Goal: Task Accomplishment & Management: Manage account settings

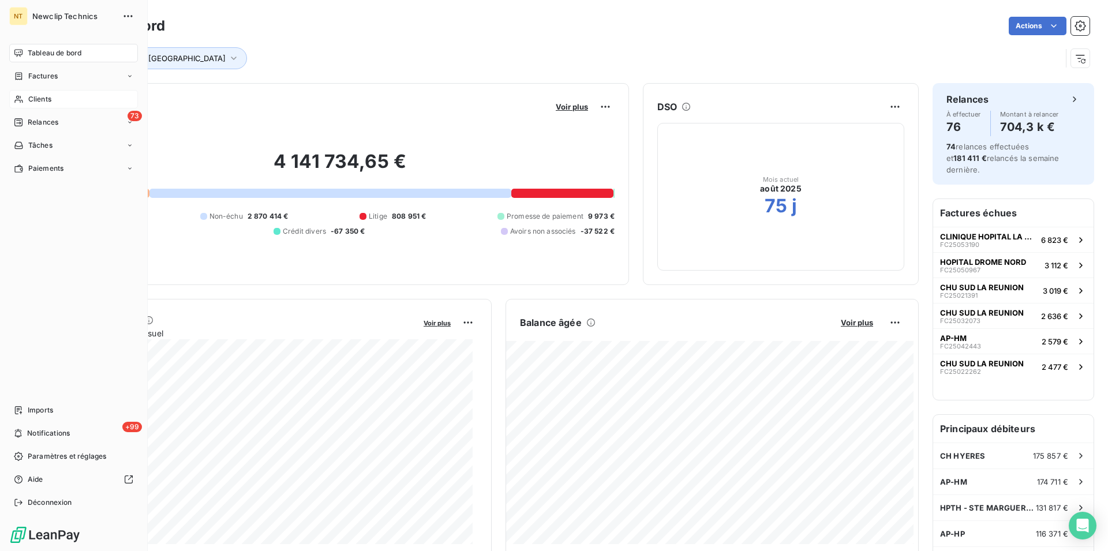
click at [46, 98] on span "Clients" at bounding box center [39, 99] width 23 height 10
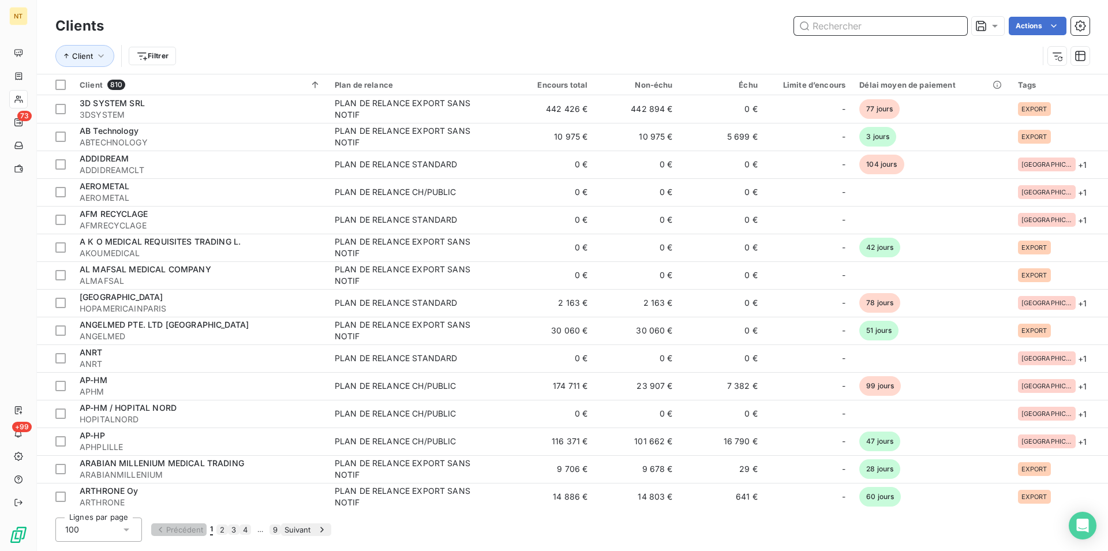
click at [817, 23] on input "text" at bounding box center [880, 26] width 173 height 18
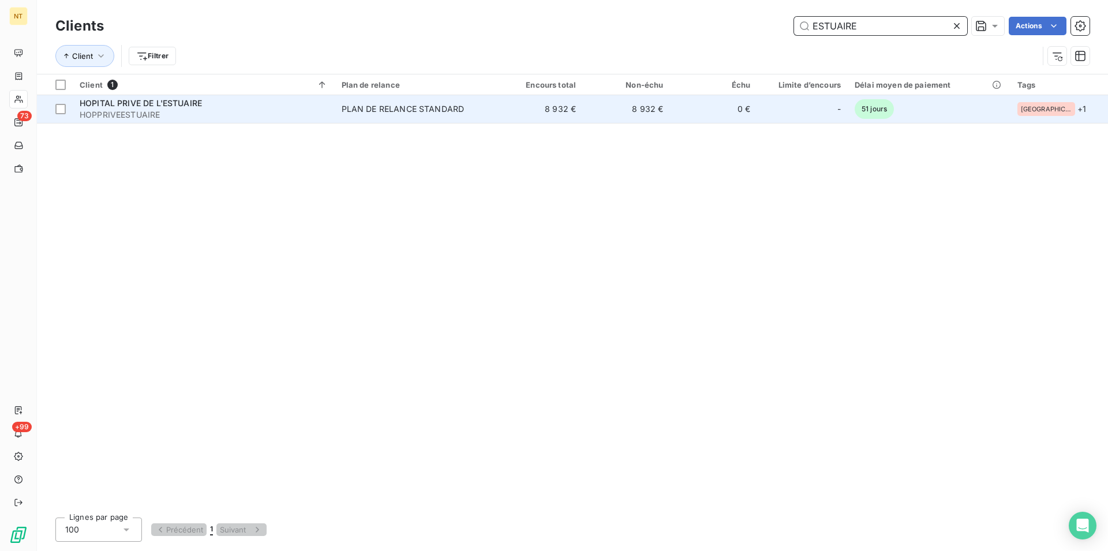
type input "ESTUAIRE"
click at [185, 111] on span "HOPPRIVEESTUAIRE" at bounding box center [204, 115] width 248 height 12
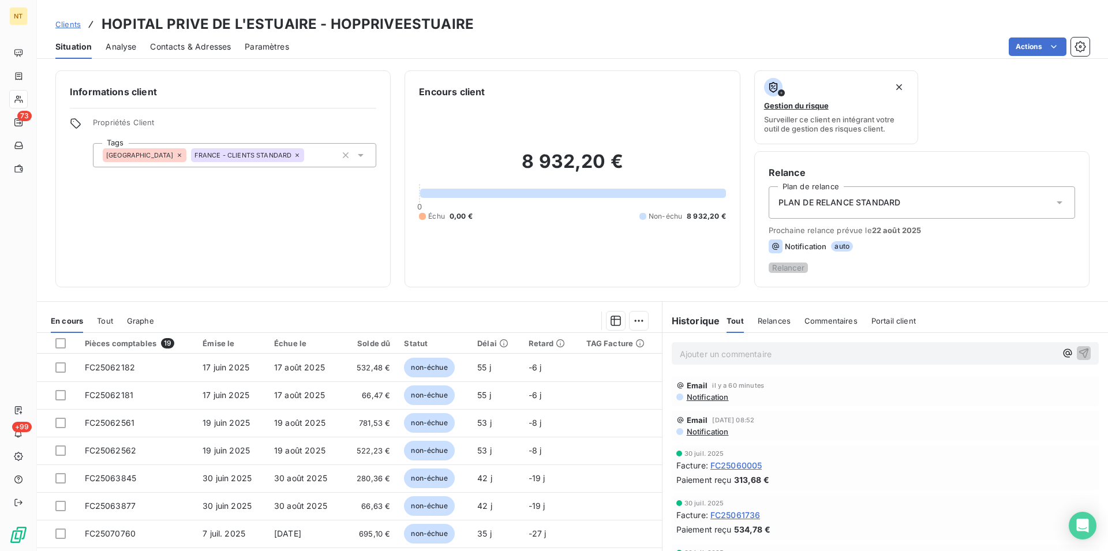
click at [174, 50] on span "Contacts & Adresses" at bounding box center [190, 47] width 81 height 12
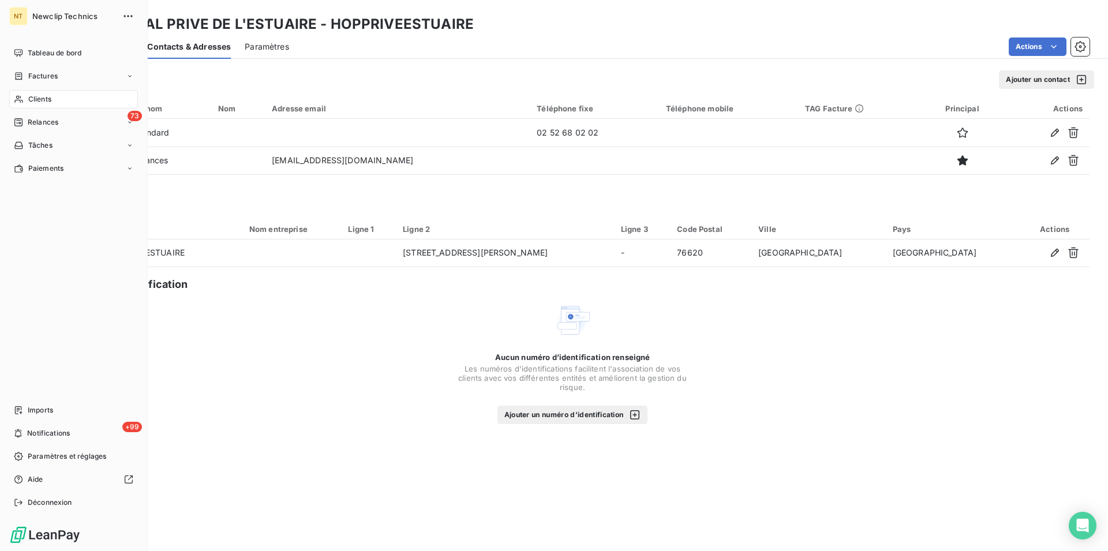
click at [43, 98] on span "Clients" at bounding box center [39, 99] width 23 height 10
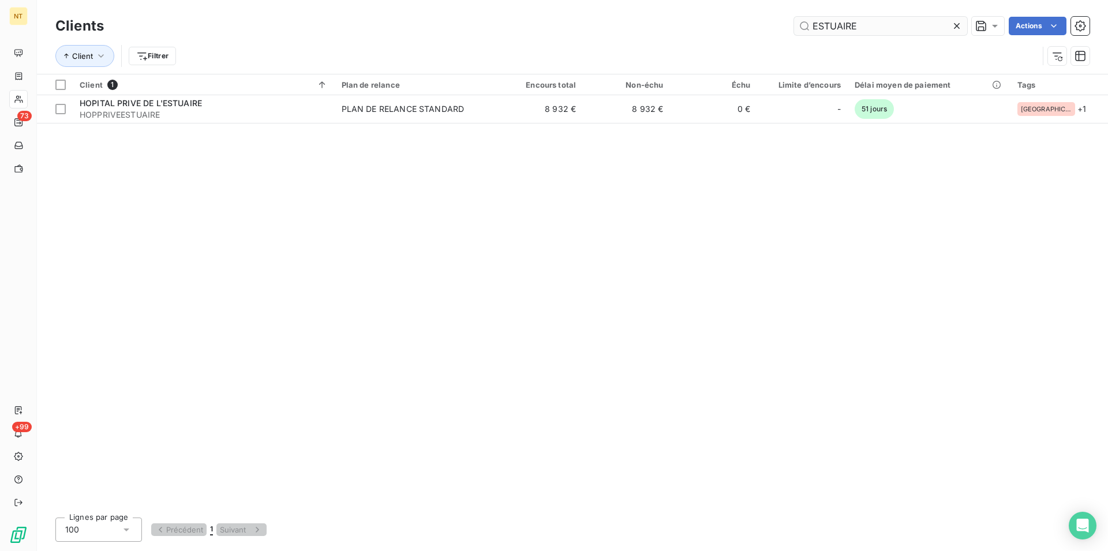
drag, startPoint x: 876, startPoint y: 26, endPoint x: 803, endPoint y: 35, distance: 73.2
click at [803, 35] on input "ESTUAIRE" at bounding box center [880, 26] width 173 height 18
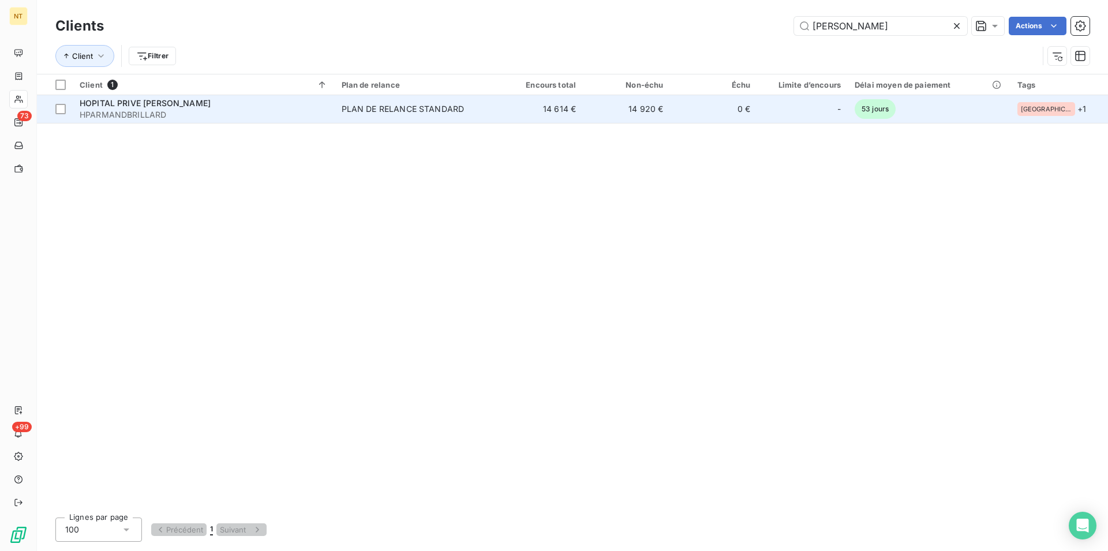
type input "[PERSON_NAME]"
click at [180, 99] on span "HOPITAL PRIVE [PERSON_NAME]" at bounding box center [145, 103] width 131 height 10
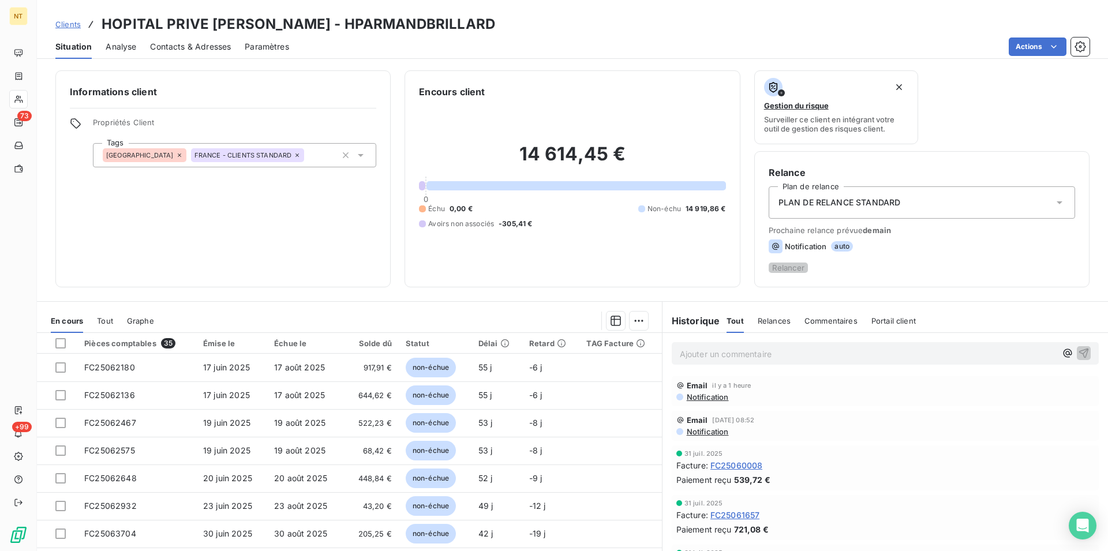
click at [199, 50] on span "Contacts & Adresses" at bounding box center [190, 47] width 81 height 12
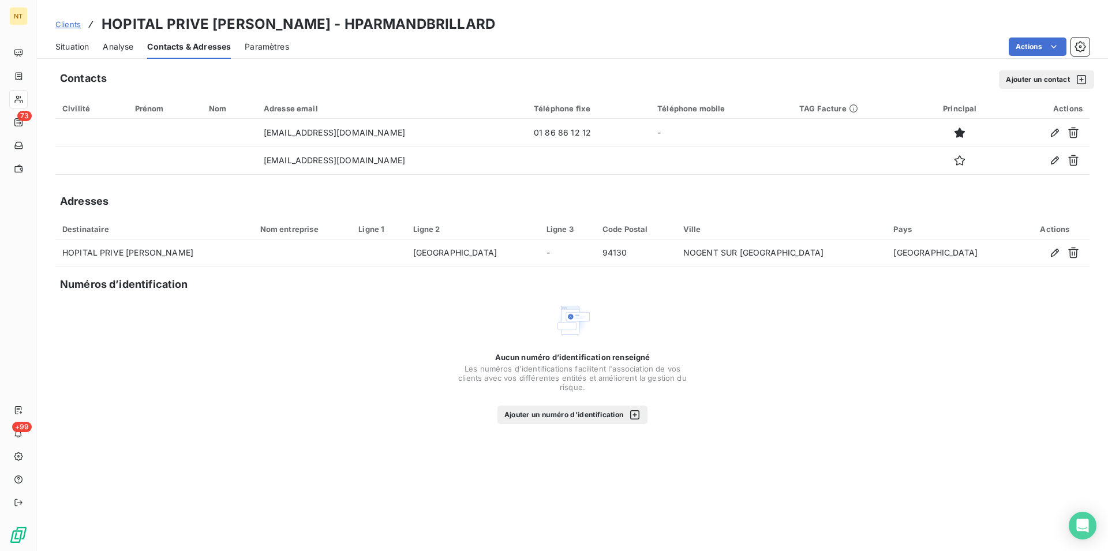
click at [76, 47] on span "Situation" at bounding box center [71, 47] width 33 height 12
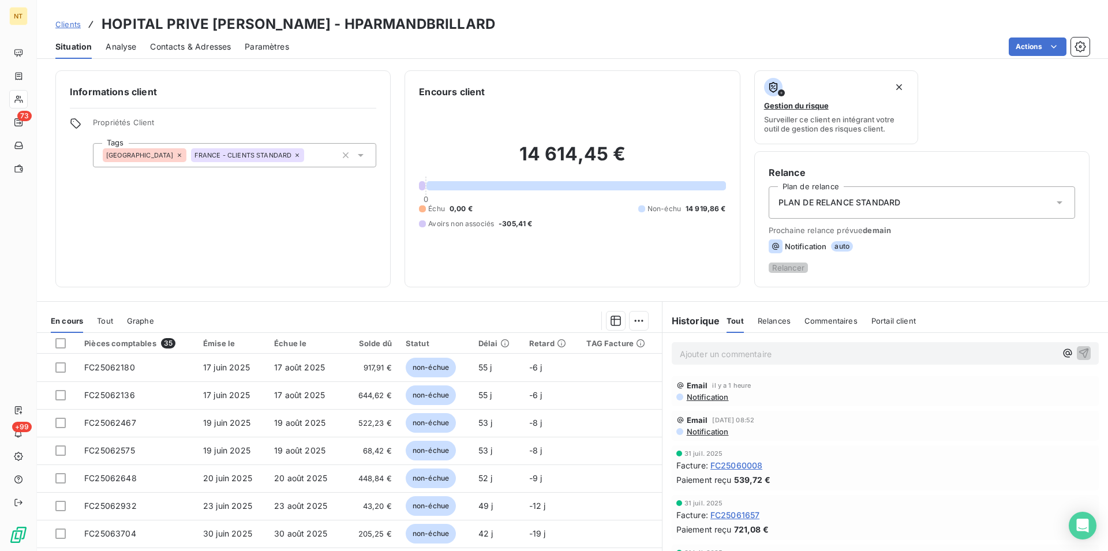
click at [192, 44] on span "Contacts & Adresses" at bounding box center [190, 47] width 81 height 12
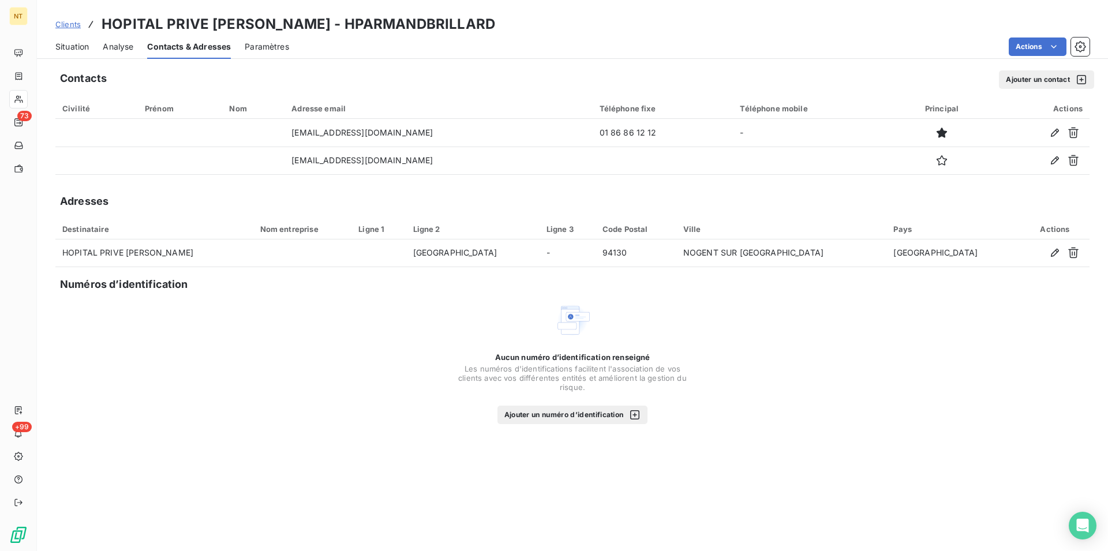
click at [70, 50] on span "Situation" at bounding box center [71, 47] width 33 height 12
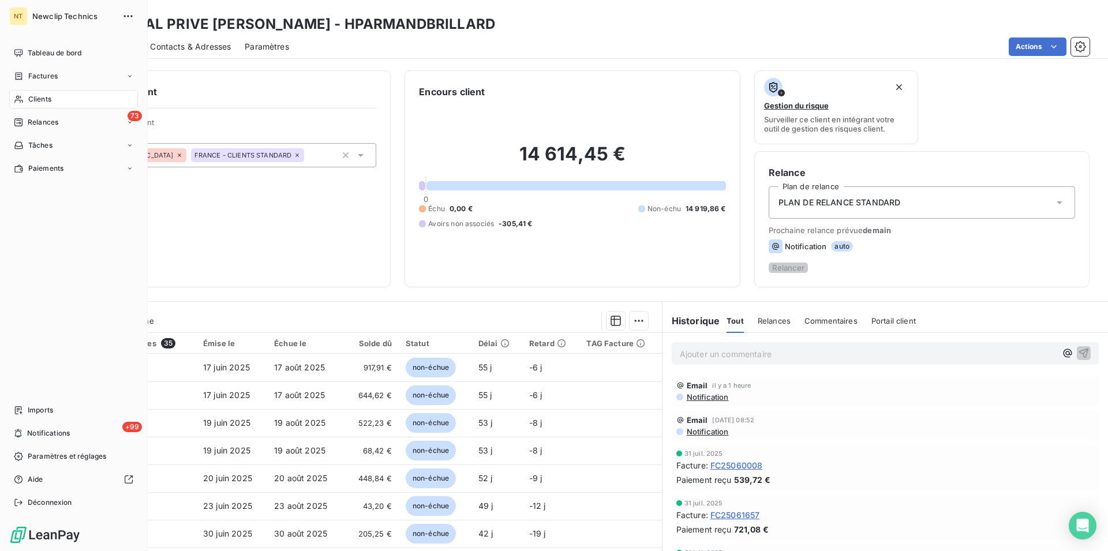
click at [47, 102] on span "Clients" at bounding box center [39, 99] width 23 height 10
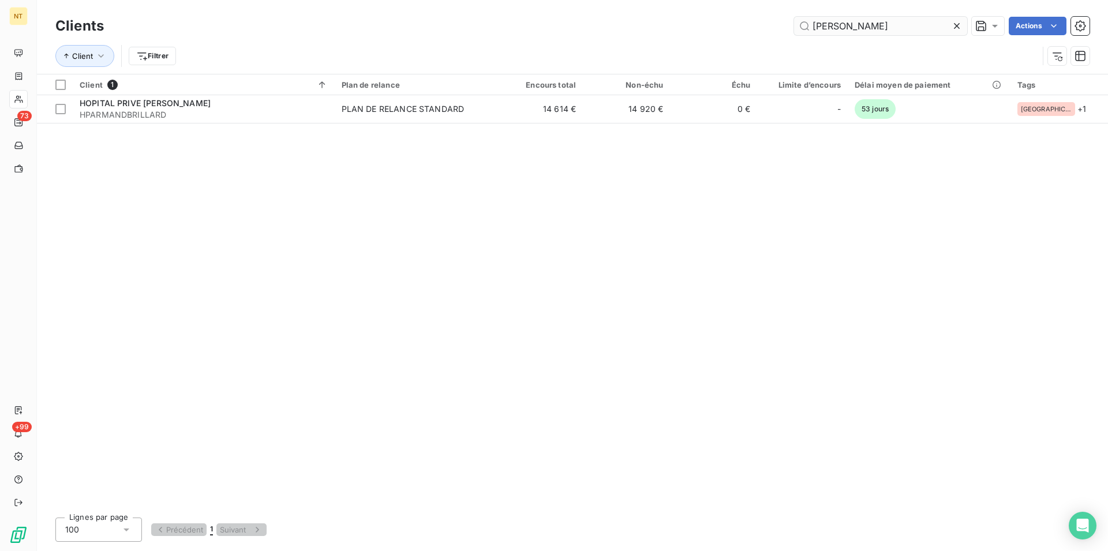
drag, startPoint x: 854, startPoint y: 26, endPoint x: 811, endPoint y: 27, distance: 43.3
click at [811, 27] on input "[PERSON_NAME]" at bounding box center [880, 26] width 173 height 18
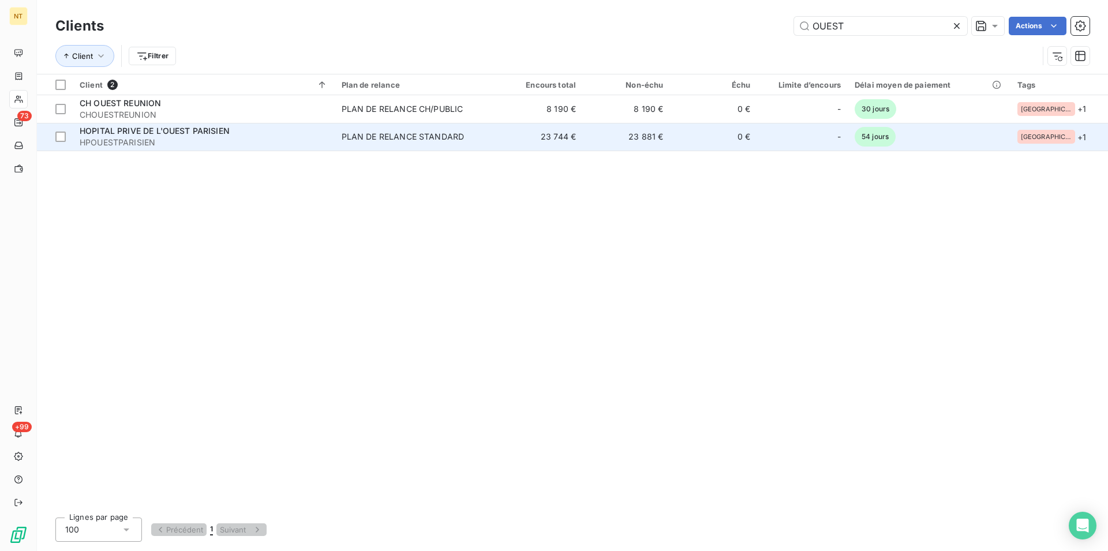
type input "OUEST"
click at [192, 128] on span "HOPITAL PRIVE DE L'OUEST PARISIEN" at bounding box center [155, 131] width 150 height 10
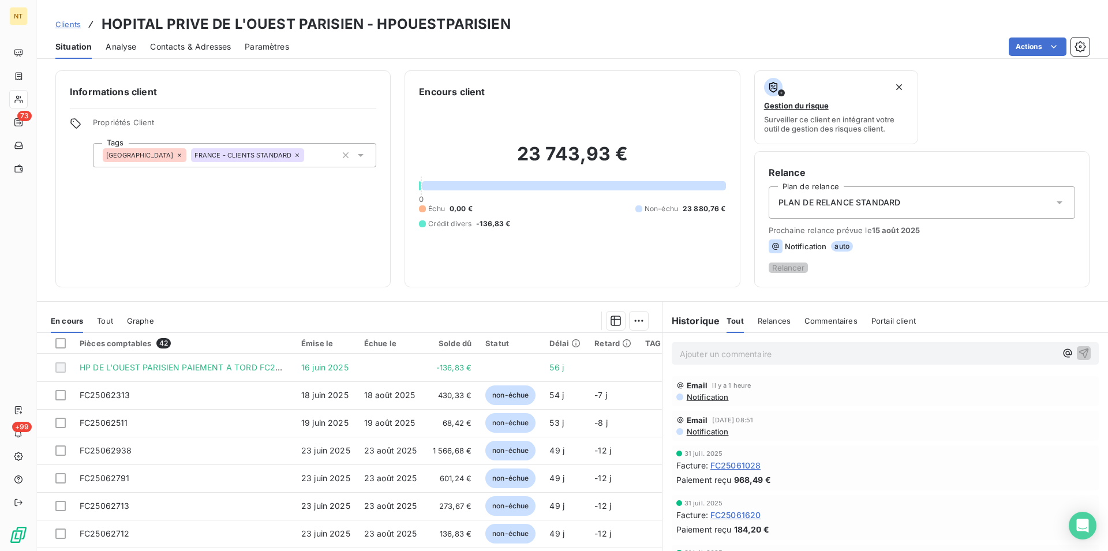
click at [192, 43] on span "Contacts & Adresses" at bounding box center [190, 47] width 81 height 12
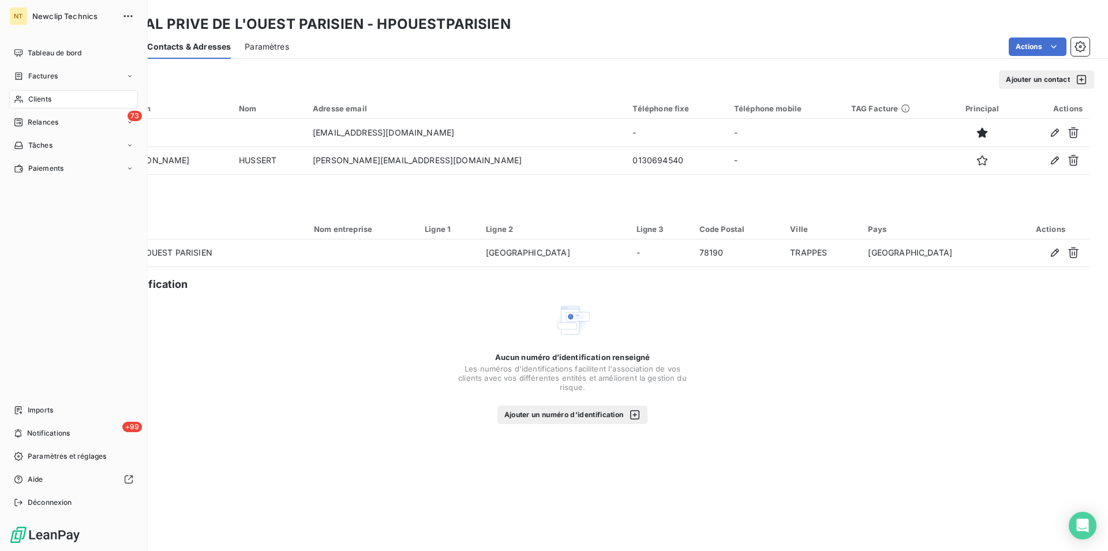
click at [36, 92] on div "Clients" at bounding box center [73, 99] width 129 height 18
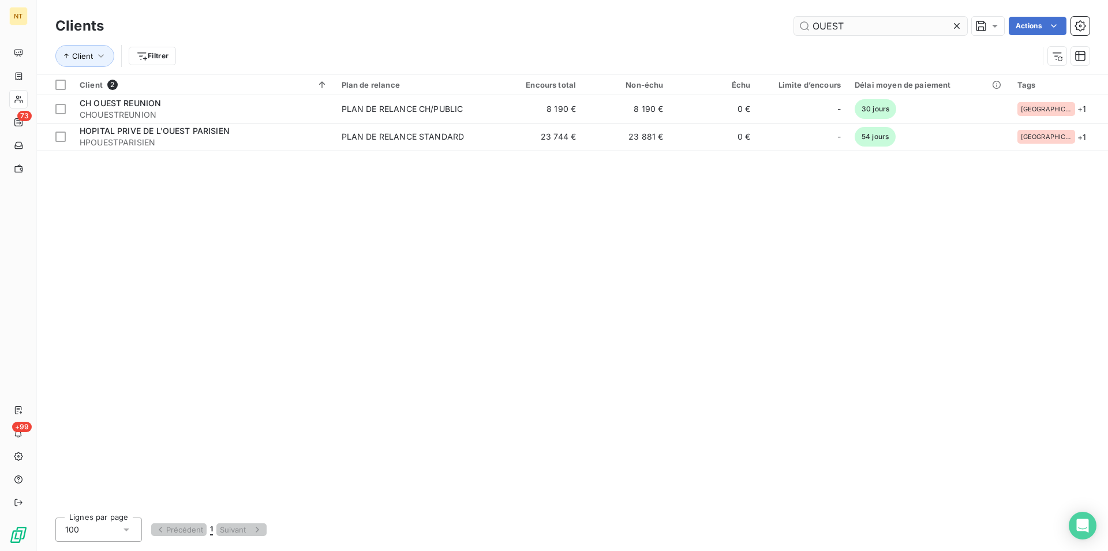
drag, startPoint x: 859, startPoint y: 18, endPoint x: 798, endPoint y: 29, distance: 62.6
click at [798, 29] on input "OUEST" at bounding box center [880, 26] width 173 height 18
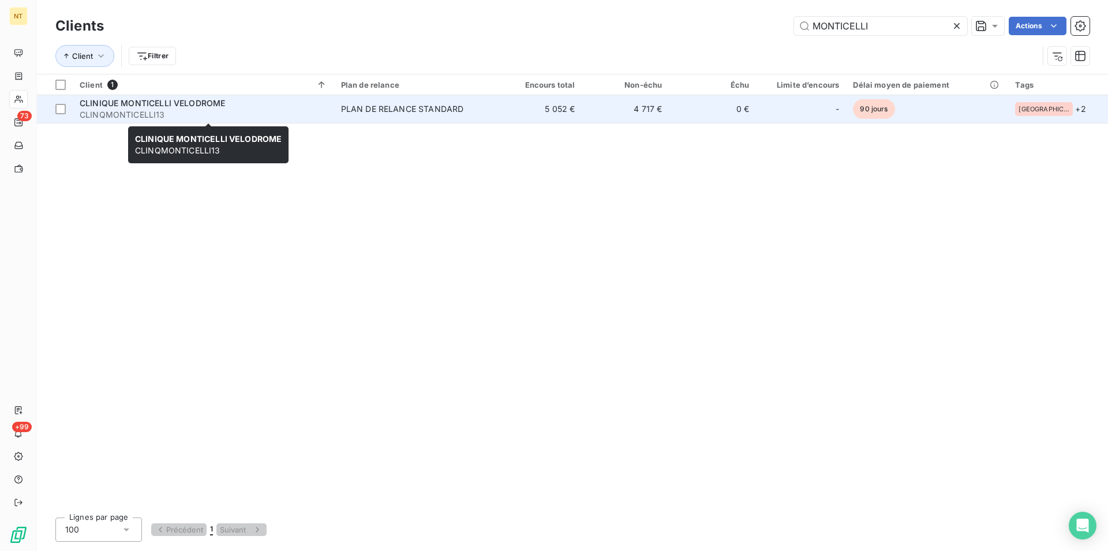
type input "MONTICELLI"
click at [180, 101] on span "CLINIQUE MONTICELLI VELODROME" at bounding box center [152, 103] width 145 height 10
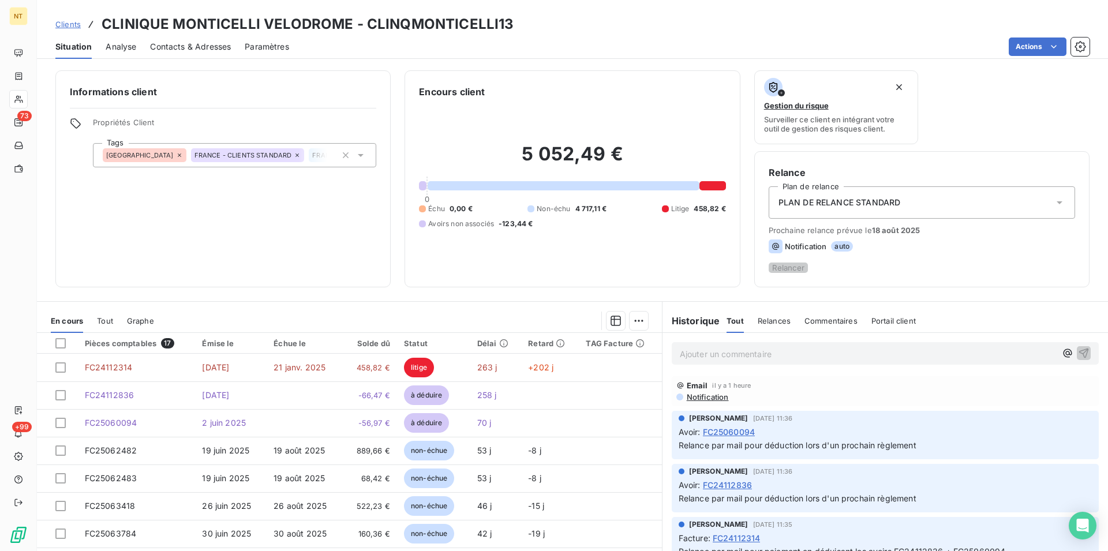
click at [203, 43] on span "Contacts & Adresses" at bounding box center [190, 47] width 81 height 12
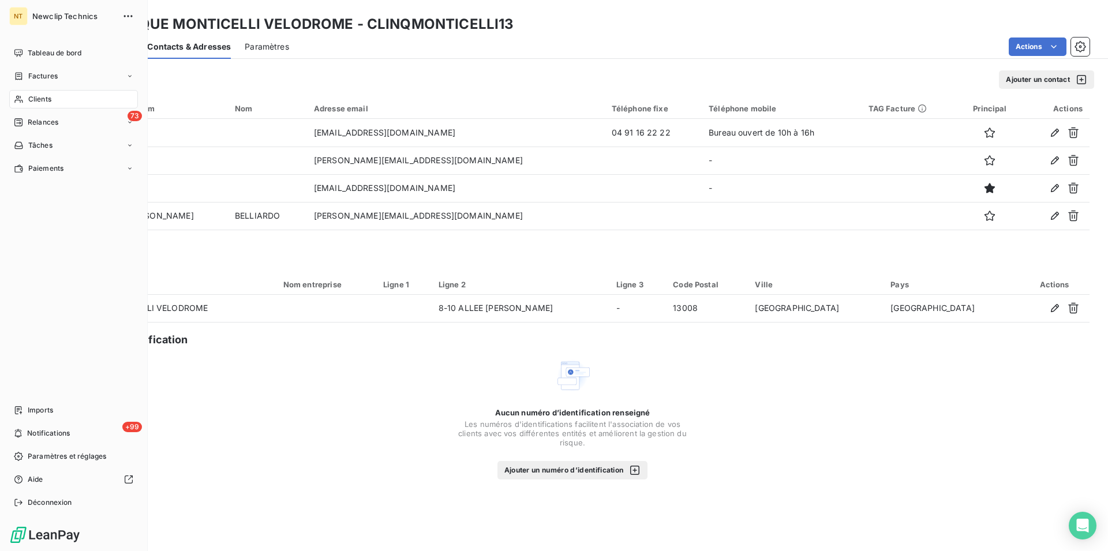
click at [51, 93] on div "Clients" at bounding box center [73, 99] width 129 height 18
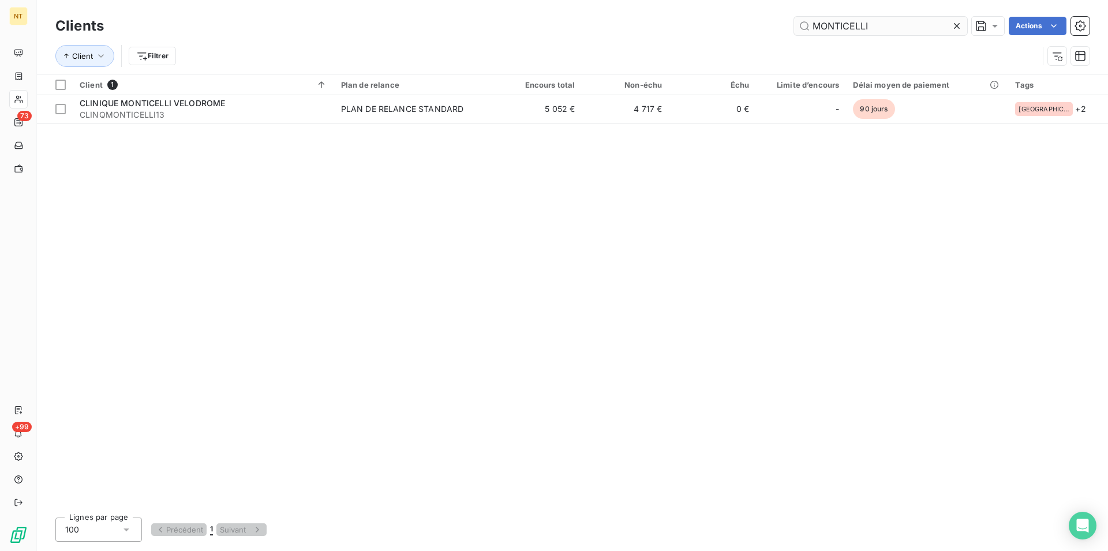
drag, startPoint x: 879, startPoint y: 26, endPoint x: 823, endPoint y: 28, distance: 56.0
click at [823, 28] on input "MONTICELLI" at bounding box center [880, 26] width 173 height 18
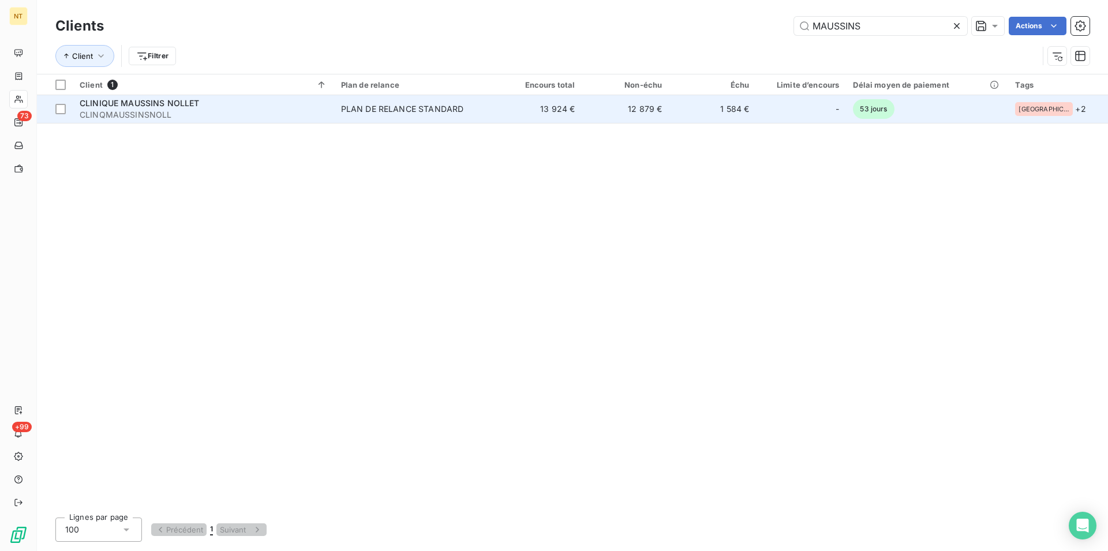
type input "MAUSSINS"
click at [356, 104] on div "PLAN DE RELANCE STANDARD" at bounding box center [402, 109] width 123 height 12
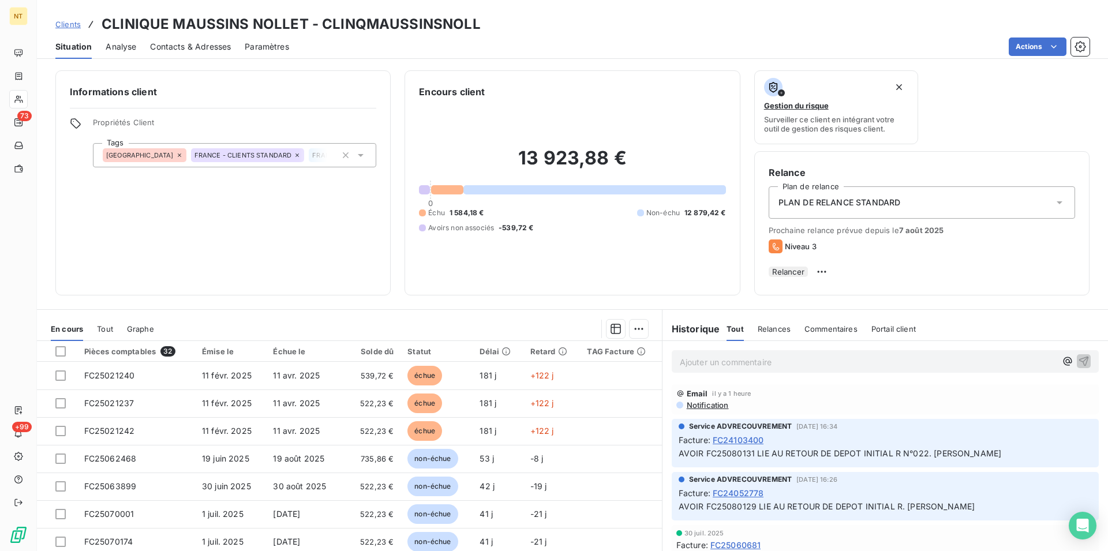
click at [202, 50] on span "Contacts & Adresses" at bounding box center [190, 47] width 81 height 12
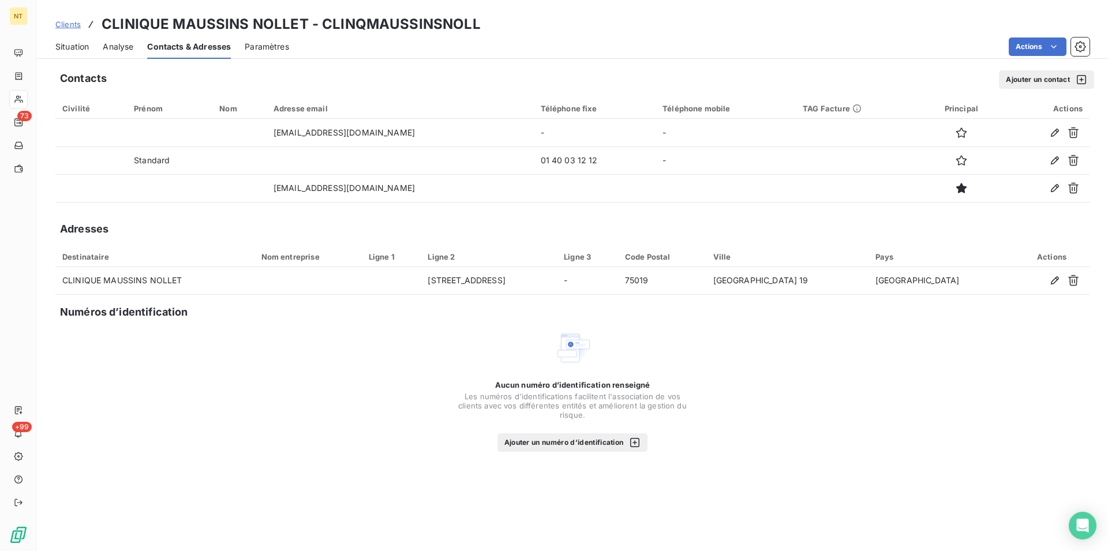
click at [73, 45] on span "Situation" at bounding box center [71, 47] width 33 height 12
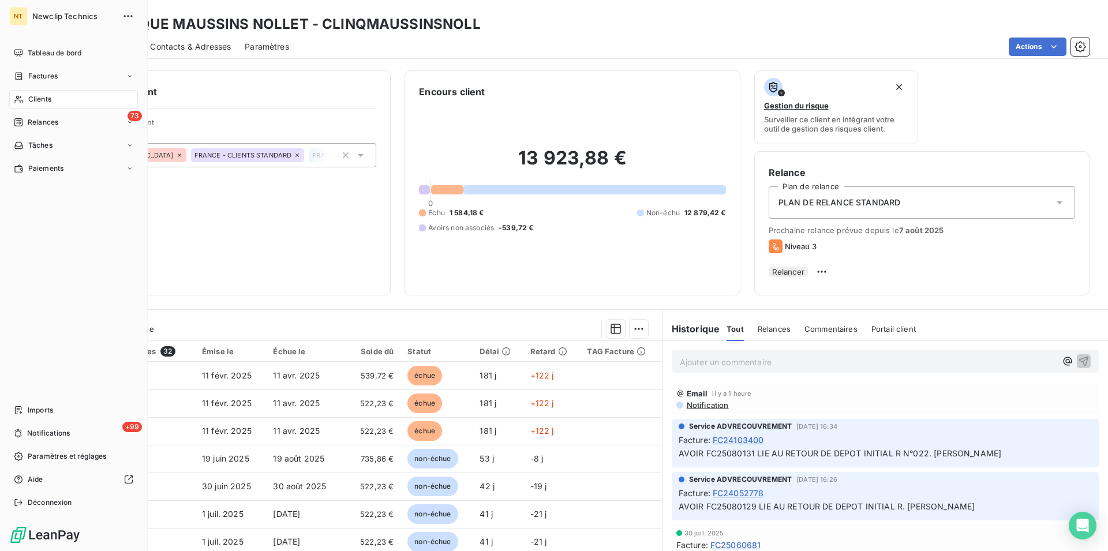
click at [42, 100] on span "Clients" at bounding box center [39, 99] width 23 height 10
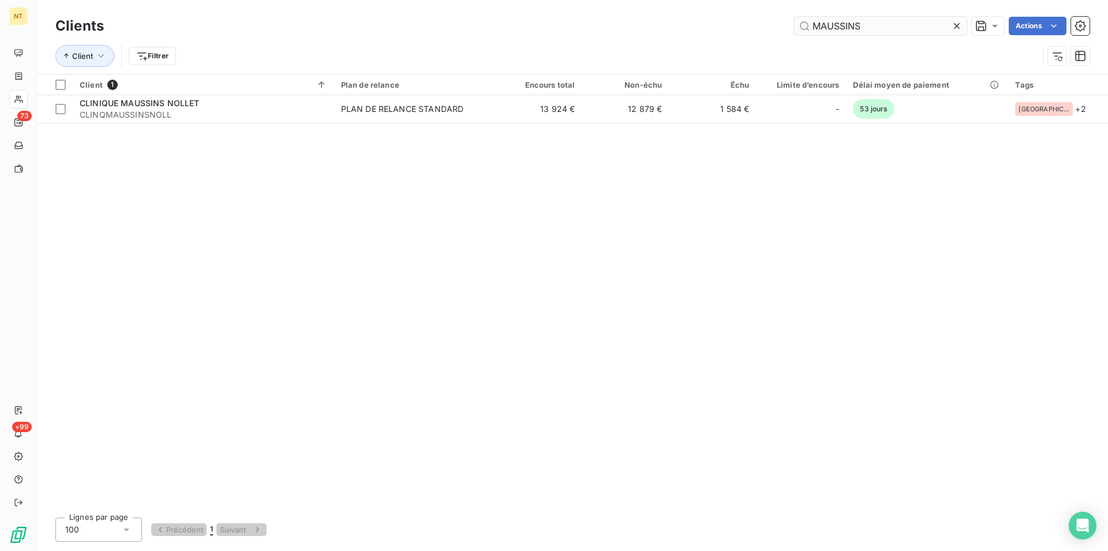
drag, startPoint x: 869, startPoint y: 24, endPoint x: 808, endPoint y: 19, distance: 61.4
click at [808, 19] on input "MAUSSINS" at bounding box center [880, 26] width 173 height 18
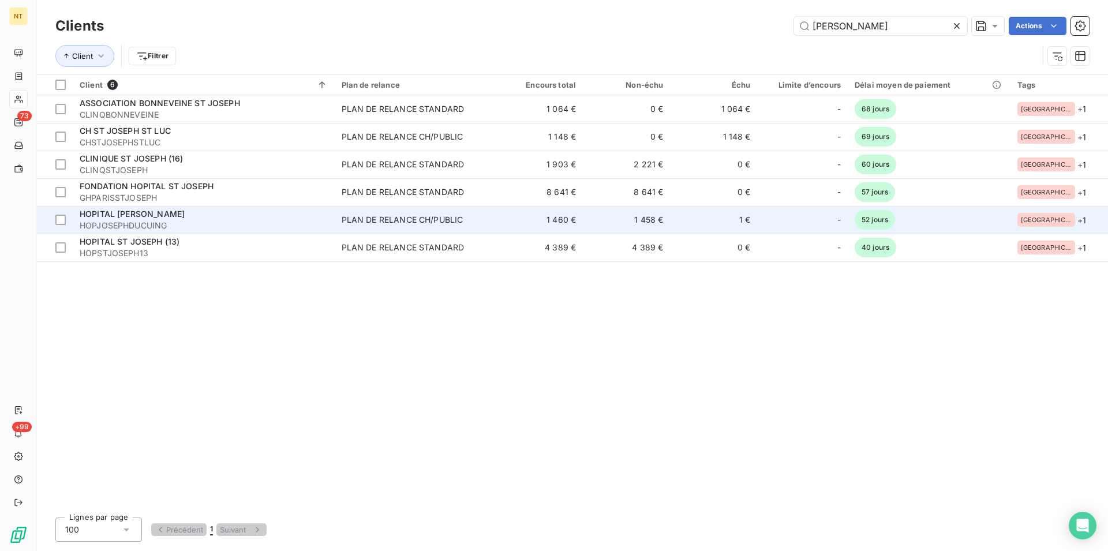
type input "[PERSON_NAME]"
click at [156, 218] on span "HOPITAL [PERSON_NAME]" at bounding box center [132, 214] width 105 height 10
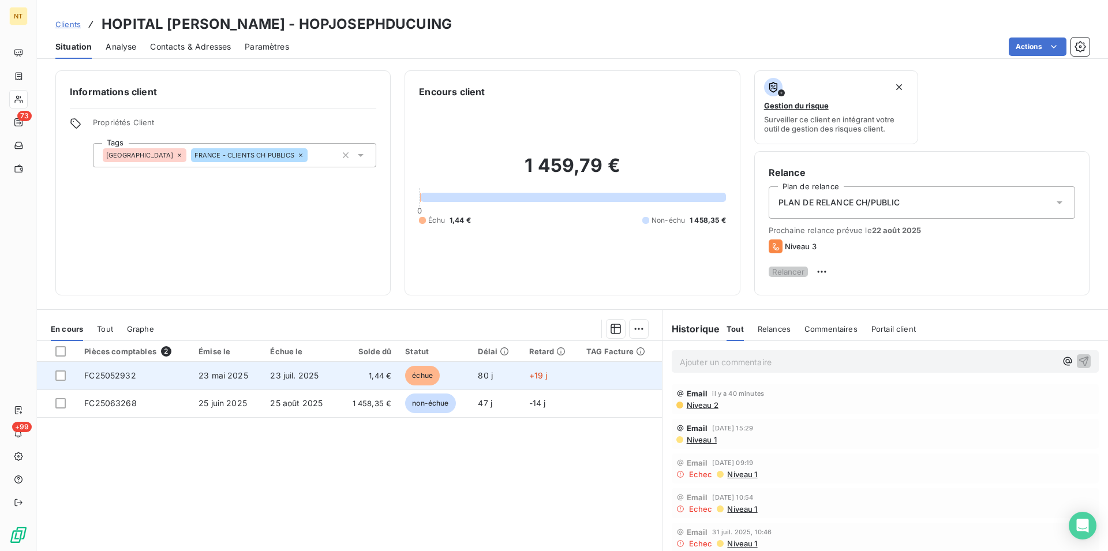
click at [125, 380] on span "FC25052932" at bounding box center [110, 376] width 52 height 10
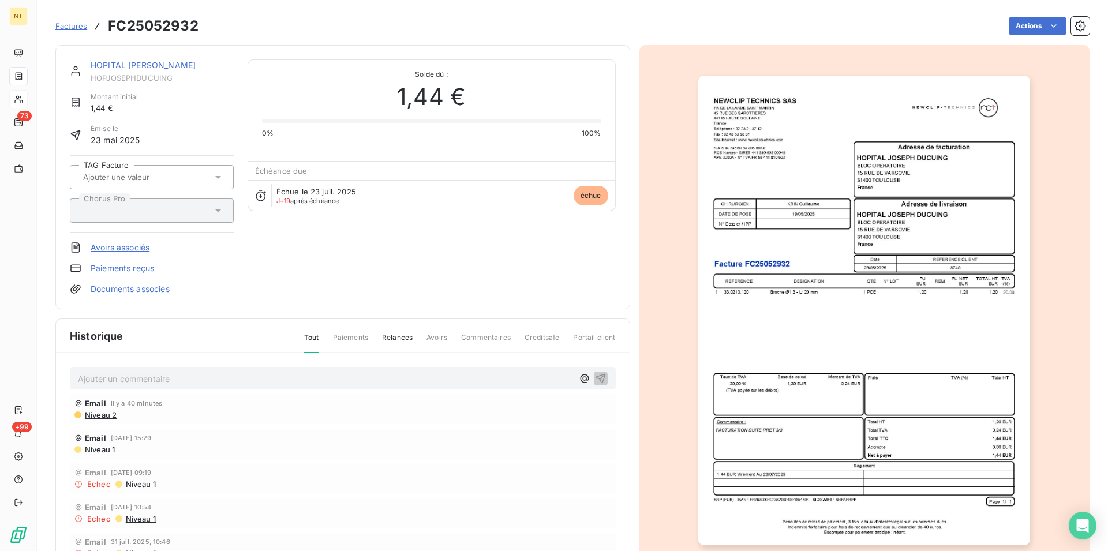
click at [89, 376] on p "Ajouter un commentaire ﻿" at bounding box center [325, 379] width 495 height 14
click at [282, 375] on p "Suite à ma relance N2 le 11/08 retour le même jour "" at bounding box center [325, 378] width 495 height 13
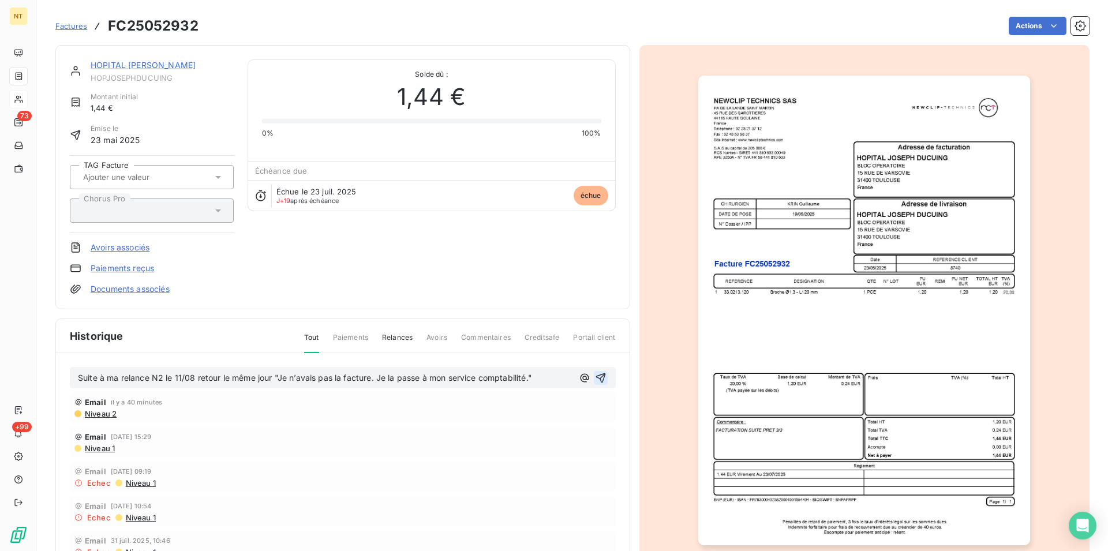
click at [595, 377] on icon "button" at bounding box center [601, 378] width 12 height 12
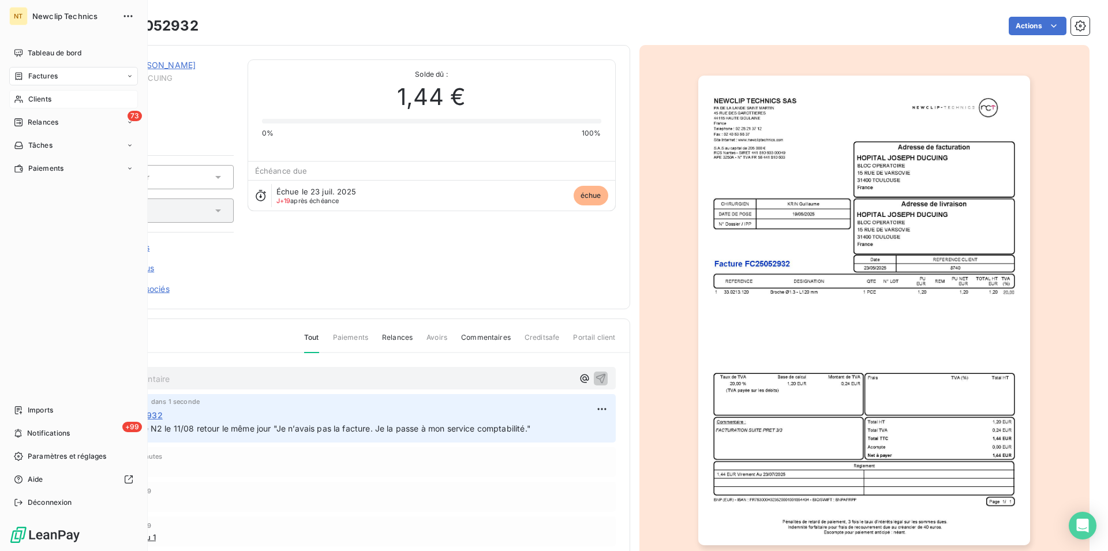
click at [43, 100] on span "Clients" at bounding box center [39, 99] width 23 height 10
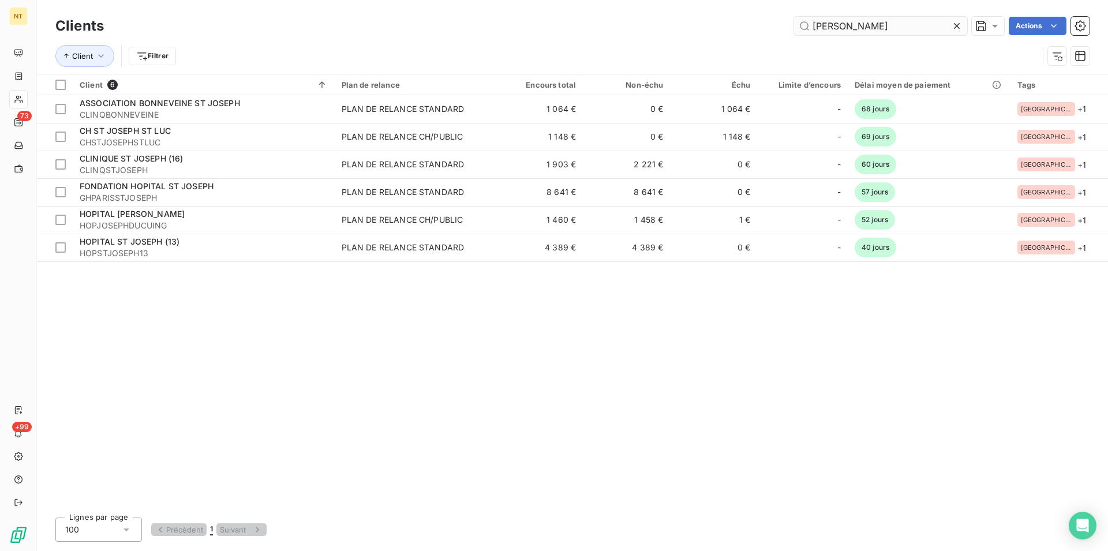
drag, startPoint x: 854, startPoint y: 31, endPoint x: 807, endPoint y: 30, distance: 46.8
click at [807, 30] on input "[PERSON_NAME]" at bounding box center [880, 26] width 173 height 18
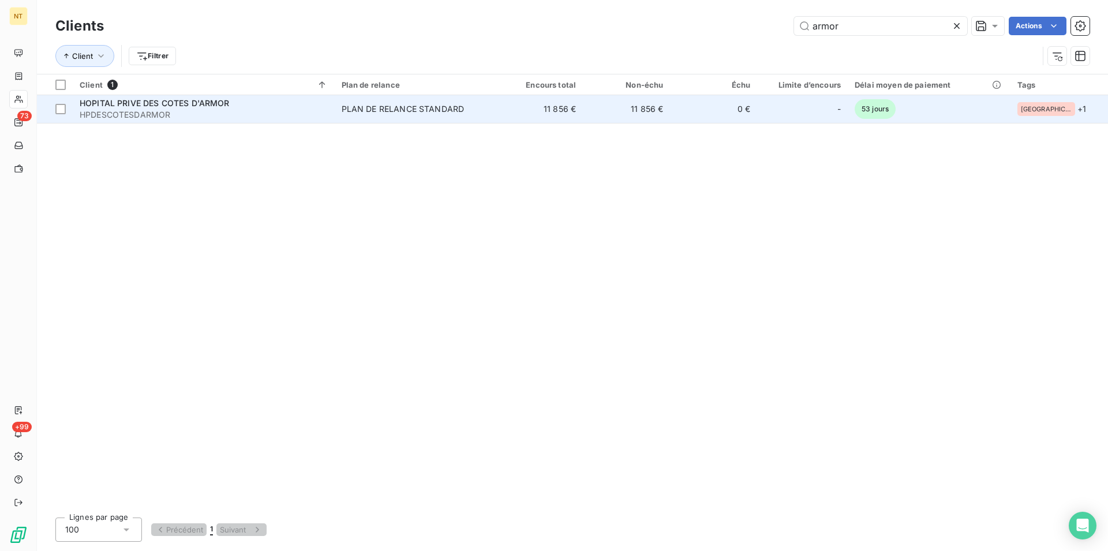
type input "armor"
click at [187, 107] on span "HOPITAL PRIVE DES COTES D'ARMOR" at bounding box center [155, 103] width 150 height 10
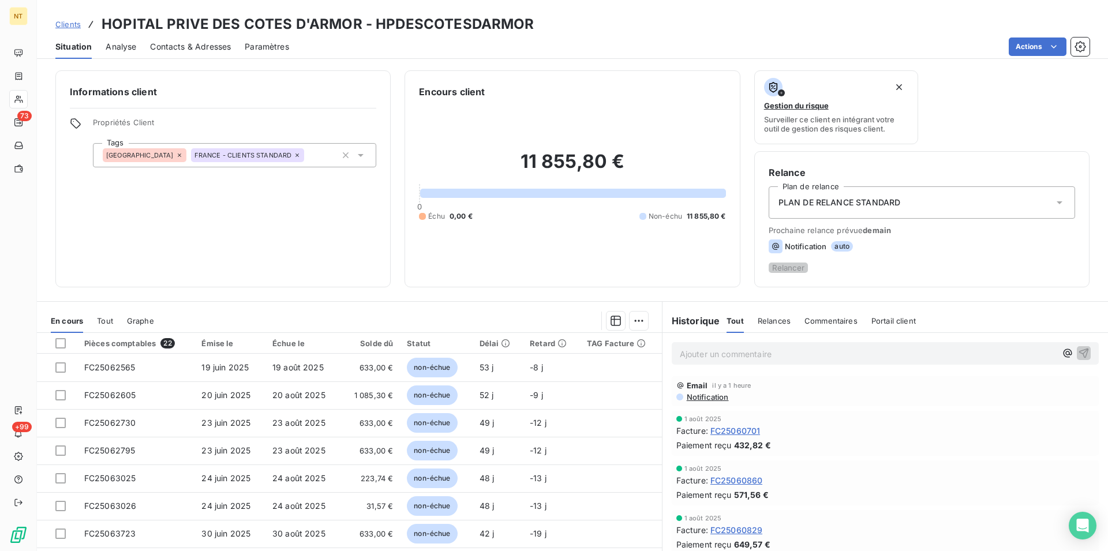
click at [209, 43] on span "Contacts & Adresses" at bounding box center [190, 47] width 81 height 12
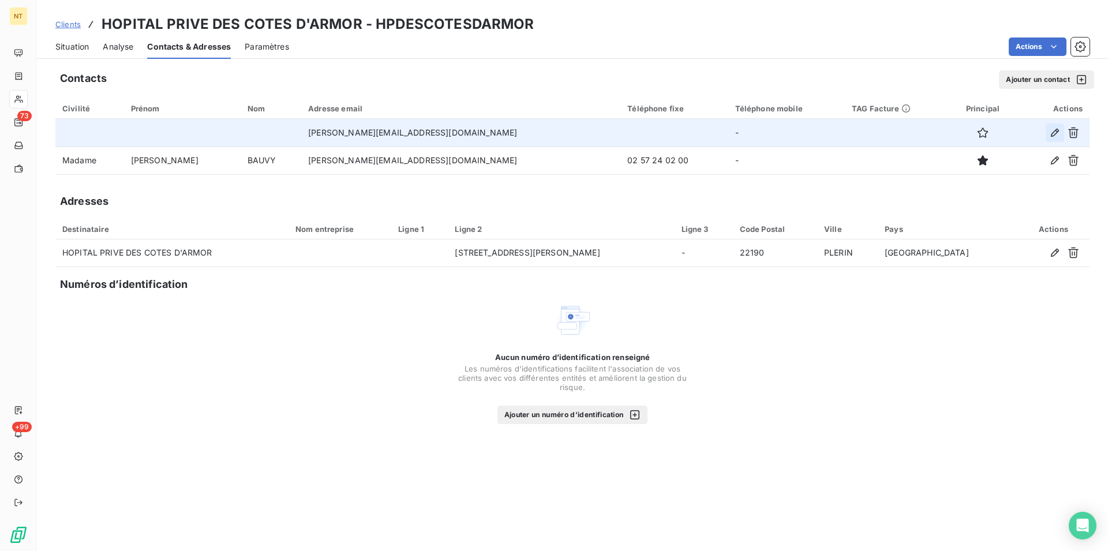
click at [1059, 132] on icon "button" at bounding box center [1055, 133] width 12 height 12
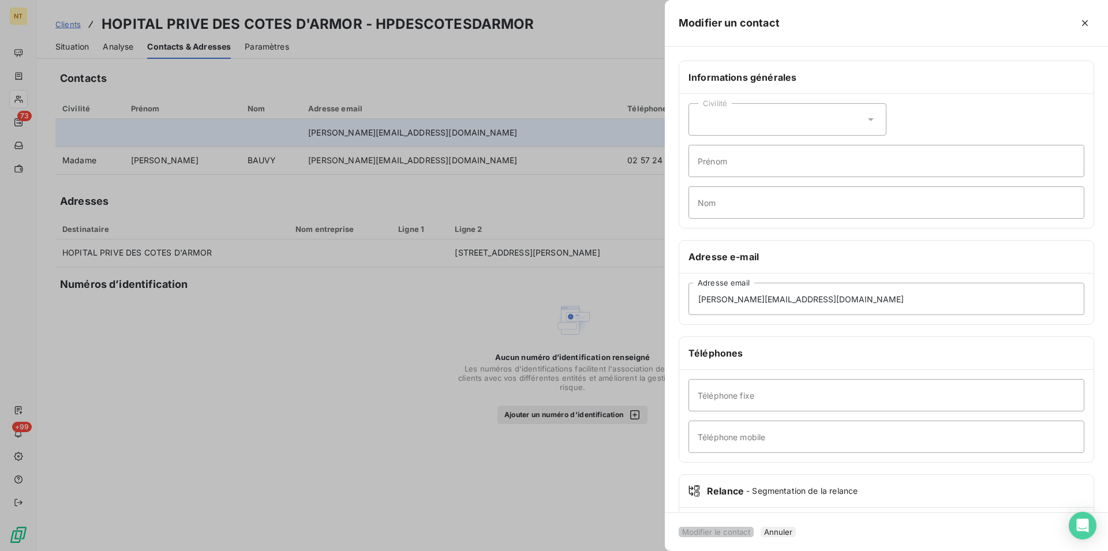
click at [868, 119] on icon at bounding box center [871, 119] width 6 height 3
click at [699, 145] on input "radio" at bounding box center [702, 149] width 8 height 8
click at [711, 163] on input "Prénom" at bounding box center [887, 161] width 396 height 32
type input "[PERSON_NAME]"
click at [707, 200] on input "Nom" at bounding box center [887, 202] width 396 height 32
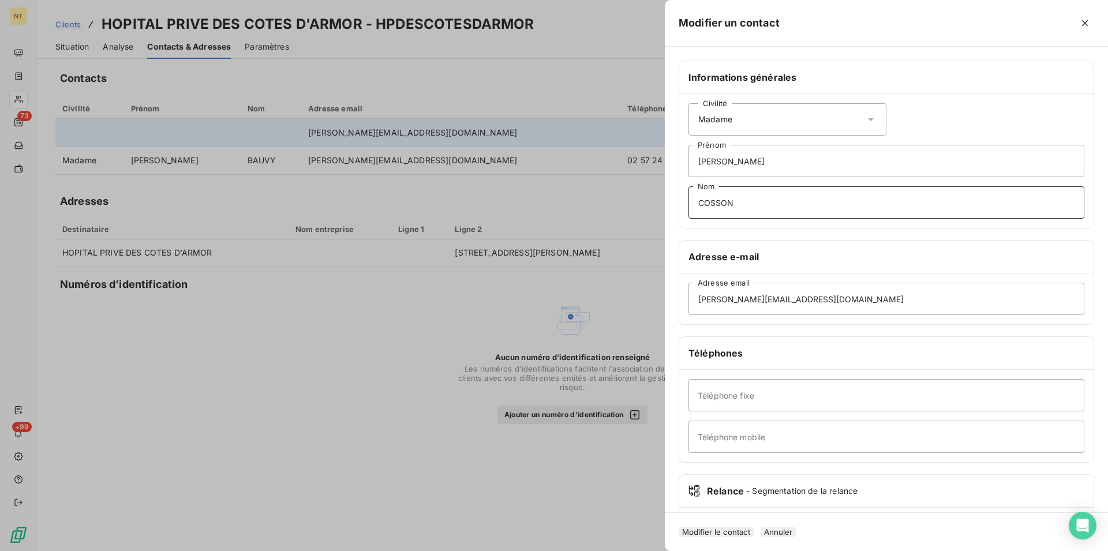
type input "COSSON"
click at [724, 527] on button "Modifier le contact" at bounding box center [716, 532] width 75 height 10
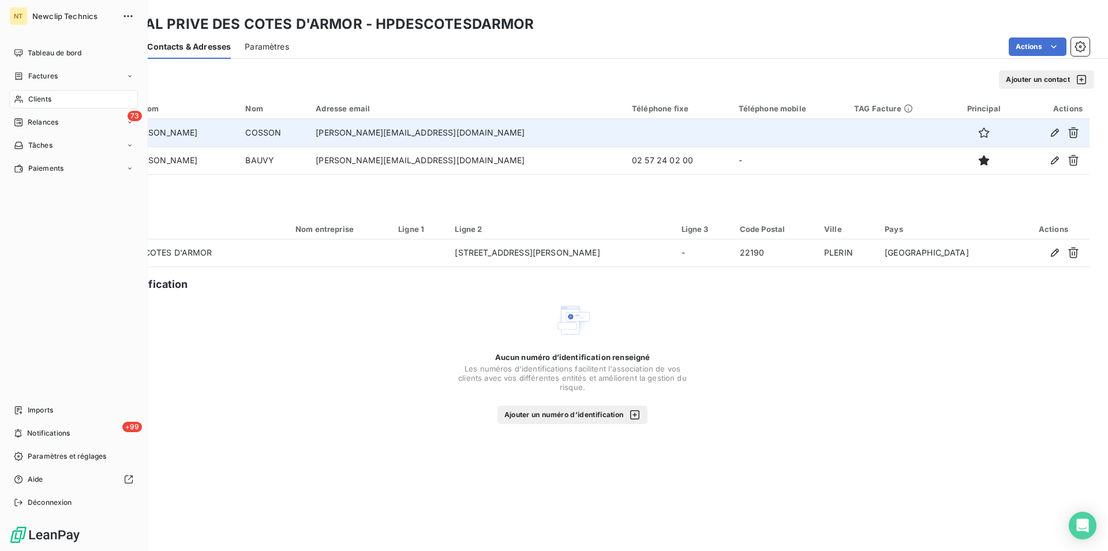
click at [51, 99] on span "Clients" at bounding box center [39, 99] width 23 height 10
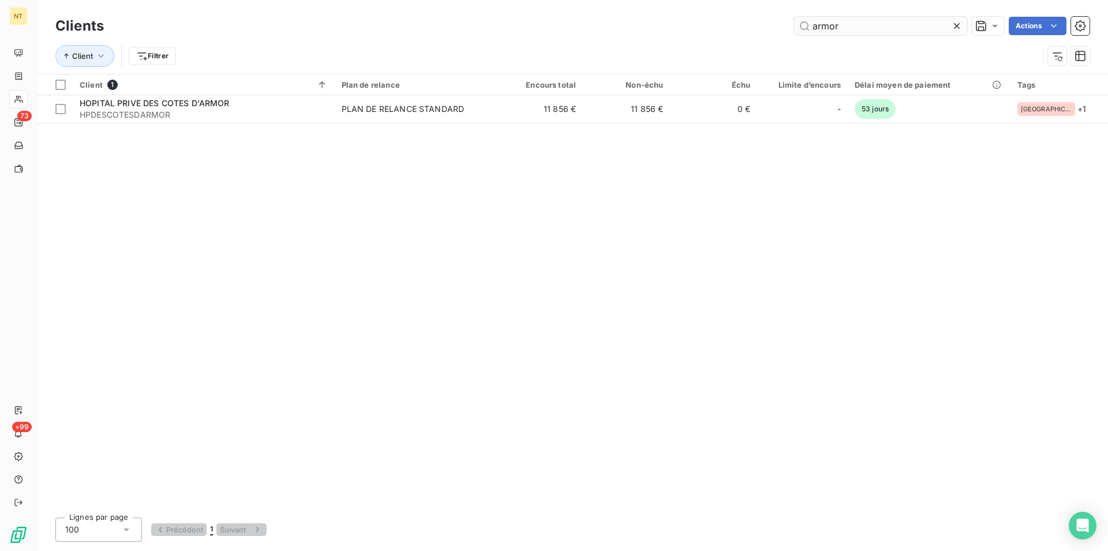
drag, startPoint x: 845, startPoint y: 30, endPoint x: 806, endPoint y: 24, distance: 39.7
click at [806, 24] on input "armor" at bounding box center [880, 26] width 173 height 18
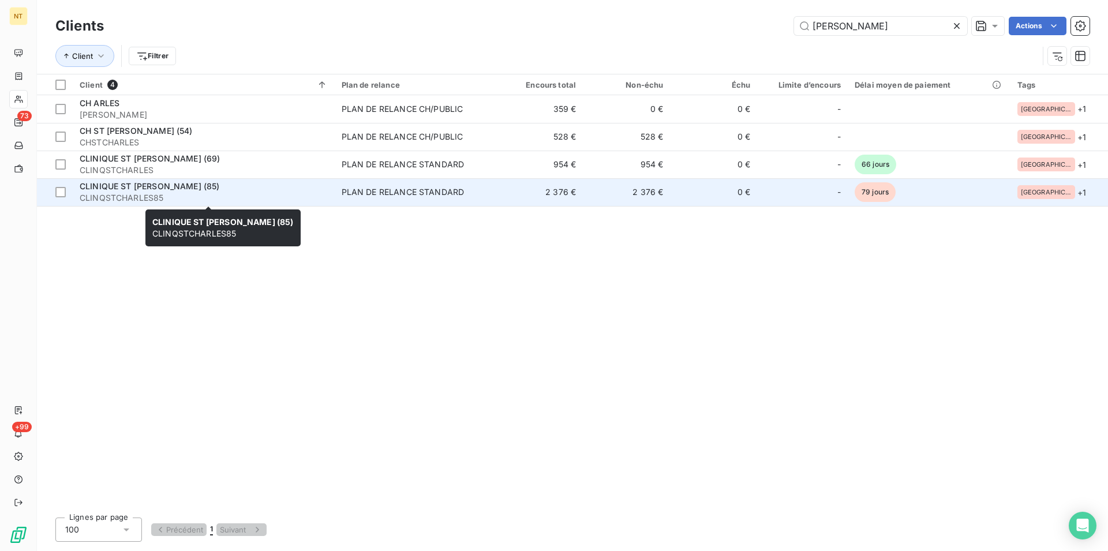
type input "[PERSON_NAME]"
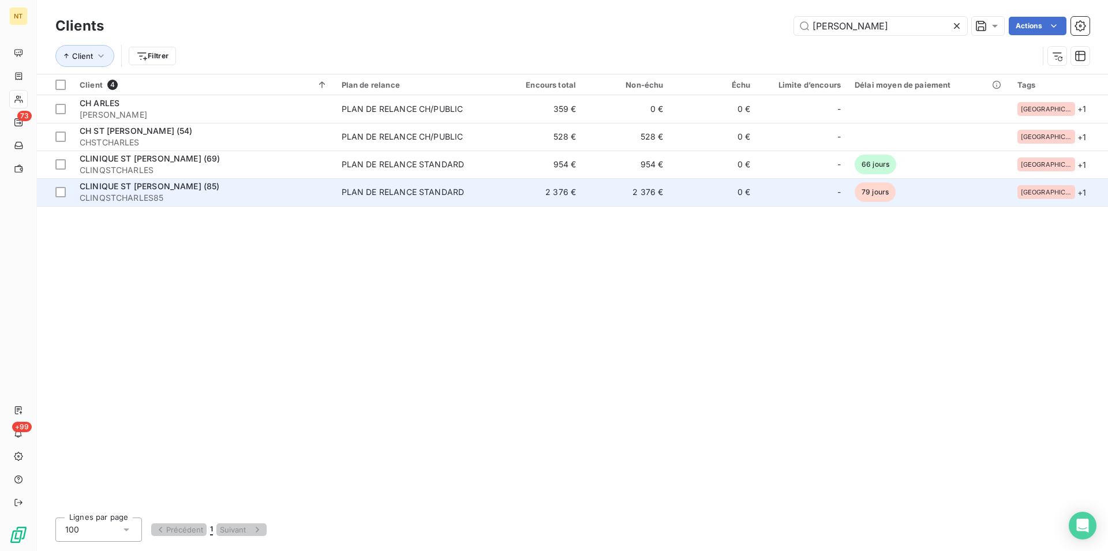
click at [209, 190] on div "CLINIQUE ST [PERSON_NAME] (85)" at bounding box center [204, 187] width 248 height 12
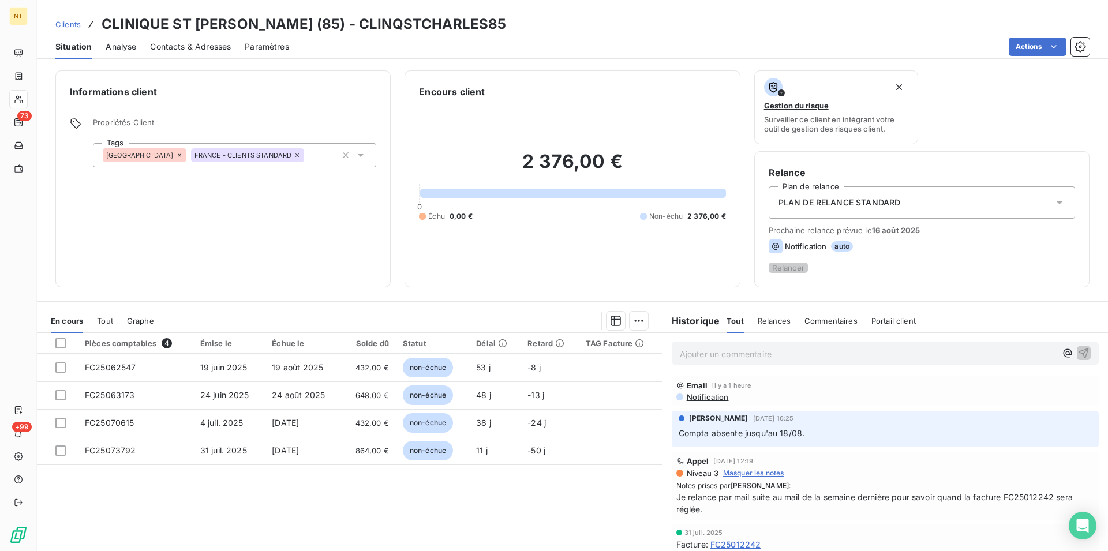
click at [204, 49] on span "Contacts & Adresses" at bounding box center [190, 47] width 81 height 12
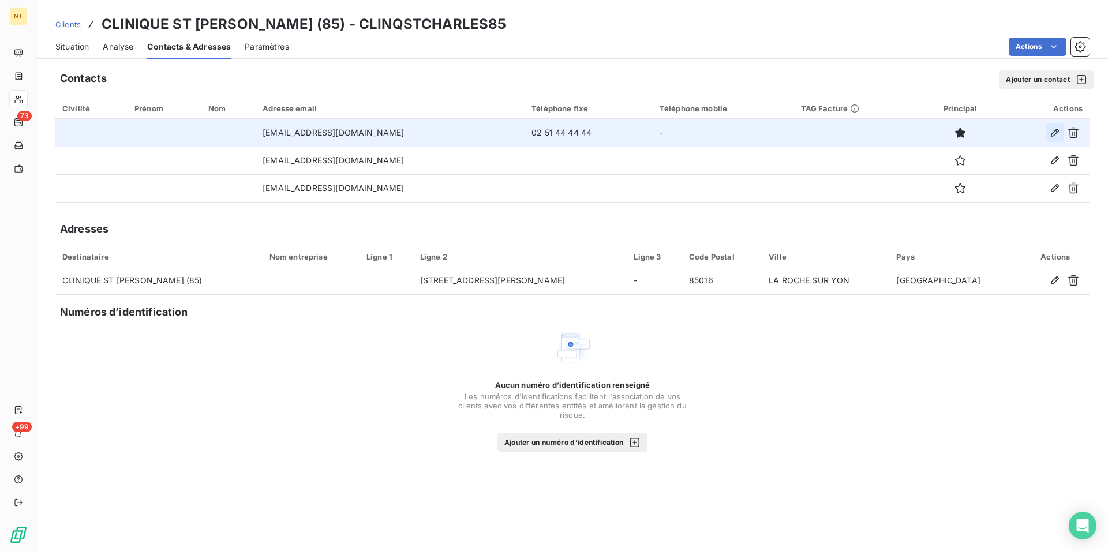
click at [1055, 135] on icon "button" at bounding box center [1055, 133] width 8 height 8
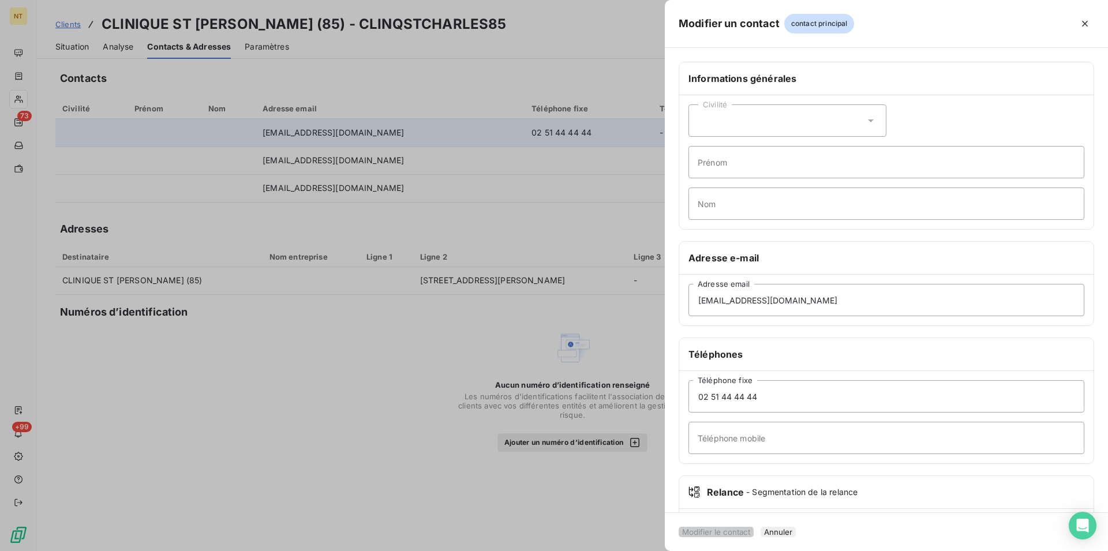
click at [866, 118] on icon at bounding box center [871, 121] width 12 height 12
click at [700, 149] on input "radio" at bounding box center [702, 150] width 8 height 8
click at [713, 162] on input "Prénom" at bounding box center [887, 162] width 396 height 32
type input "[PERSON_NAME]"
click at [707, 203] on input "Nom" at bounding box center [887, 204] width 396 height 32
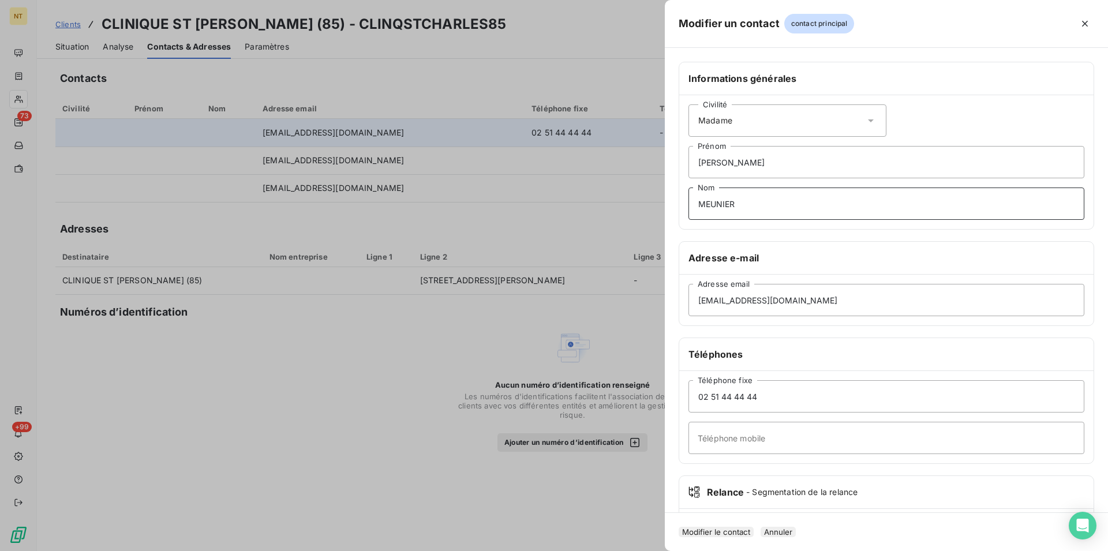
type input "MEUNIER"
click at [727, 527] on button "Modifier le contact" at bounding box center [716, 532] width 75 height 10
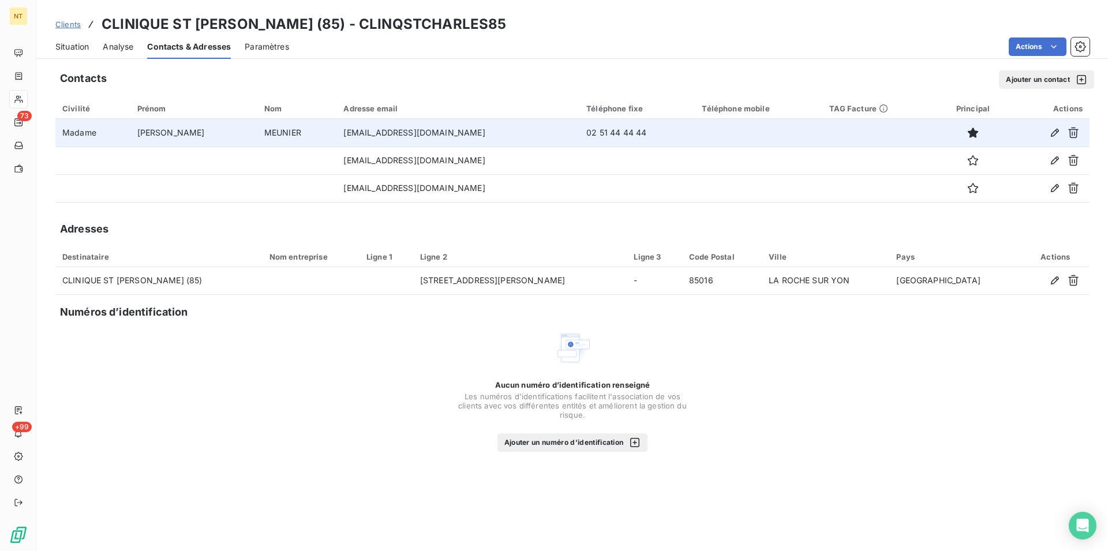
click at [1038, 80] on button "Ajouter un contact" at bounding box center [1046, 79] width 95 height 18
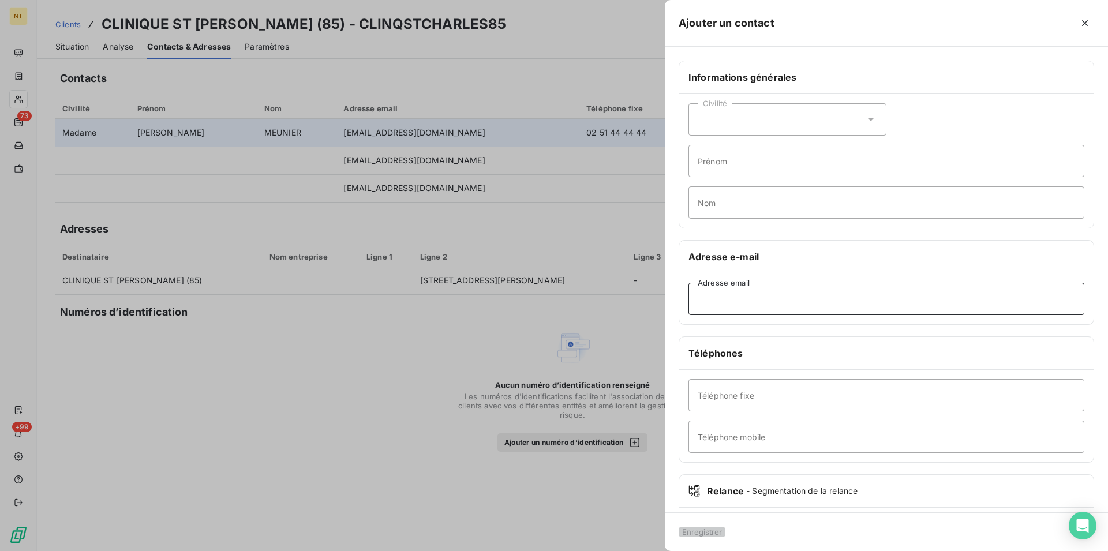
click at [711, 301] on input "Adresse email" at bounding box center [887, 299] width 396 height 32
type input "L"
type input "[PERSON_NAME][EMAIL_ADDRESS][DOMAIN_NAME]"
click at [719, 527] on button "Enregistrer" at bounding box center [702, 532] width 47 height 10
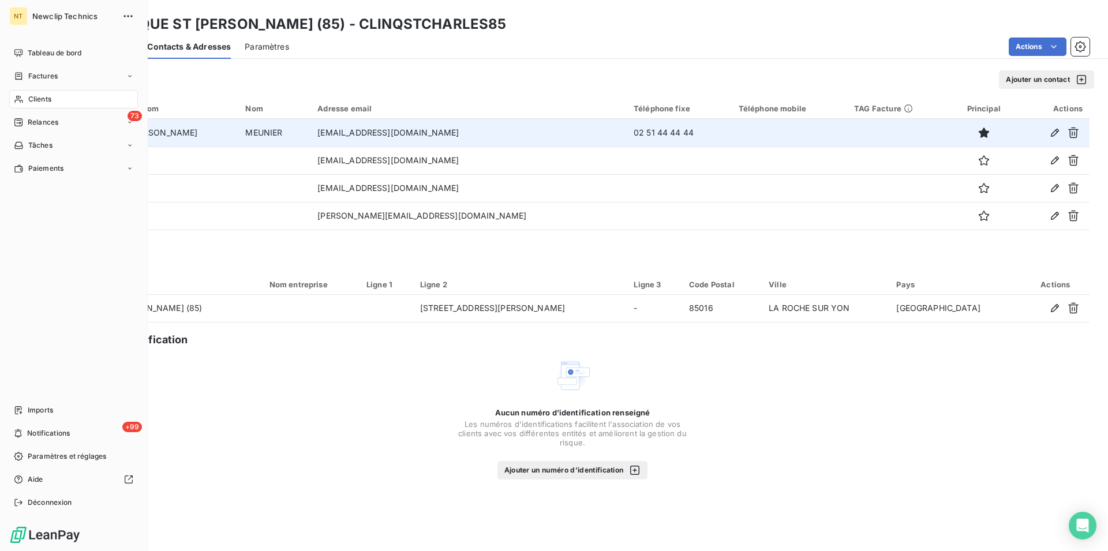
click at [47, 96] on span "Clients" at bounding box center [39, 99] width 23 height 10
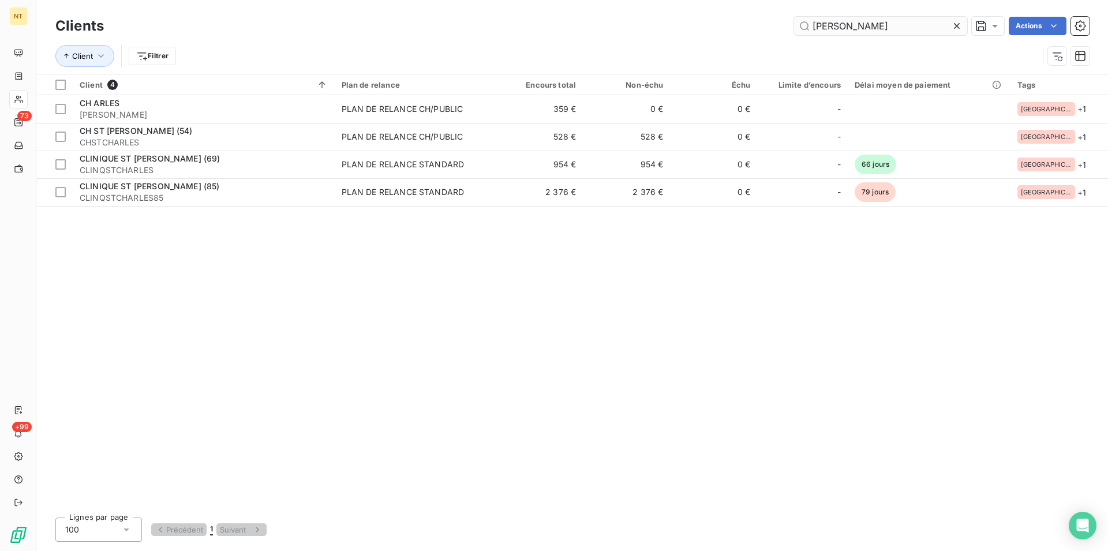
drag, startPoint x: 849, startPoint y: 24, endPoint x: 806, endPoint y: 27, distance: 42.8
click at [806, 27] on input "[PERSON_NAME]" at bounding box center [880, 26] width 173 height 18
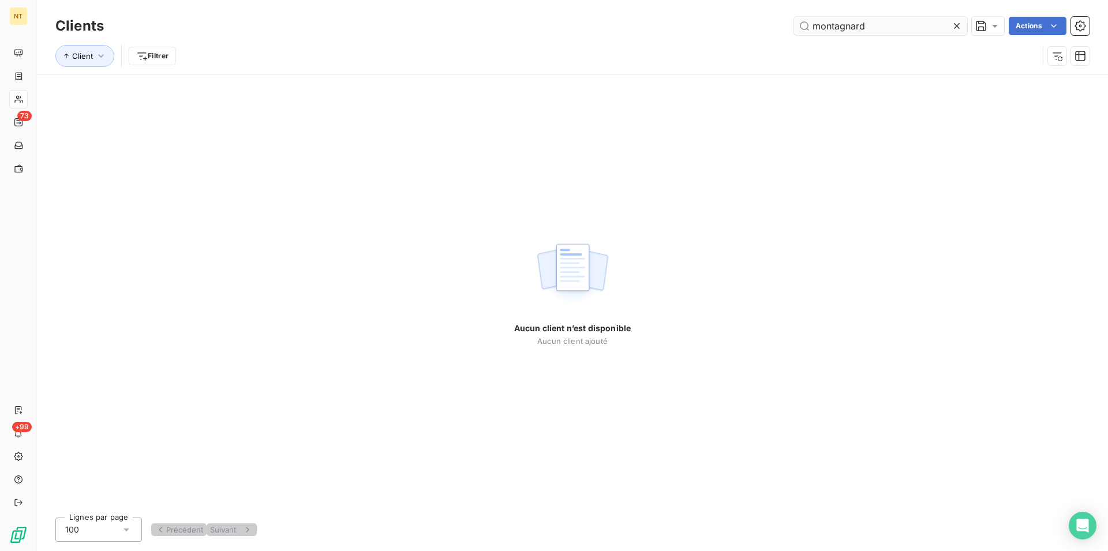
click at [850, 23] on input "montagnard" at bounding box center [880, 26] width 173 height 18
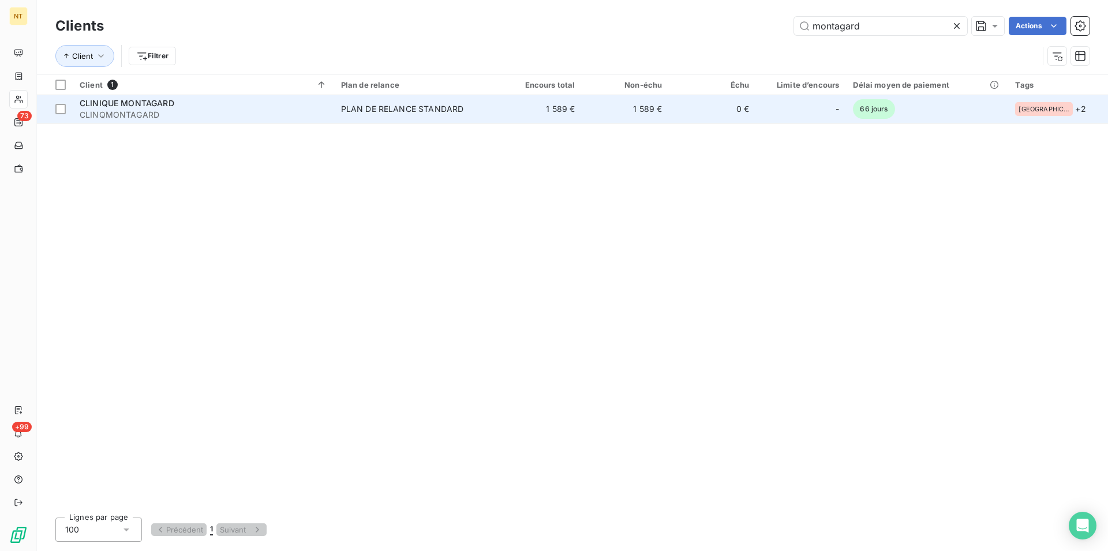
type input "montagard"
click at [124, 101] on span "CLINIQUE MONTAGARD" at bounding box center [127, 103] width 95 height 10
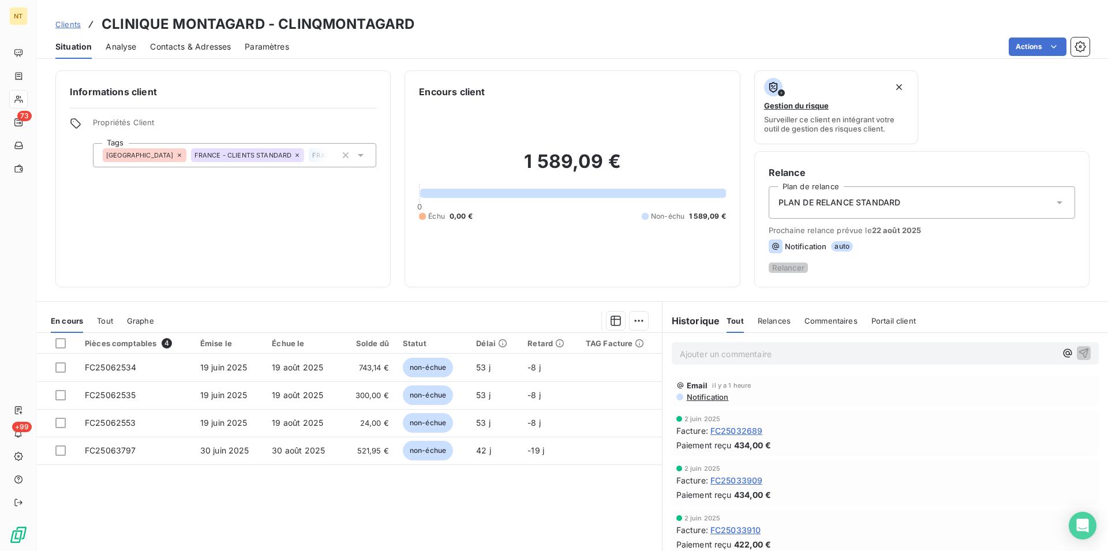
click at [192, 51] on span "Contacts & Adresses" at bounding box center [190, 47] width 81 height 12
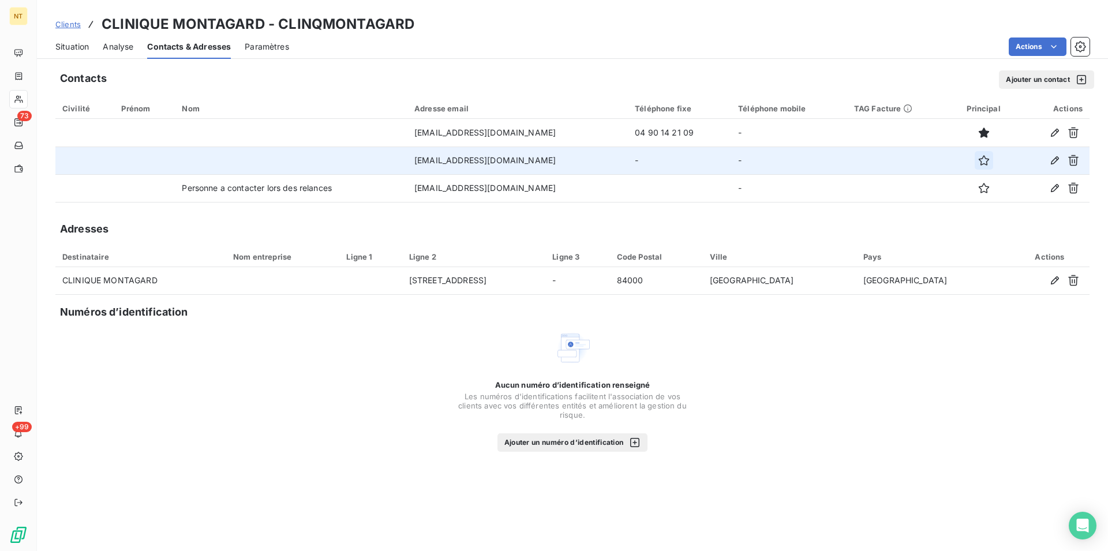
click at [984, 163] on icon "button" at bounding box center [984, 161] width 12 height 12
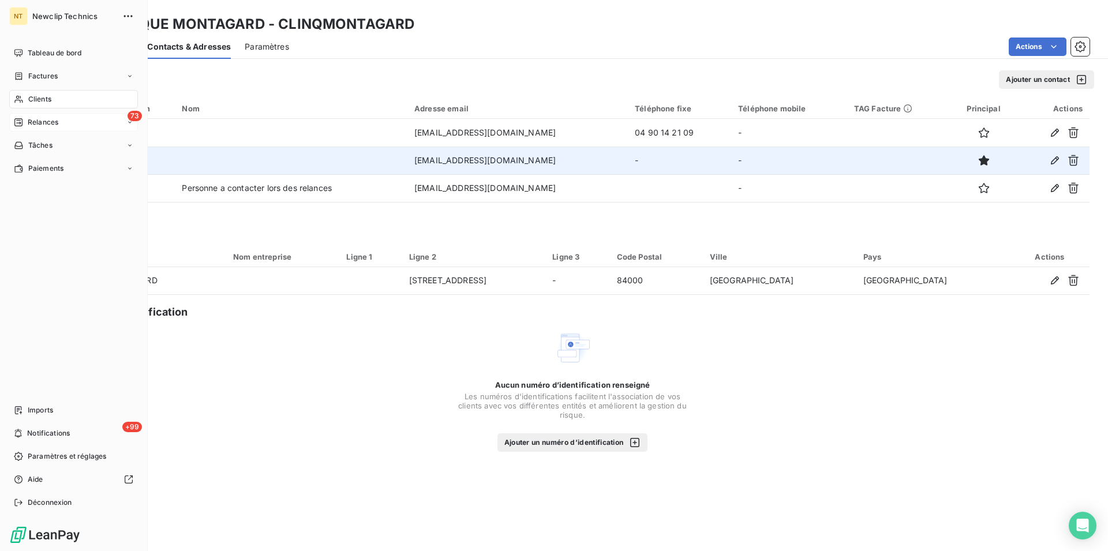
drag, startPoint x: 28, startPoint y: 100, endPoint x: 121, endPoint y: 128, distance: 96.4
click at [28, 99] on span "Clients" at bounding box center [39, 99] width 23 height 10
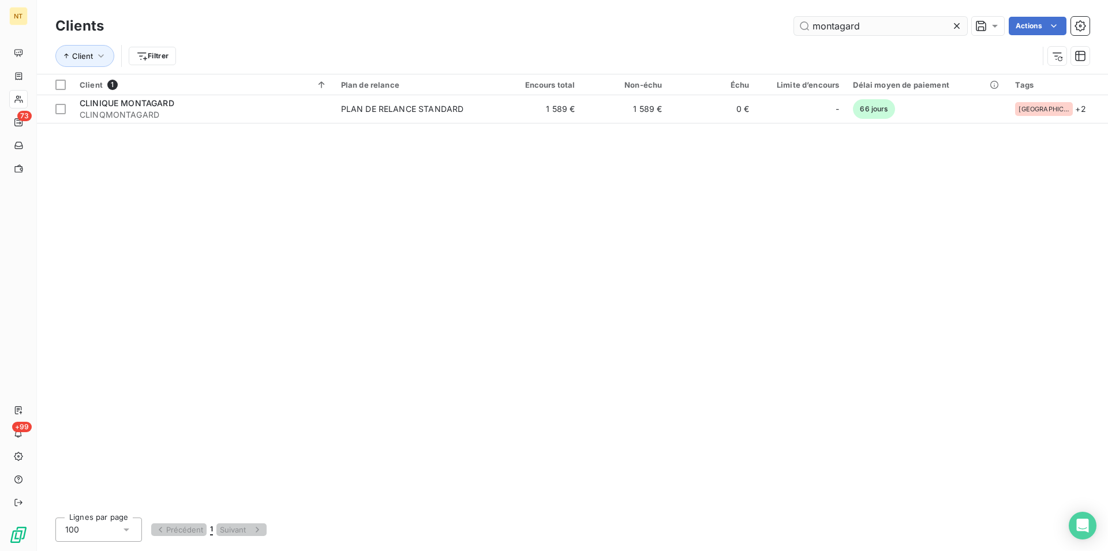
drag, startPoint x: 865, startPoint y: 27, endPoint x: 813, endPoint y: 26, distance: 52.5
click at [813, 26] on input "montagard" at bounding box center [880, 26] width 173 height 18
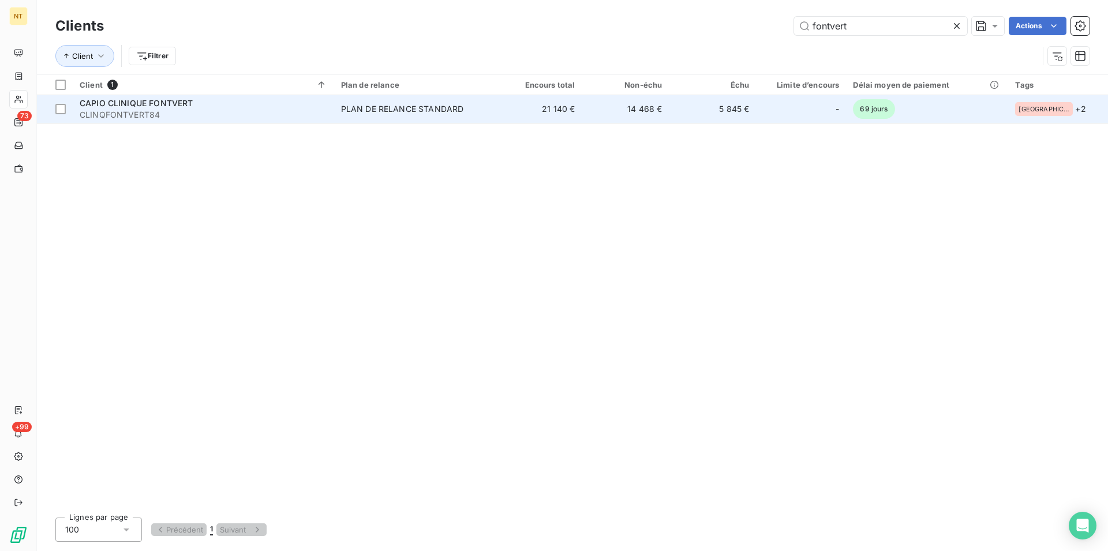
type input "fontvert"
click at [152, 98] on div "CAPIO CLINIQUE FONTVERT" at bounding box center [204, 104] width 248 height 12
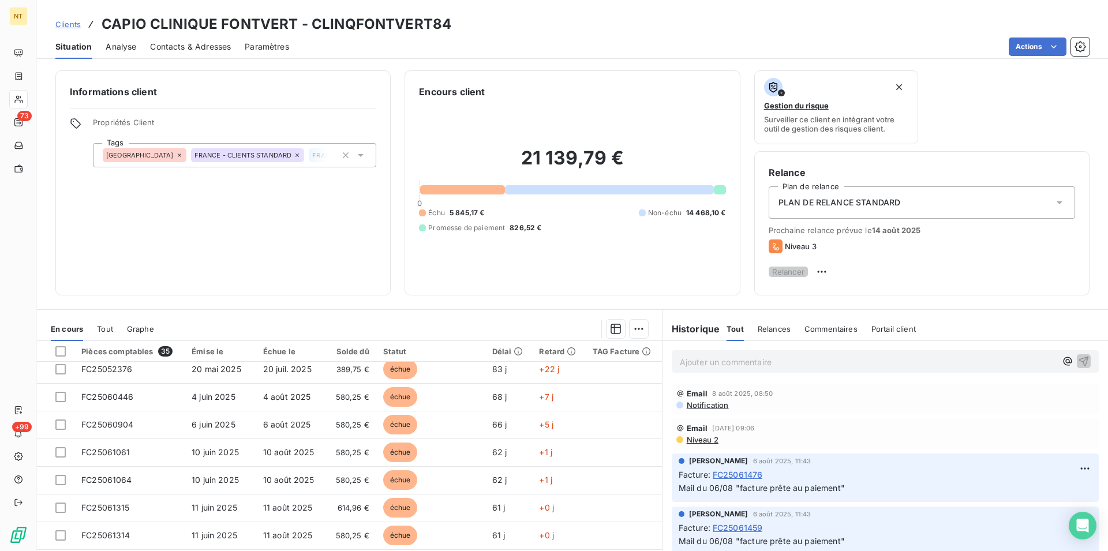
scroll to position [118, 0]
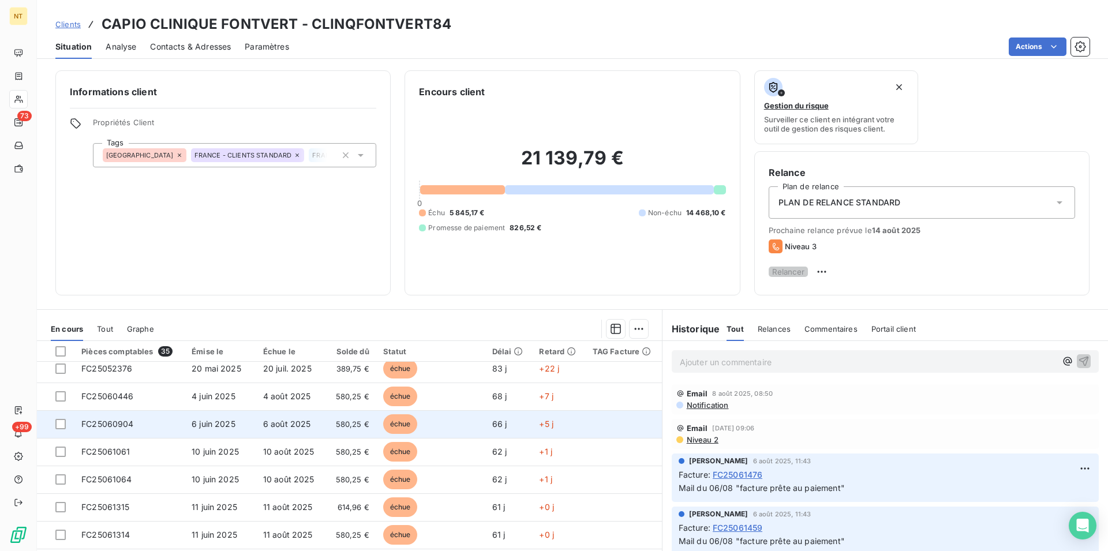
click at [129, 429] on span "FC25060904" at bounding box center [107, 424] width 53 height 10
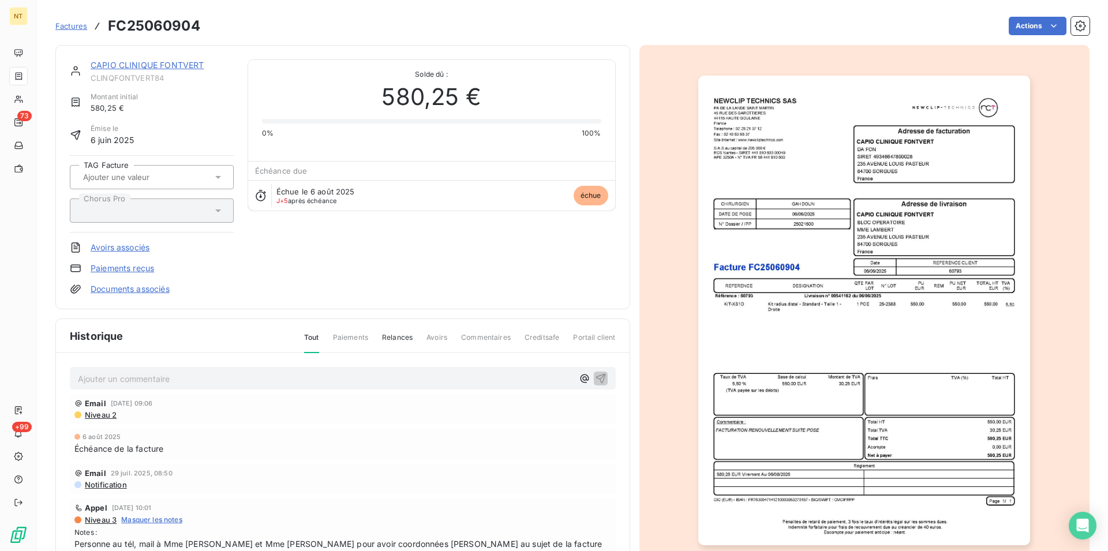
click at [91, 376] on p "Ajouter un commentaire ﻿" at bounding box center [325, 379] width 495 height 14
drag, startPoint x: 77, startPoint y: 375, endPoint x: 279, endPoint y: 379, distance: 202.1
click at [279, 379] on div "Mail du 11/08 facture prête au paiement"" at bounding box center [343, 377] width 546 height 21
copy span "Mail du 11/08 facture prête au paiement""
click at [595, 376] on icon "button" at bounding box center [601, 378] width 12 height 12
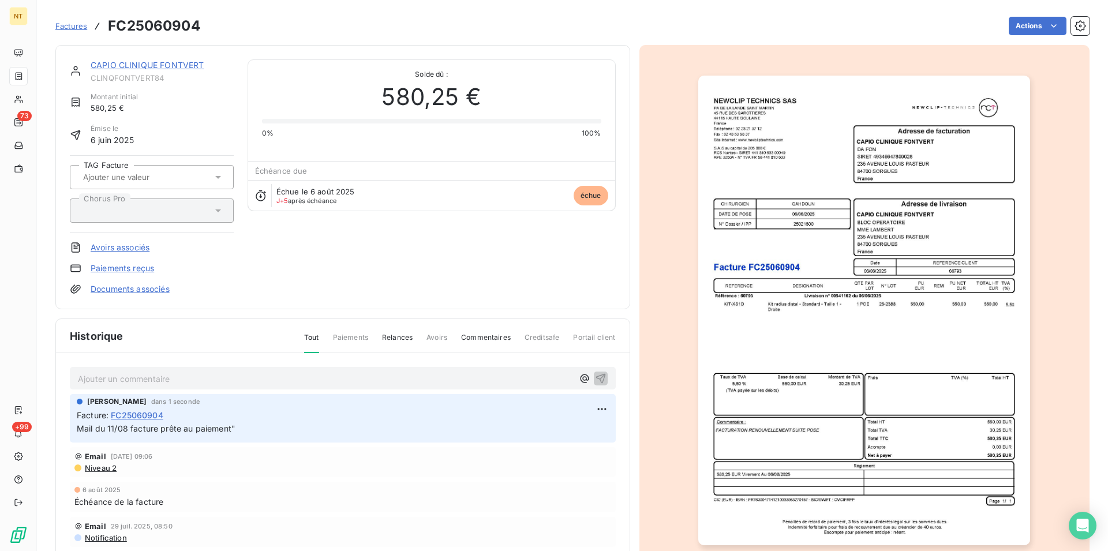
click at [151, 67] on link "CAPIO CLINIQUE FONTVERT" at bounding box center [147, 65] width 113 height 10
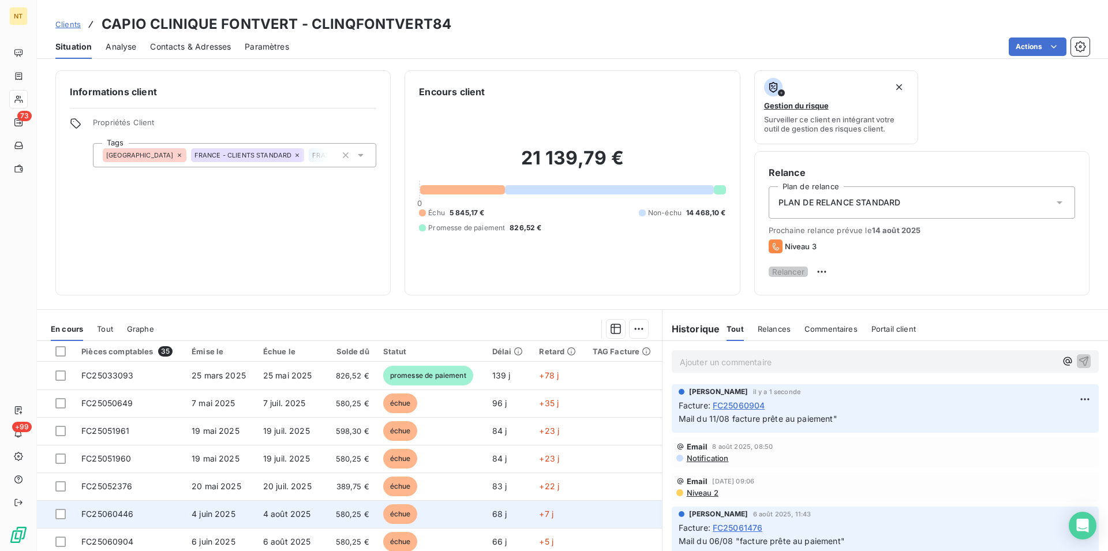
click at [162, 513] on td "FC25060446" at bounding box center [129, 514] width 110 height 28
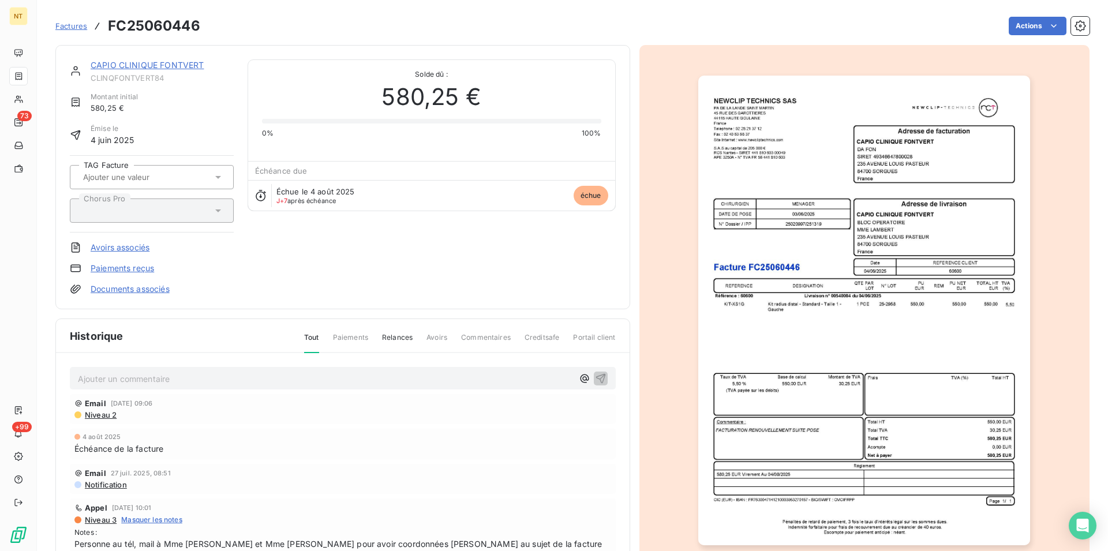
click at [149, 374] on p "Ajouter un commentaire ﻿" at bounding box center [325, 379] width 495 height 14
click at [596, 378] on icon "button" at bounding box center [601, 378] width 10 height 10
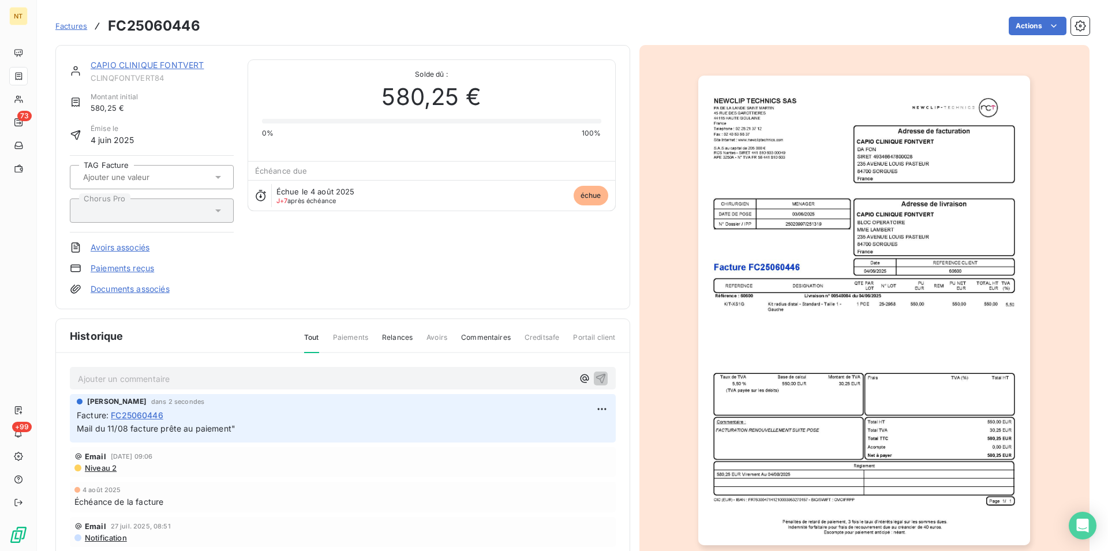
click at [168, 64] on link "CAPIO CLINIQUE FONTVERT" at bounding box center [147, 65] width 113 height 10
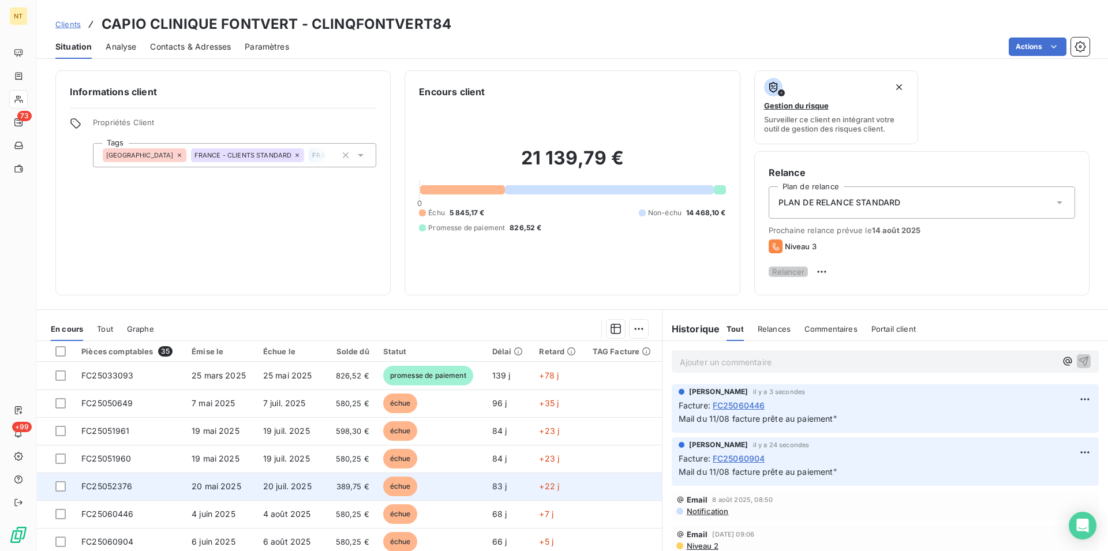
click at [151, 490] on td "FC25052376" at bounding box center [129, 487] width 110 height 28
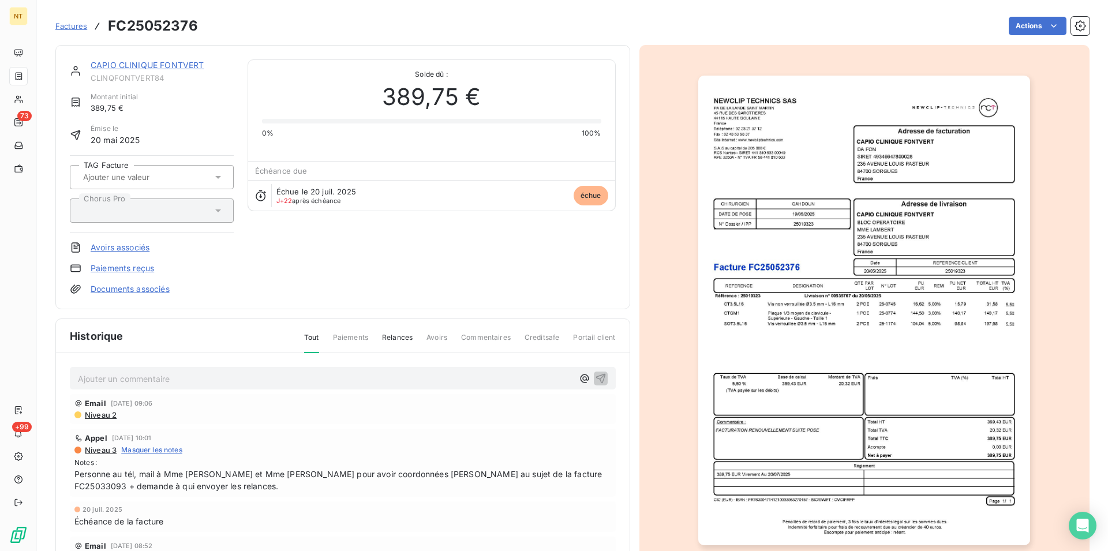
click at [155, 376] on p "Ajouter un commentaire ﻿" at bounding box center [325, 379] width 495 height 14
click at [595, 372] on icon "button" at bounding box center [601, 378] width 12 height 12
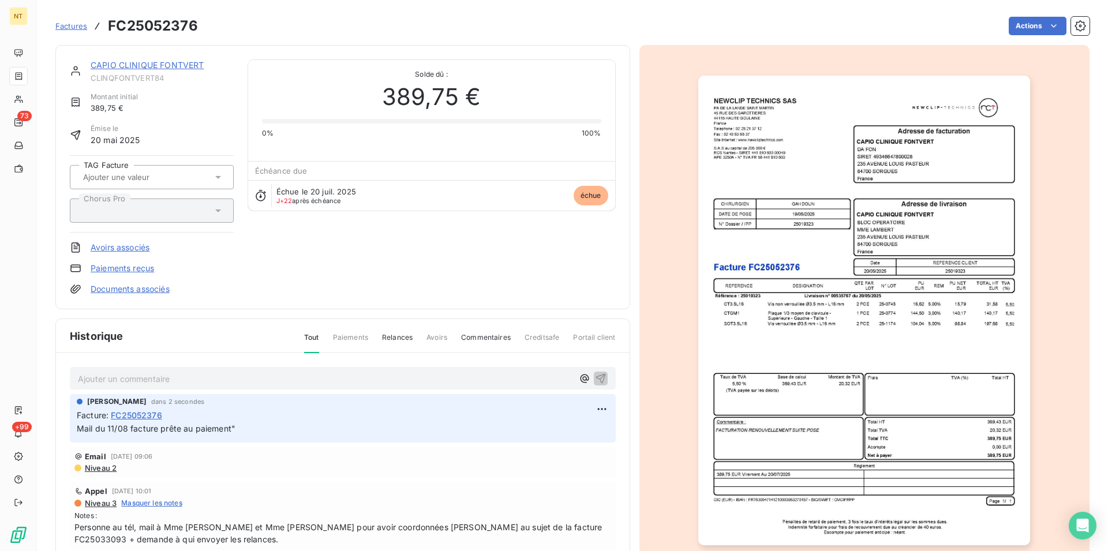
click at [170, 66] on link "CAPIO CLINIQUE FONTVERT" at bounding box center [147, 65] width 113 height 10
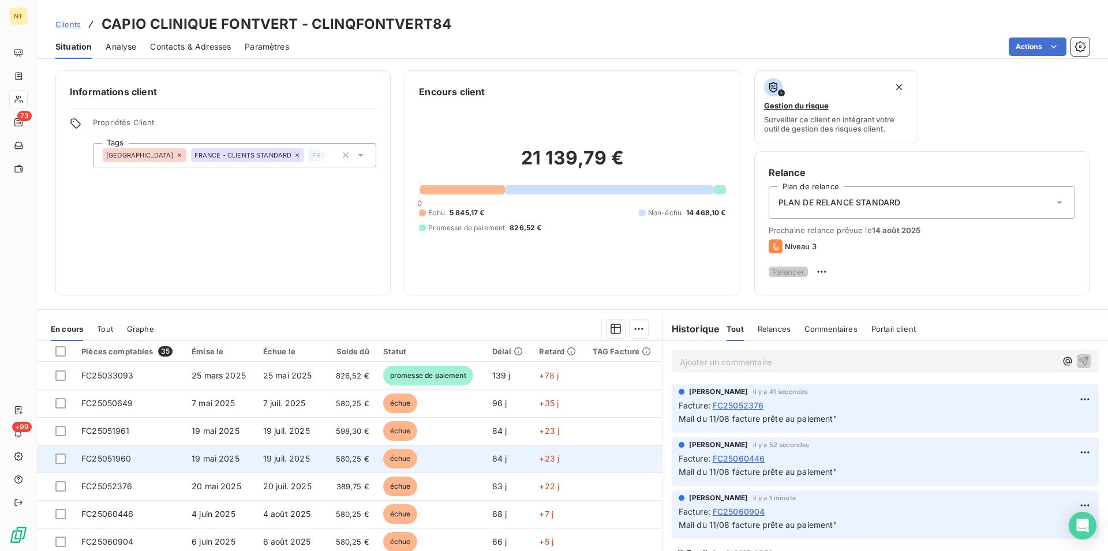
click at [125, 464] on span "FC25051960" at bounding box center [106, 459] width 50 height 10
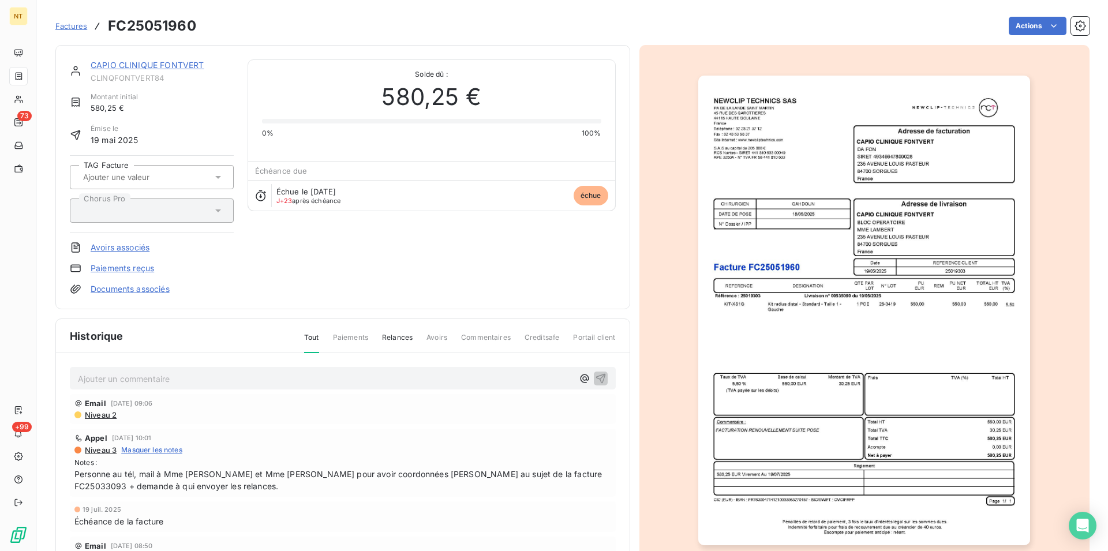
click at [120, 376] on p "Ajouter un commentaire ﻿" at bounding box center [325, 379] width 495 height 14
click at [596, 376] on icon "button" at bounding box center [601, 378] width 10 height 10
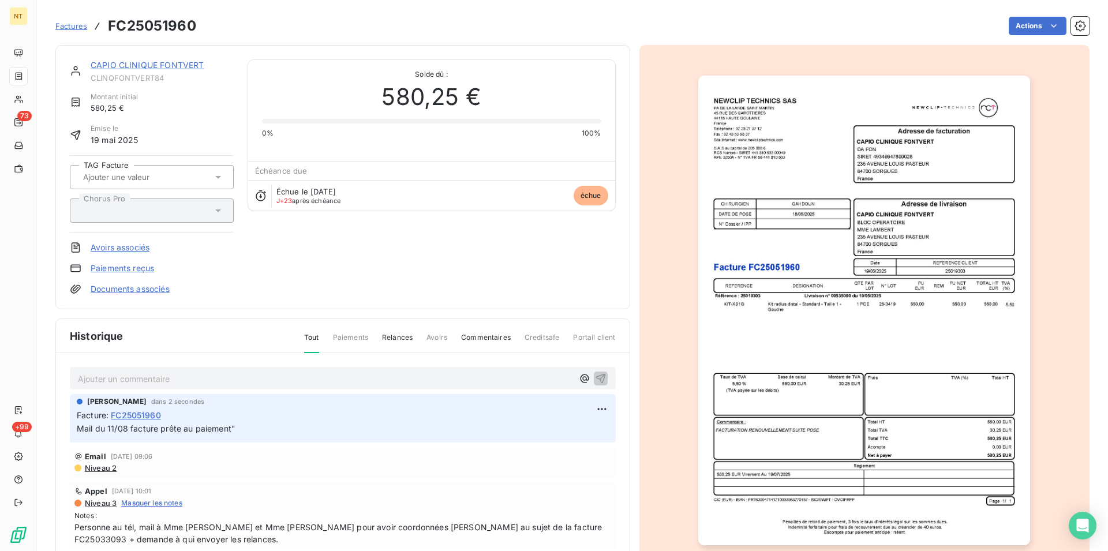
click at [160, 68] on link "CAPIO CLINIQUE FONTVERT" at bounding box center [147, 65] width 113 height 10
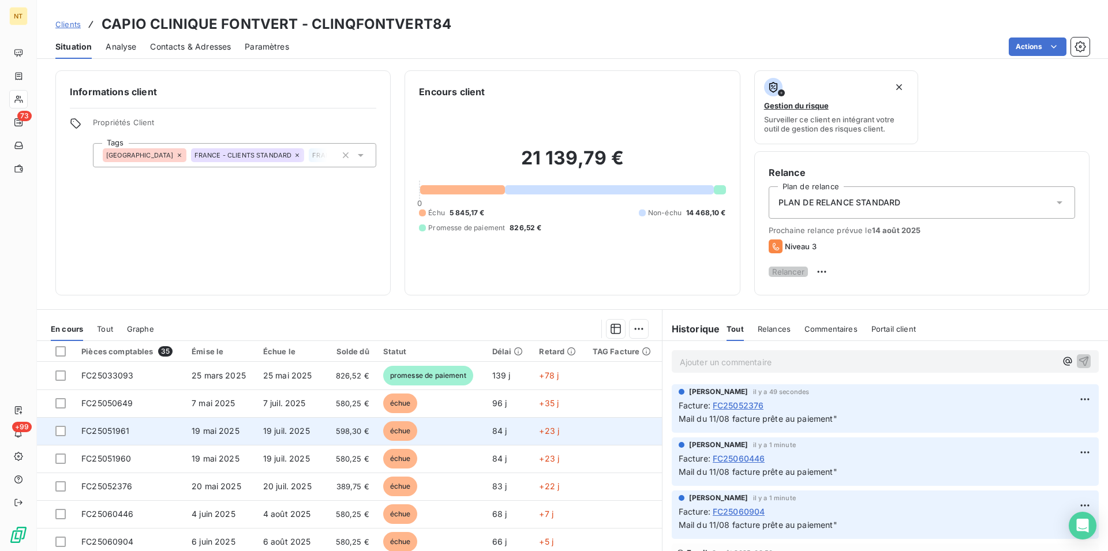
click at [134, 433] on td "FC25051961" at bounding box center [129, 431] width 110 height 28
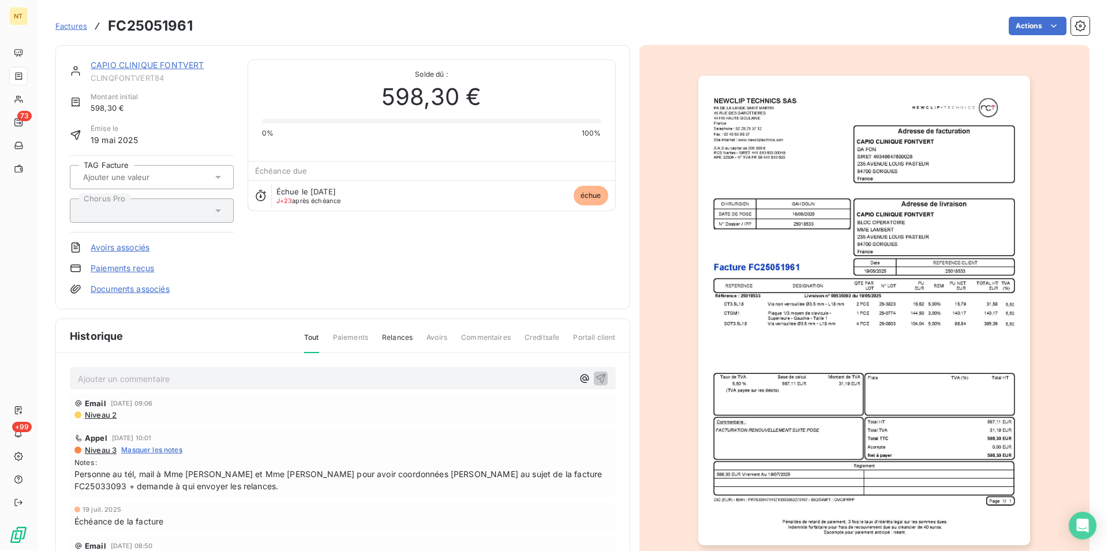
click at [136, 376] on p "Ajouter un commentaire ﻿" at bounding box center [325, 379] width 495 height 14
click at [595, 377] on icon "button" at bounding box center [601, 378] width 12 height 12
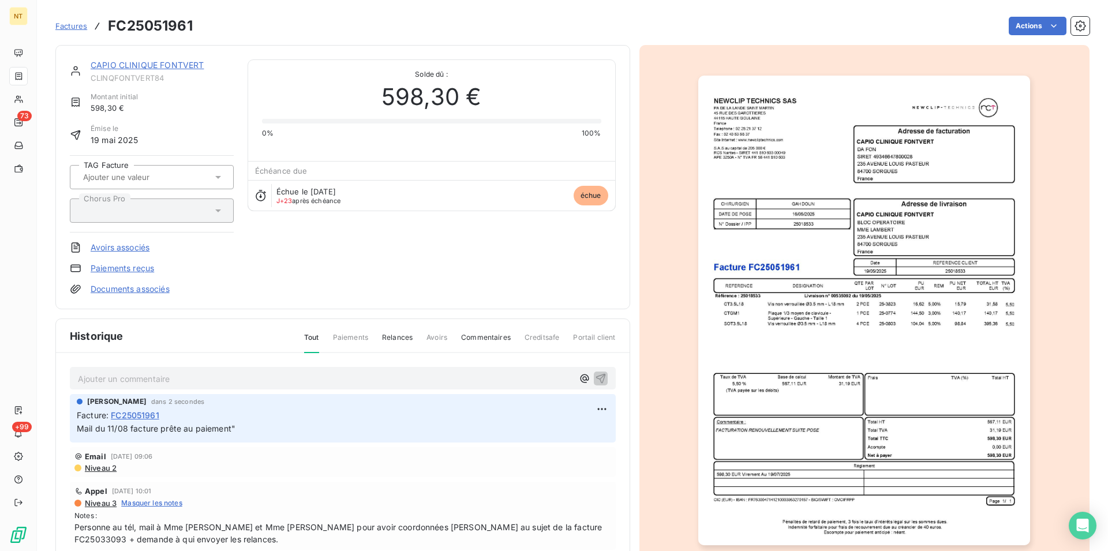
click at [154, 65] on link "CAPIO CLINIQUE FONTVERT" at bounding box center [147, 65] width 113 height 10
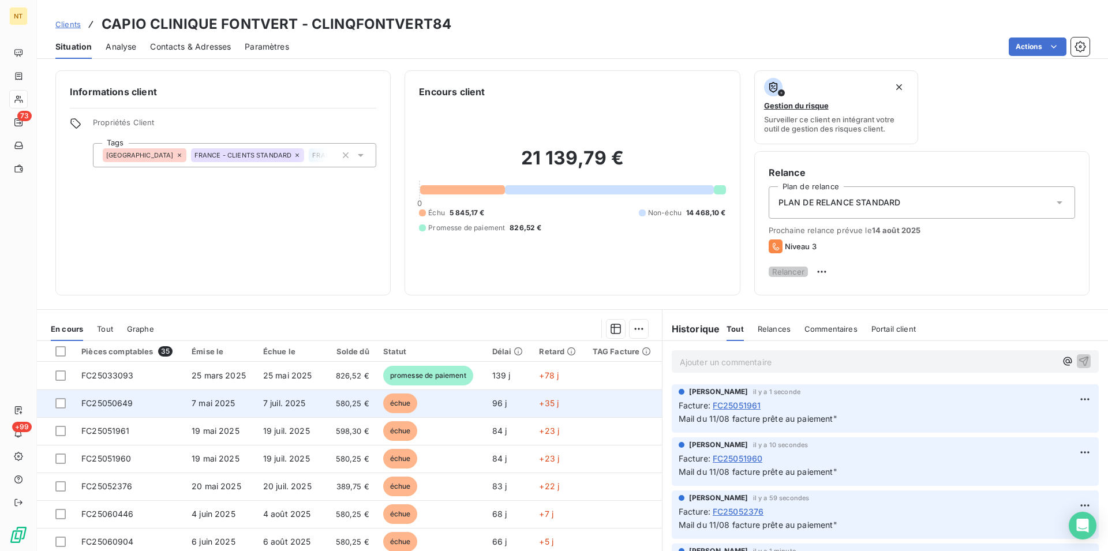
click at [139, 411] on td "FC25050649" at bounding box center [129, 404] width 110 height 28
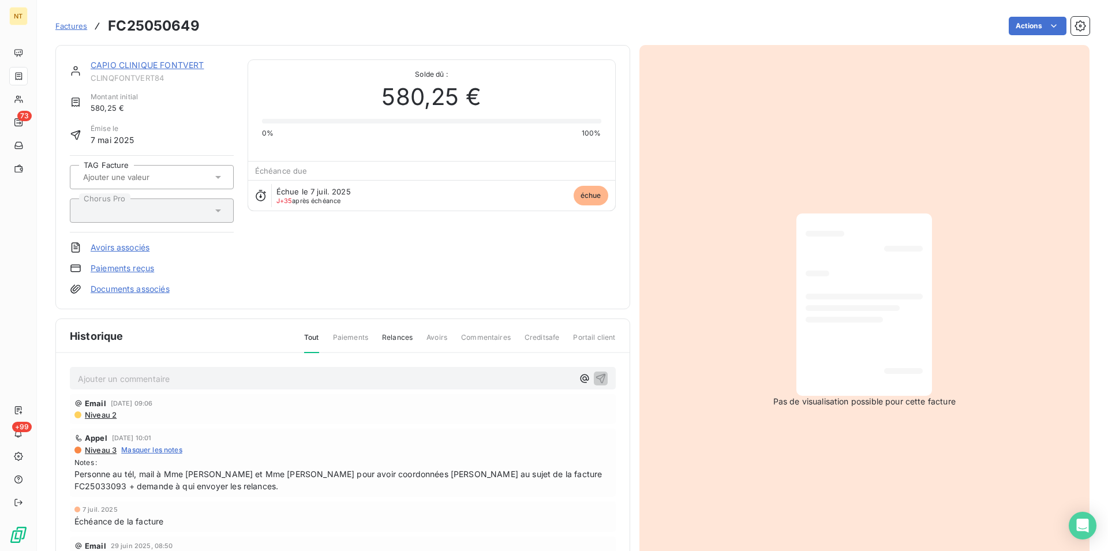
click at [143, 376] on p "Ajouter un commentaire ﻿" at bounding box center [325, 379] width 495 height 14
click at [595, 372] on icon "button" at bounding box center [601, 378] width 12 height 12
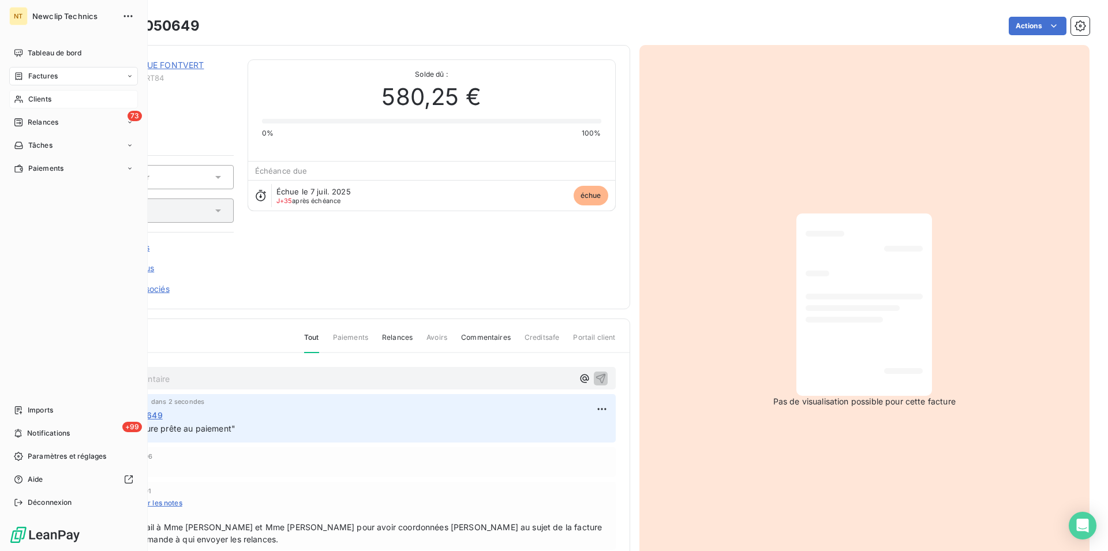
drag, startPoint x: 38, startPoint y: 97, endPoint x: 107, endPoint y: 104, distance: 70.2
click at [38, 97] on span "Clients" at bounding box center [39, 99] width 23 height 10
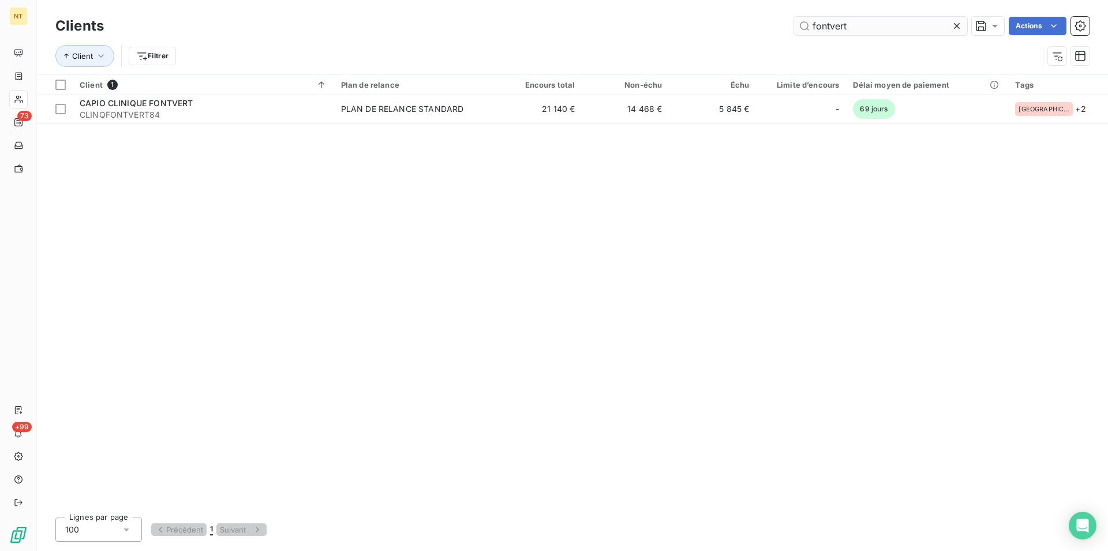
drag, startPoint x: 847, startPoint y: 30, endPoint x: 809, endPoint y: 29, distance: 38.1
click at [809, 29] on input "fontvert" at bounding box center [880, 26] width 173 height 18
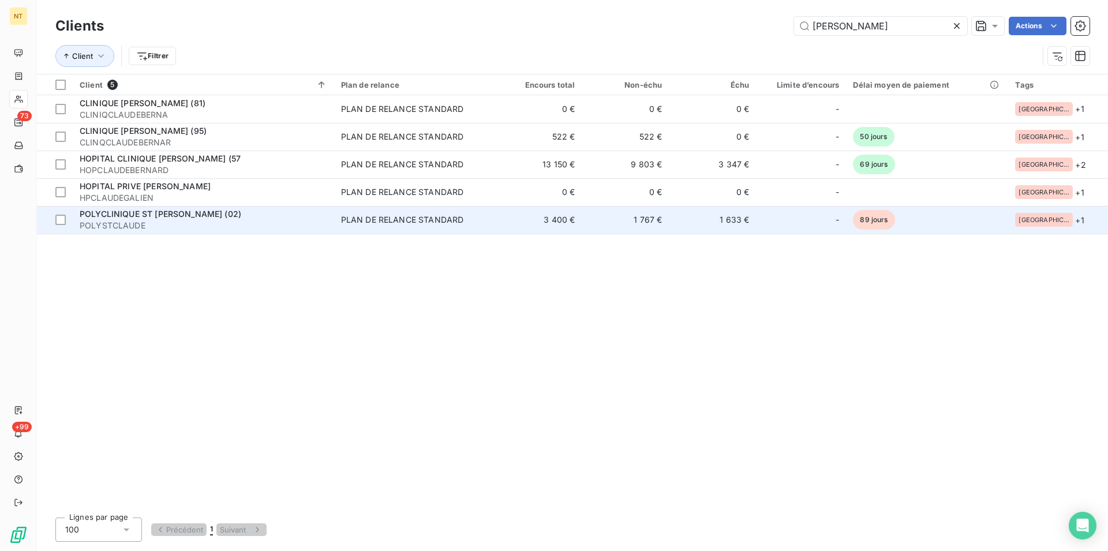
type input "[PERSON_NAME]"
click at [138, 215] on span "POLYCLINIQUE ST [PERSON_NAME] (02)" at bounding box center [161, 214] width 162 height 10
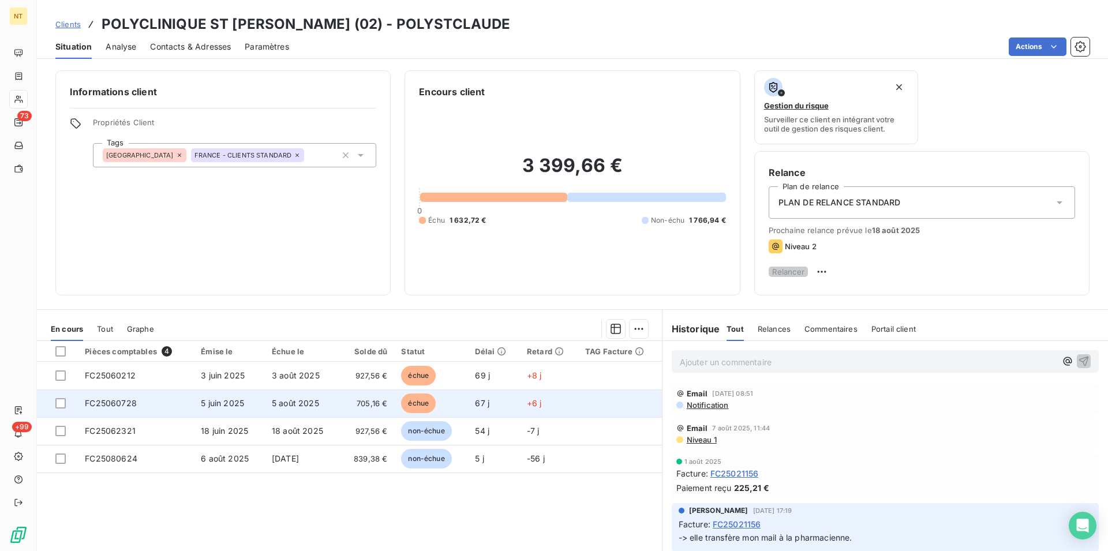
click at [126, 408] on span "FC25060728" at bounding box center [111, 403] width 52 height 10
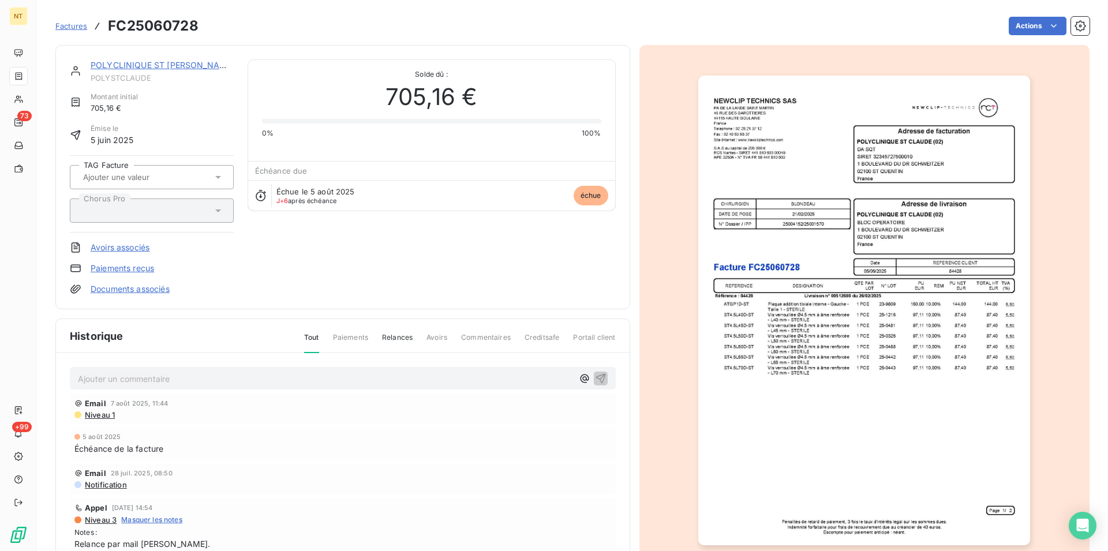
click at [130, 376] on p "Ajouter un commentaire ﻿" at bounding box center [325, 379] width 495 height 14
click at [595, 372] on icon "button" at bounding box center [601, 378] width 12 height 12
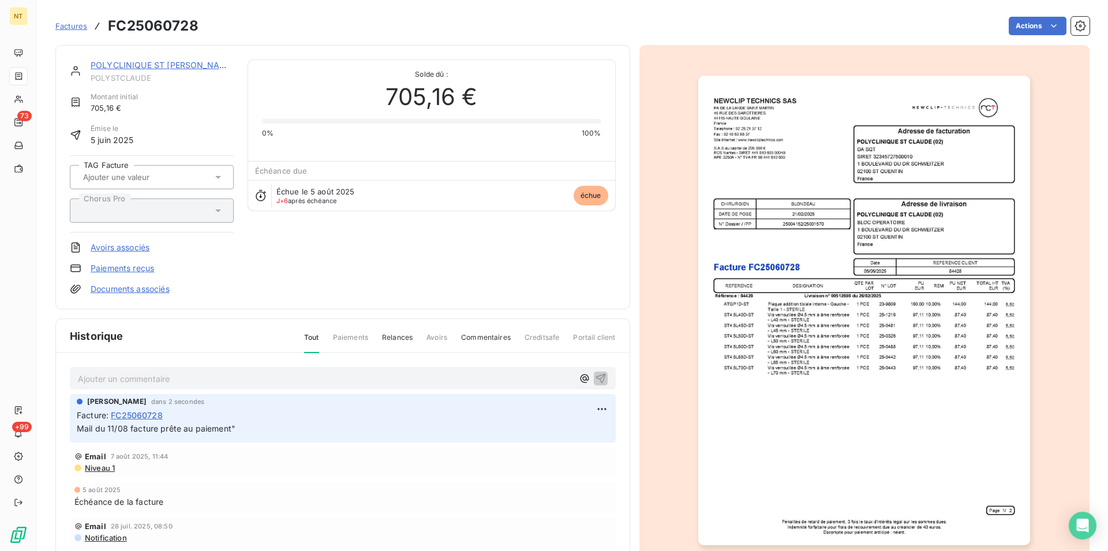
click at [156, 61] on link "POLYCLINIQUE ST [PERSON_NAME] (02)" at bounding box center [172, 65] width 163 height 10
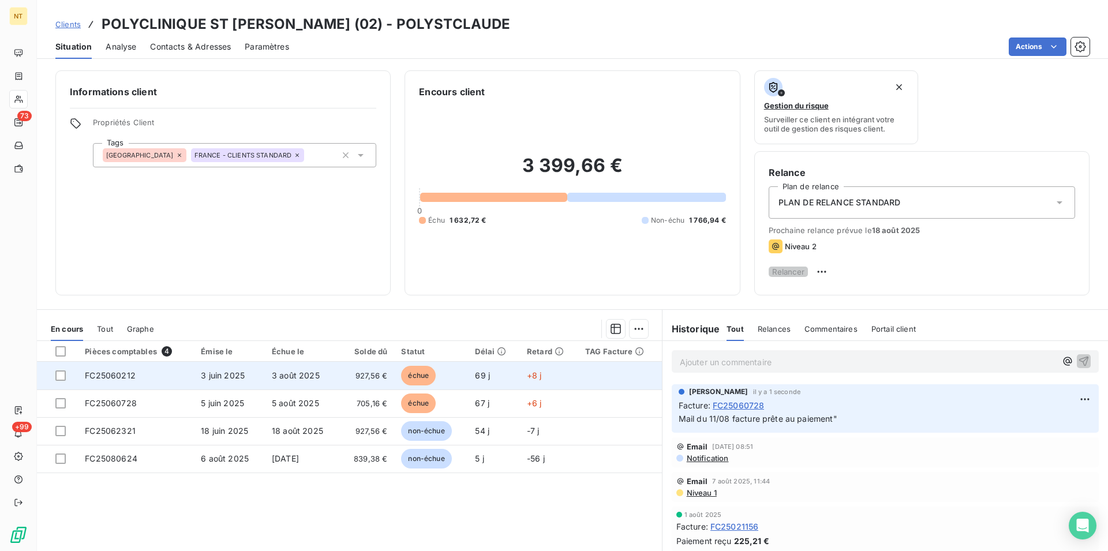
click at [136, 383] on td "FC25060212" at bounding box center [136, 376] width 116 height 28
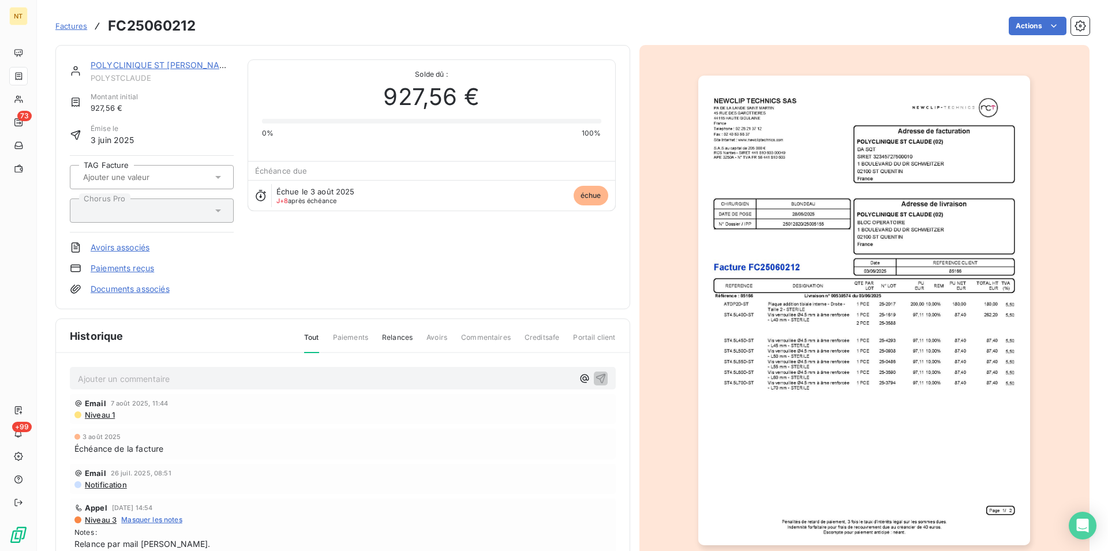
click at [129, 374] on p "Ajouter un commentaire ﻿" at bounding box center [325, 379] width 495 height 14
click at [596, 376] on icon "button" at bounding box center [601, 378] width 10 height 10
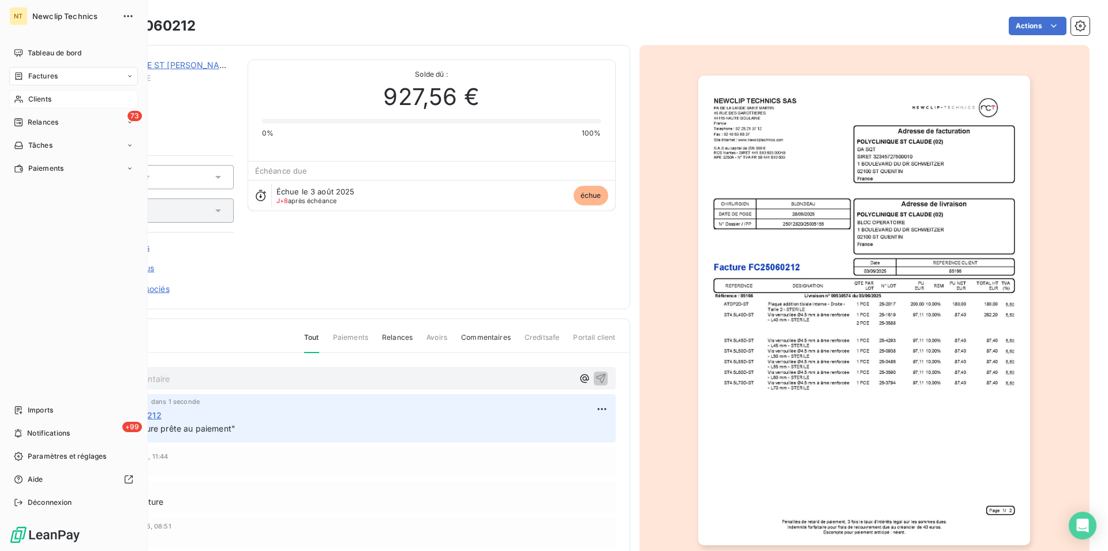
click at [42, 103] on span "Clients" at bounding box center [39, 99] width 23 height 10
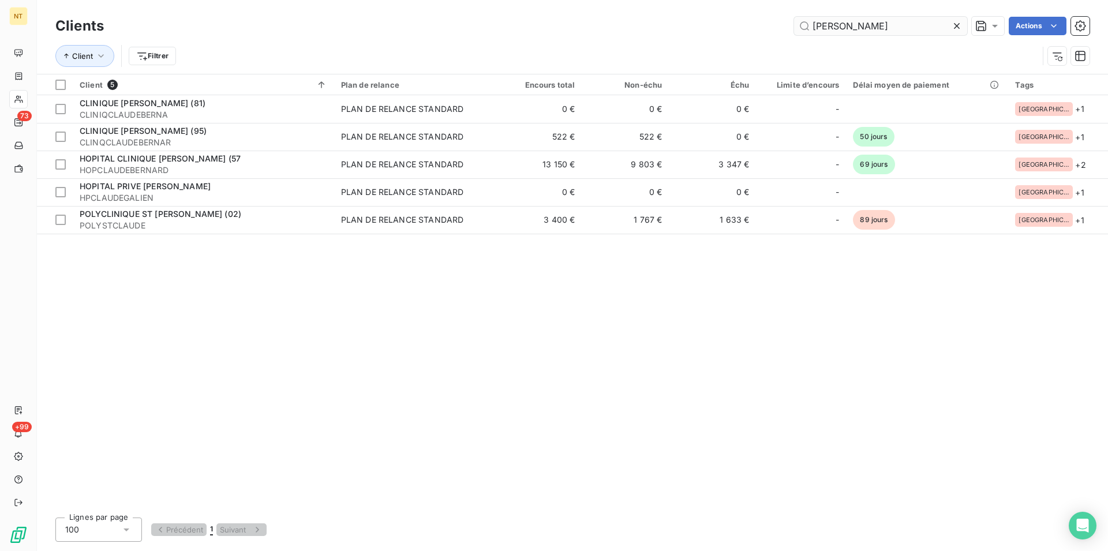
drag, startPoint x: 864, startPoint y: 25, endPoint x: 786, endPoint y: 32, distance: 77.7
click at [794, 32] on input "[PERSON_NAME]" at bounding box center [880, 26] width 173 height 18
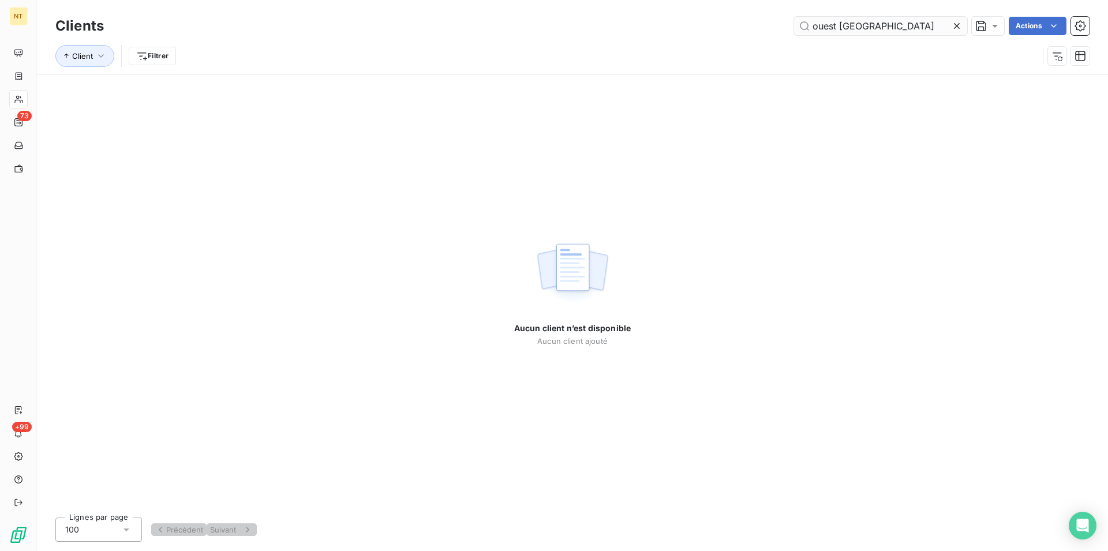
click at [865, 27] on input "ouest [GEOGRAPHIC_DATA]" at bounding box center [880, 26] width 173 height 18
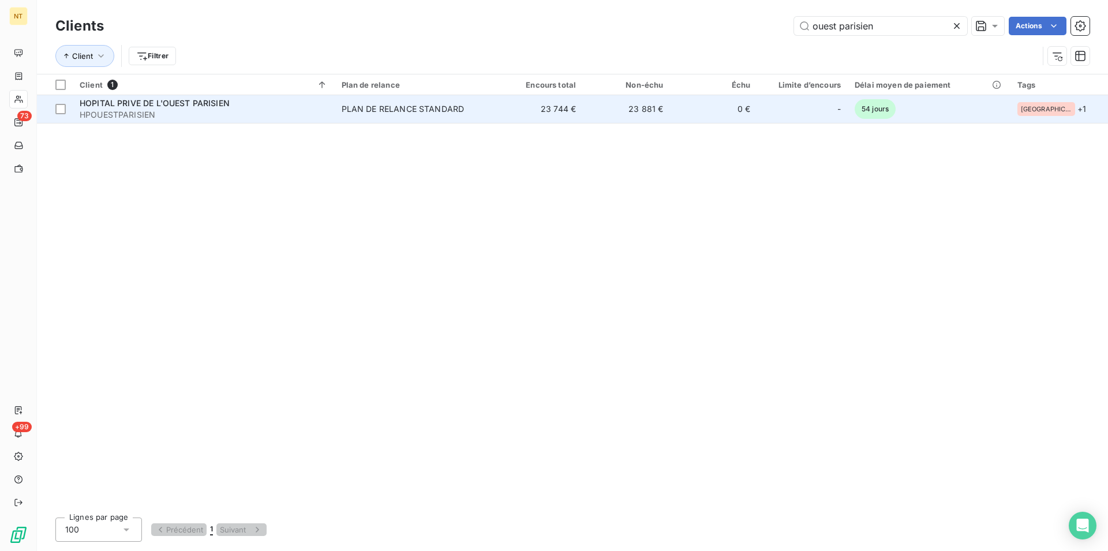
type input "ouest parisien"
click at [178, 106] on span "HOPITAL PRIVE DE L'OUEST PARISIEN" at bounding box center [155, 103] width 150 height 10
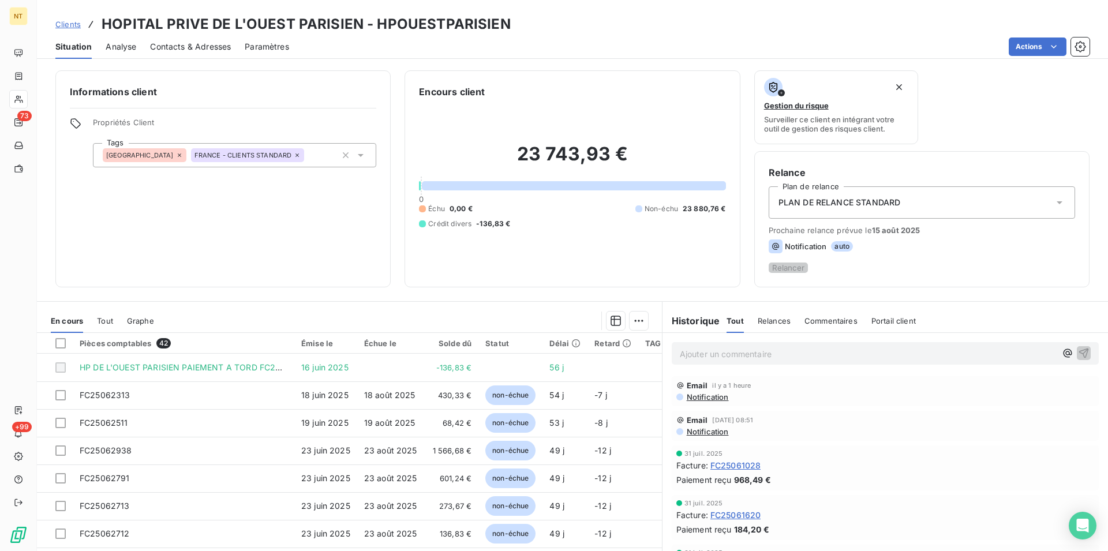
click at [196, 46] on span "Contacts & Adresses" at bounding box center [190, 47] width 81 height 12
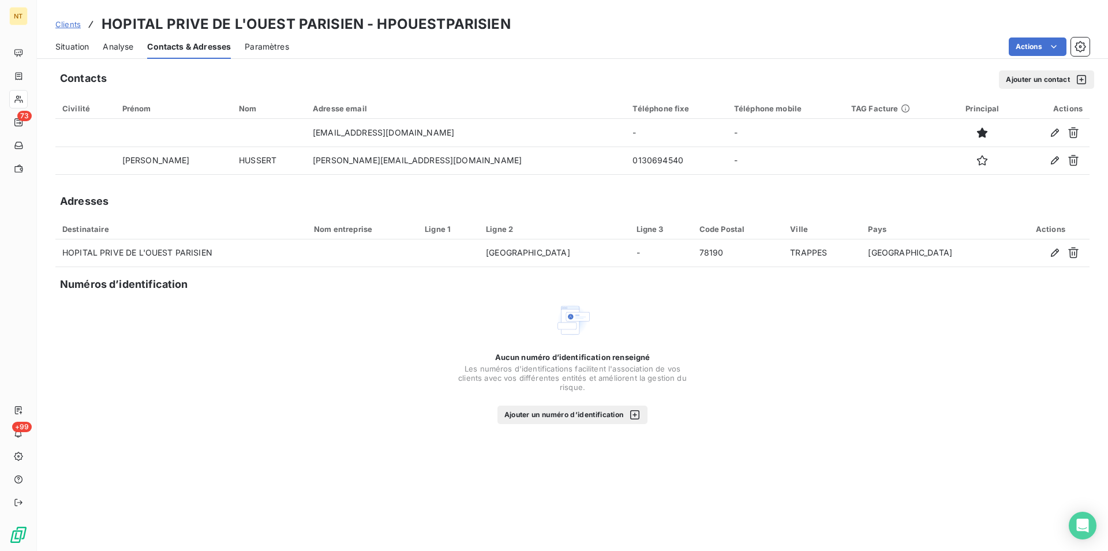
click at [64, 50] on span "Situation" at bounding box center [71, 47] width 33 height 12
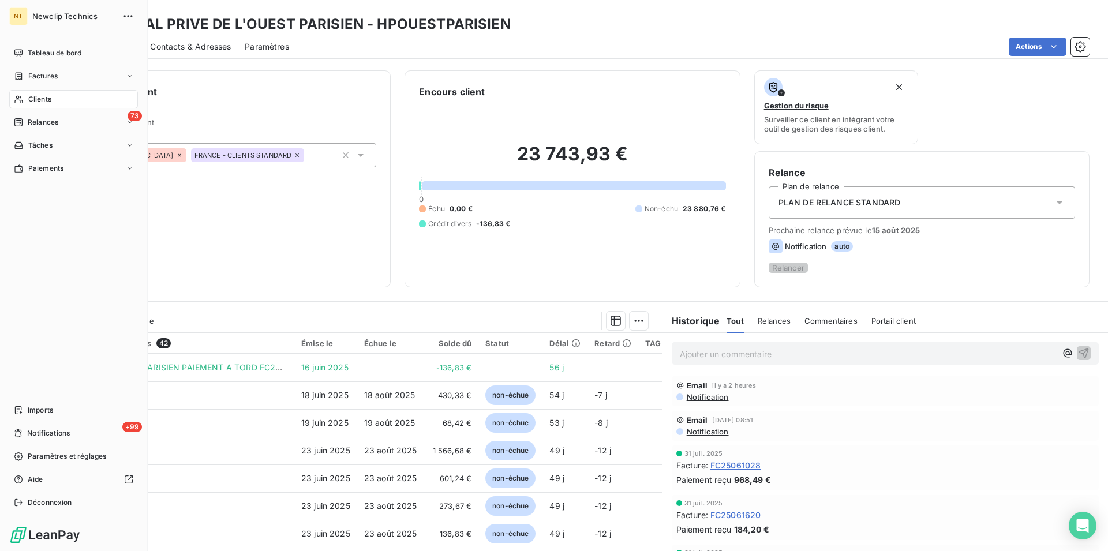
click at [44, 99] on span "Clients" at bounding box center [39, 99] width 23 height 10
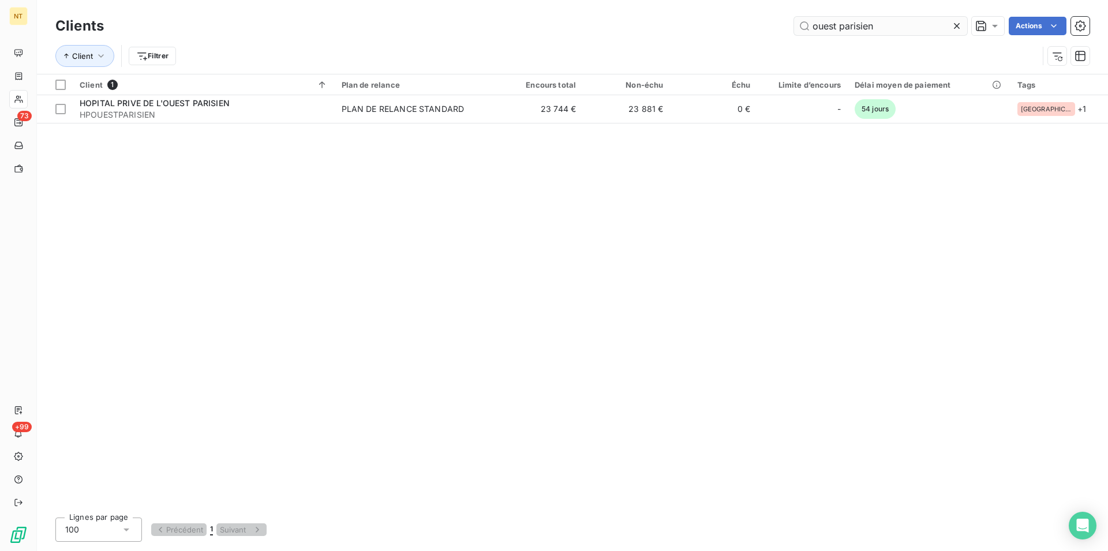
drag, startPoint x: 880, startPoint y: 27, endPoint x: 804, endPoint y: 29, distance: 75.6
click at [804, 29] on input "ouest parisien" at bounding box center [880, 26] width 173 height 18
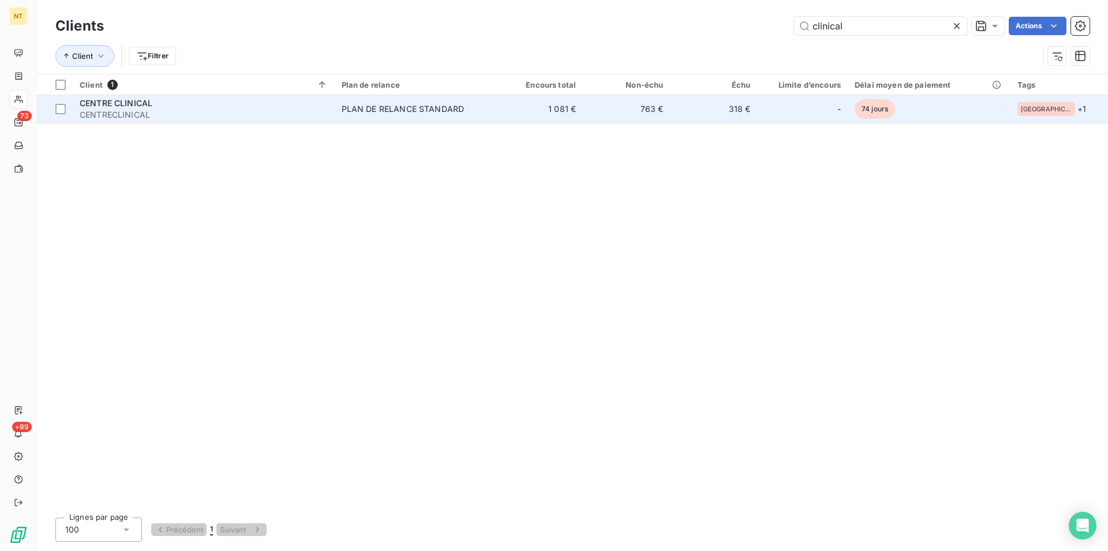
type input "clinical"
click at [418, 115] on td "PLAN DE RELANCE STANDARD" at bounding box center [415, 109] width 161 height 28
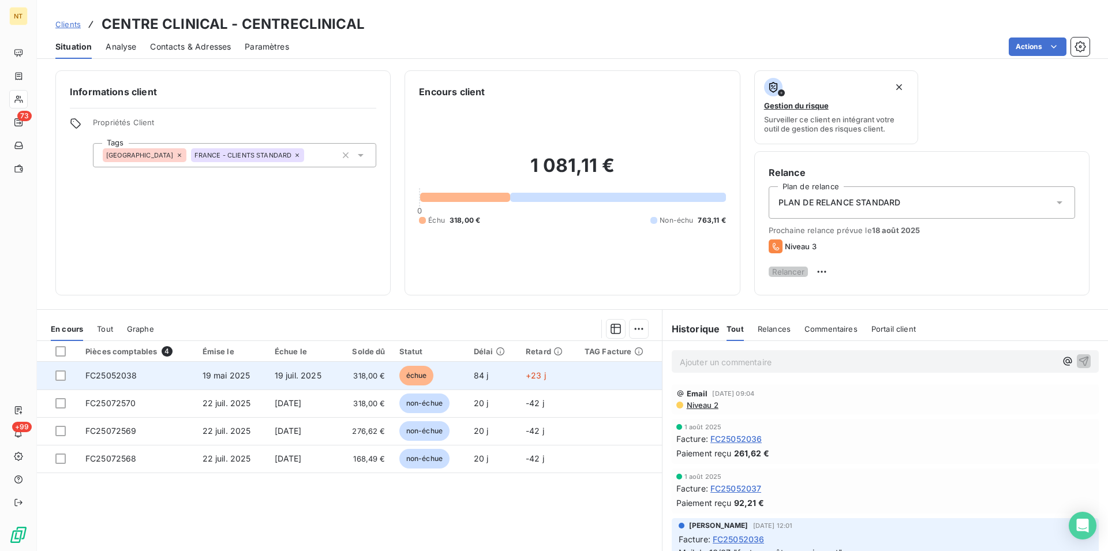
click at [103, 380] on span "FC25052038" at bounding box center [111, 376] width 52 height 10
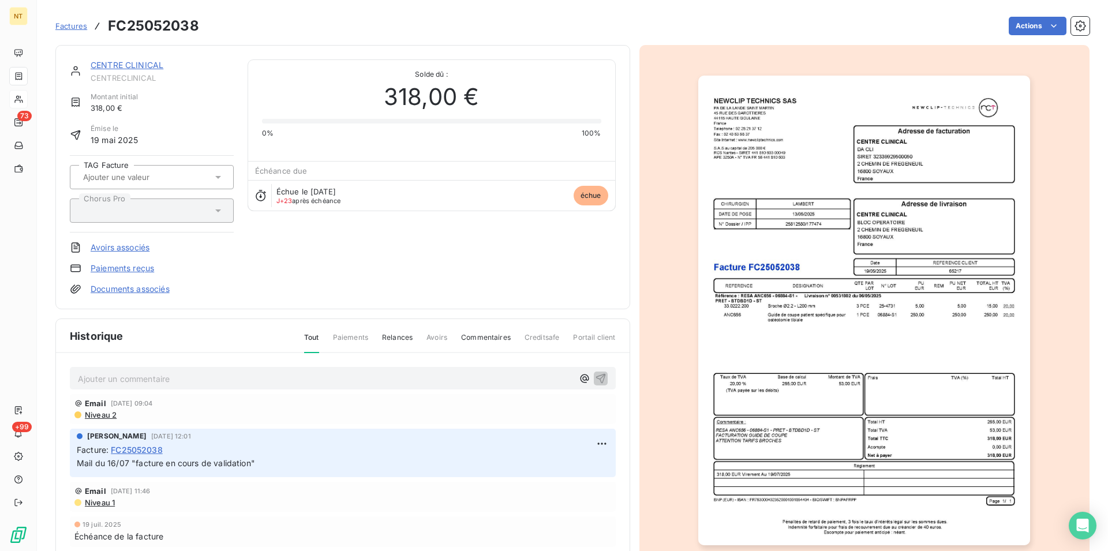
click at [126, 64] on link "CENTRE CLINICAL" at bounding box center [127, 65] width 73 height 10
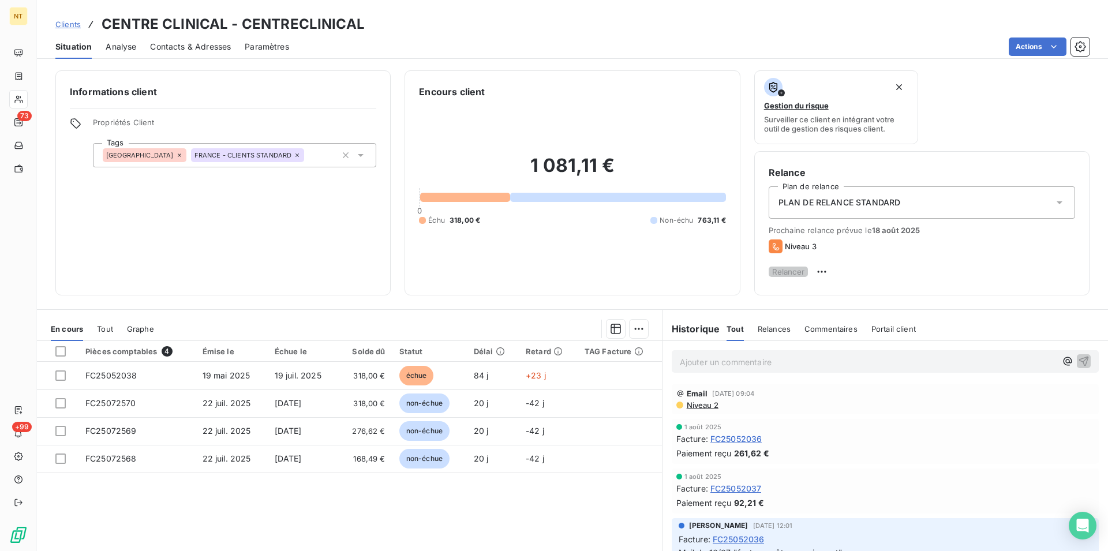
click at [201, 47] on span "Contacts & Adresses" at bounding box center [190, 47] width 81 height 12
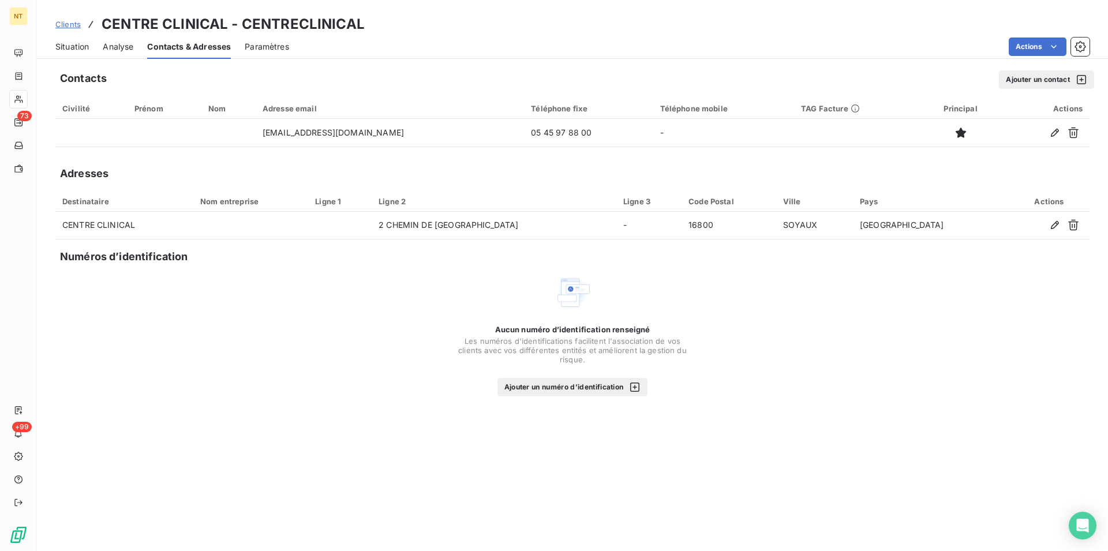
click at [68, 48] on span "Situation" at bounding box center [71, 47] width 33 height 12
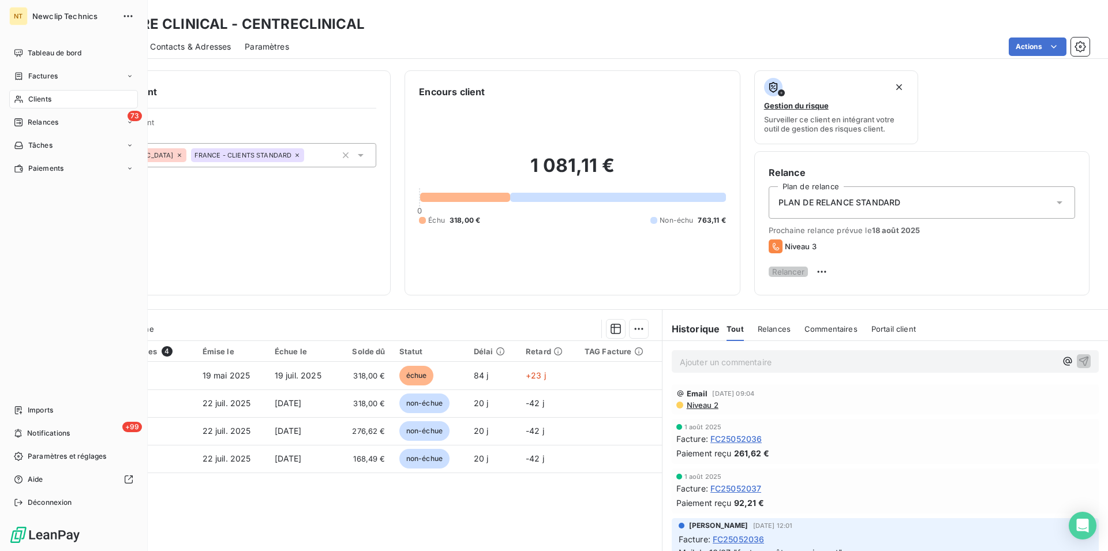
click at [43, 97] on span "Clients" at bounding box center [39, 99] width 23 height 10
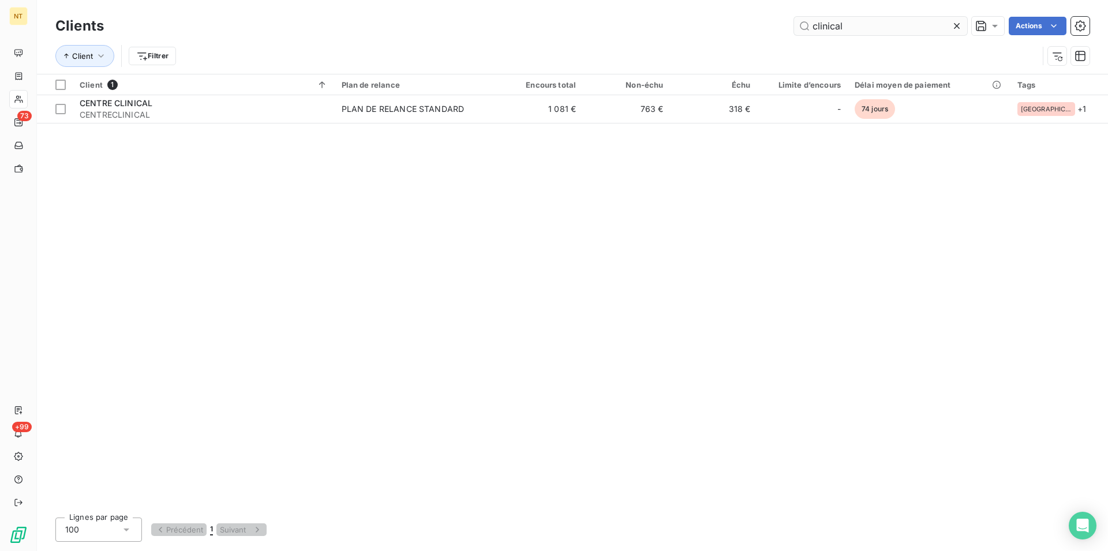
drag, startPoint x: 847, startPoint y: 23, endPoint x: 805, endPoint y: 23, distance: 42.7
click at [805, 23] on input "clinical" at bounding box center [880, 26] width 173 height 18
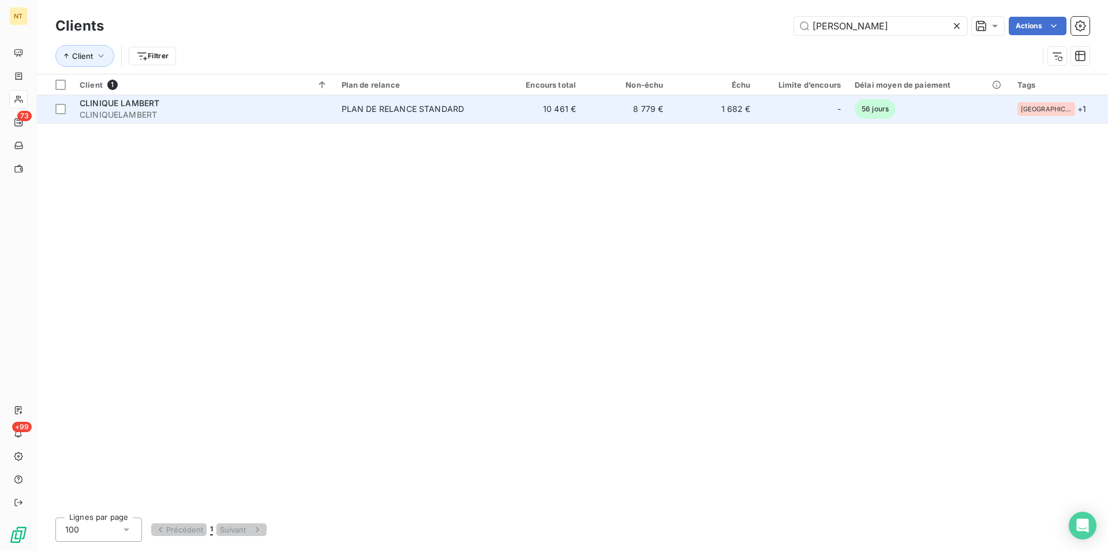
type input "[PERSON_NAME]"
click at [155, 106] on span "CLINIQUE LAMBERT" at bounding box center [120, 103] width 80 height 10
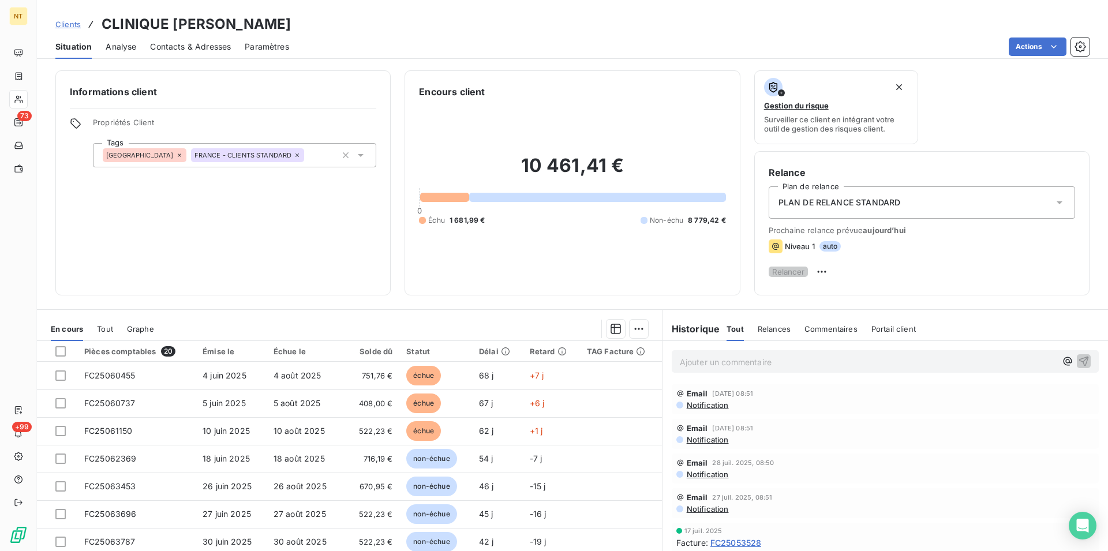
click at [198, 42] on span "Contacts & Adresses" at bounding box center [190, 47] width 81 height 12
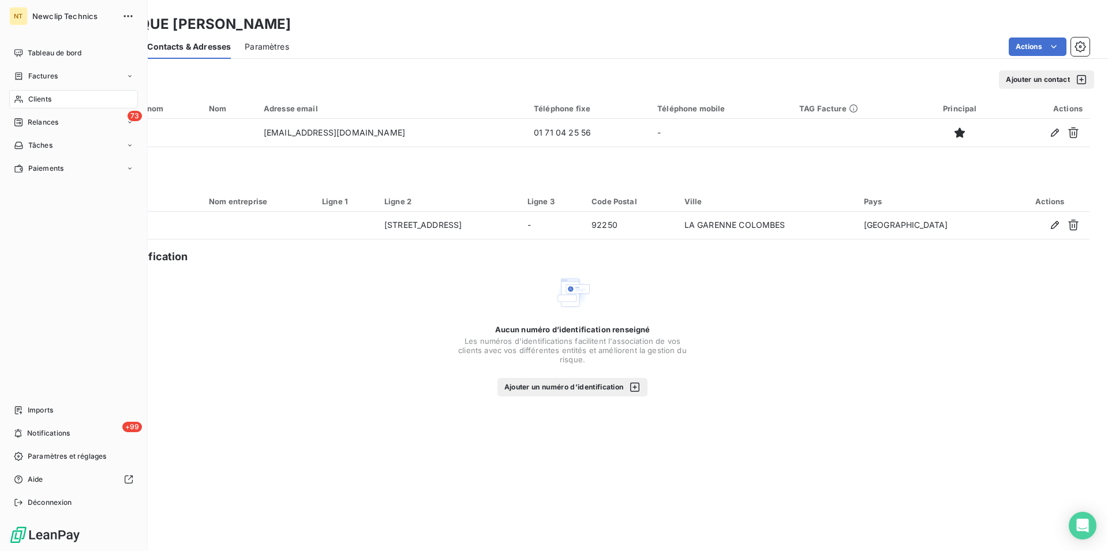
click at [48, 101] on span "Clients" at bounding box center [39, 99] width 23 height 10
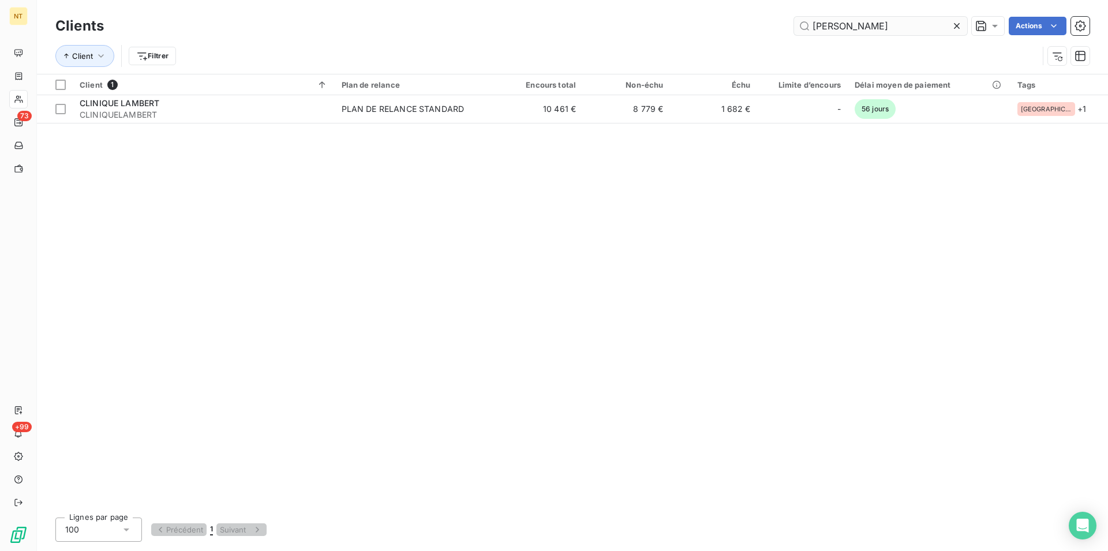
drag, startPoint x: 862, startPoint y: 29, endPoint x: 809, endPoint y: 27, distance: 53.2
click at [809, 27] on input "[PERSON_NAME]" at bounding box center [880, 26] width 173 height 18
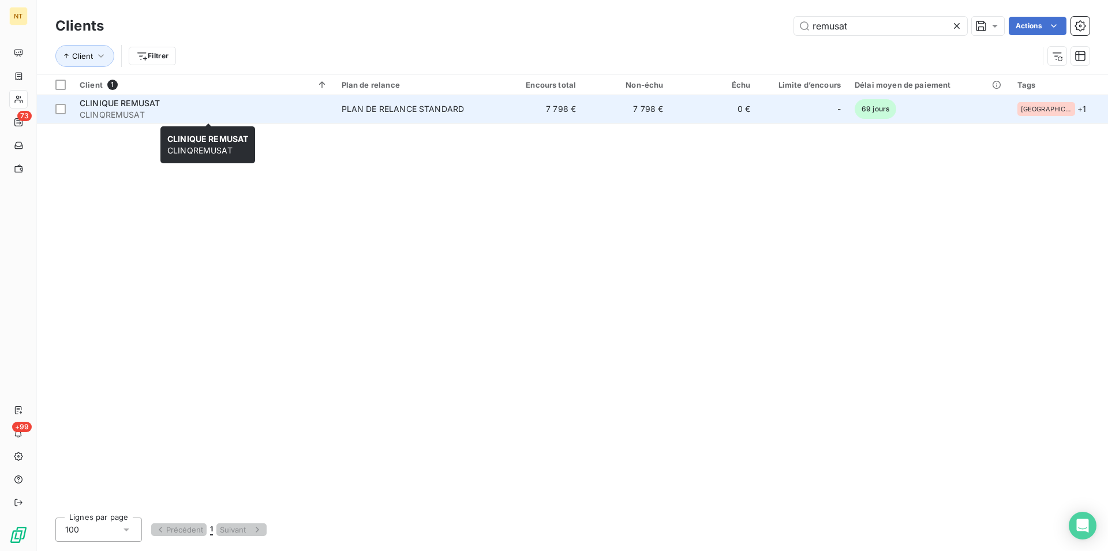
type input "remusat"
click at [182, 107] on div "CLINIQUE REMUSAT" at bounding box center [204, 104] width 248 height 12
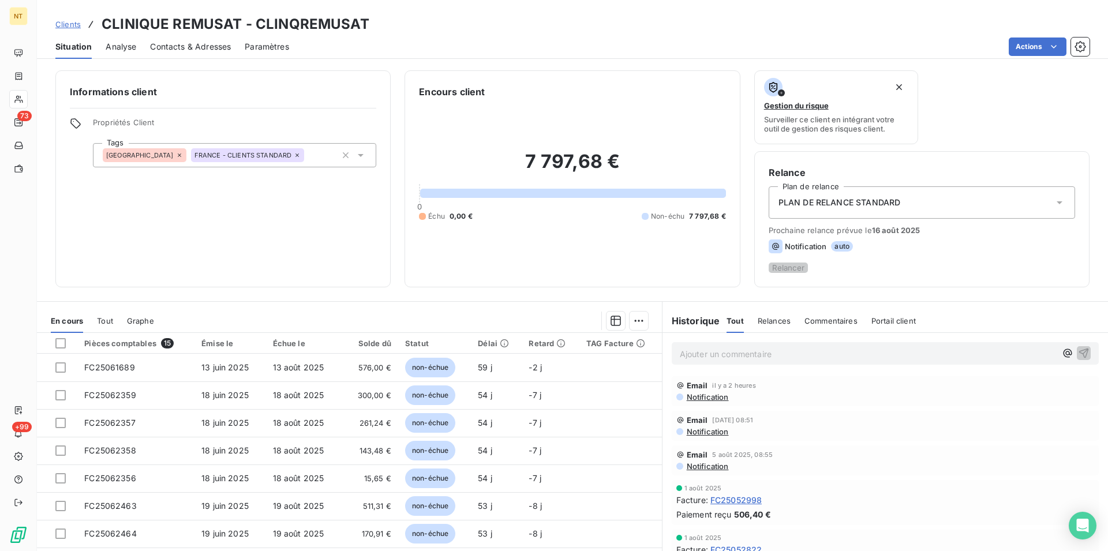
click at [207, 48] on span "Contacts & Adresses" at bounding box center [190, 47] width 81 height 12
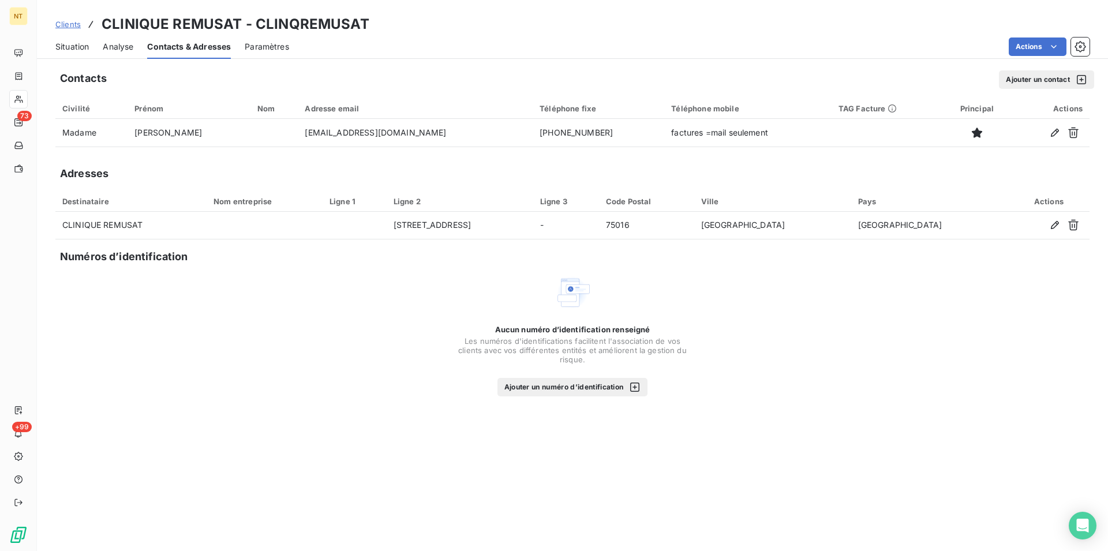
click at [73, 52] on span "Situation" at bounding box center [71, 47] width 33 height 12
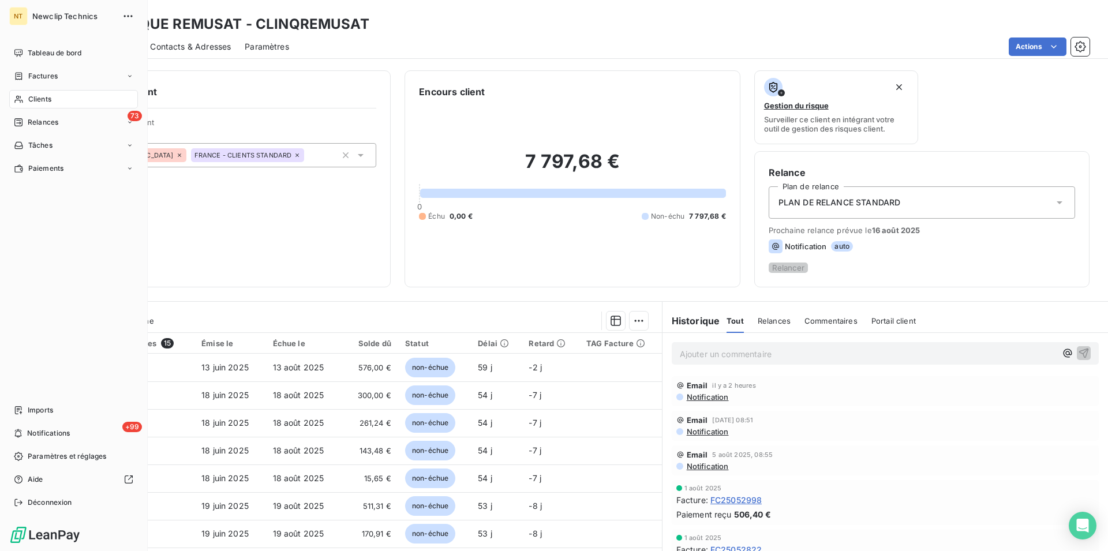
drag, startPoint x: 54, startPoint y: 98, endPoint x: 68, endPoint y: 95, distance: 14.0
click at [53, 98] on div "Clients" at bounding box center [73, 99] width 129 height 18
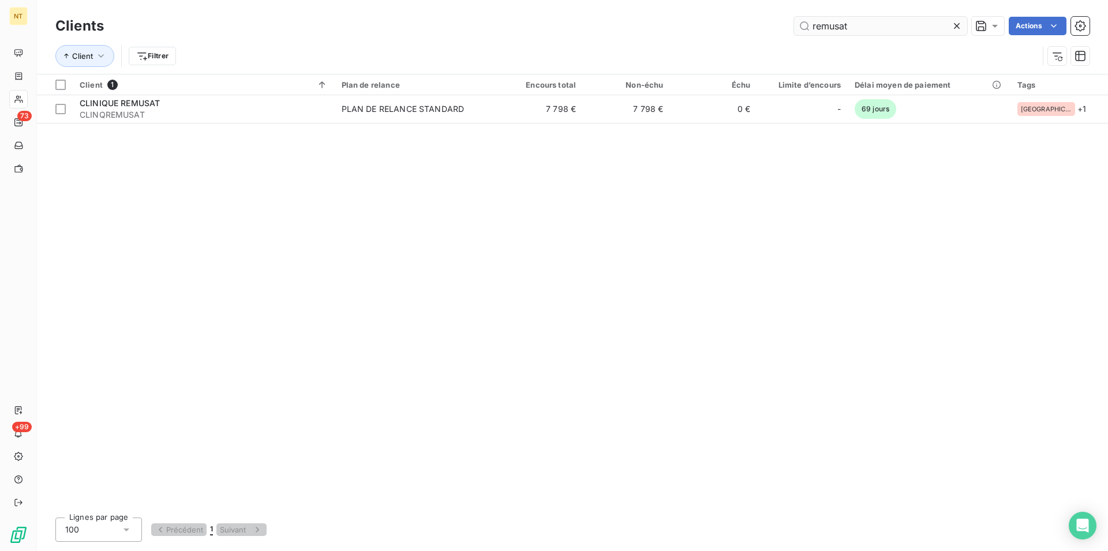
drag, startPoint x: 856, startPoint y: 27, endPoint x: 805, endPoint y: 20, distance: 51.9
click at [805, 20] on input "remusat" at bounding box center [880, 26] width 173 height 18
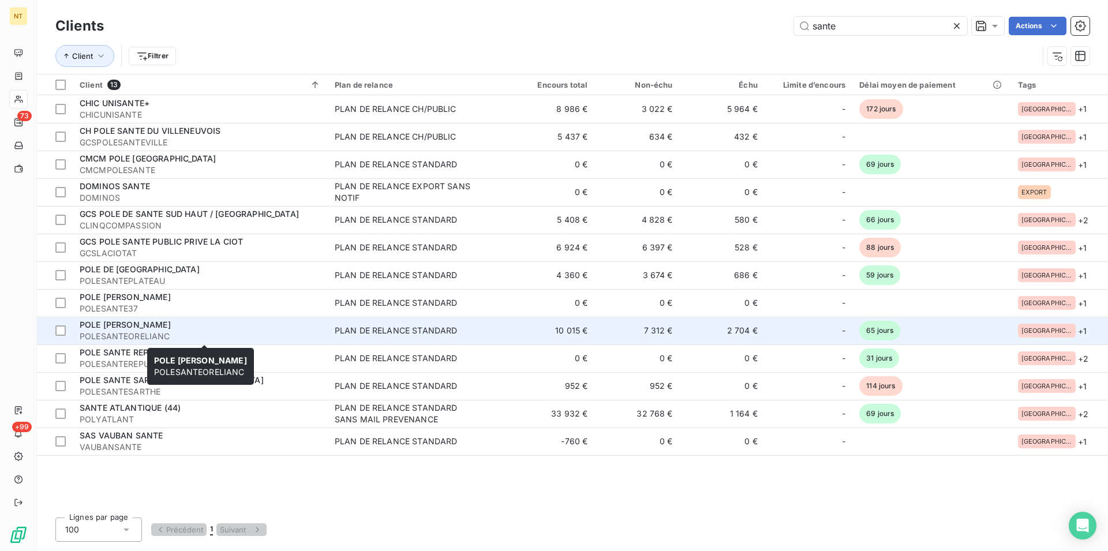
type input "sante"
click at [170, 331] on span "POLESANTEORELIANC" at bounding box center [200, 337] width 241 height 12
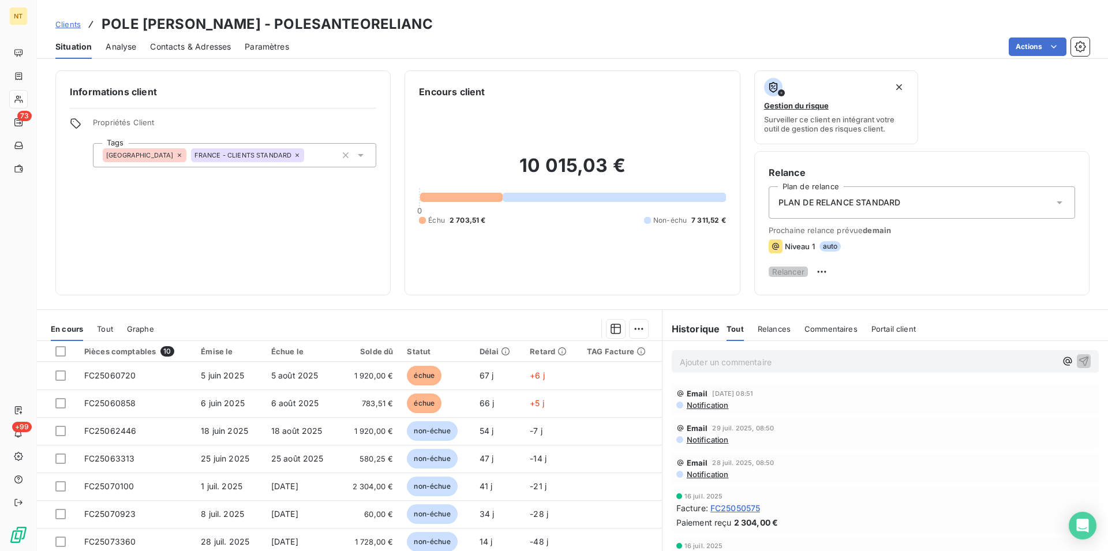
click at [216, 48] on span "Contacts & Adresses" at bounding box center [190, 47] width 81 height 12
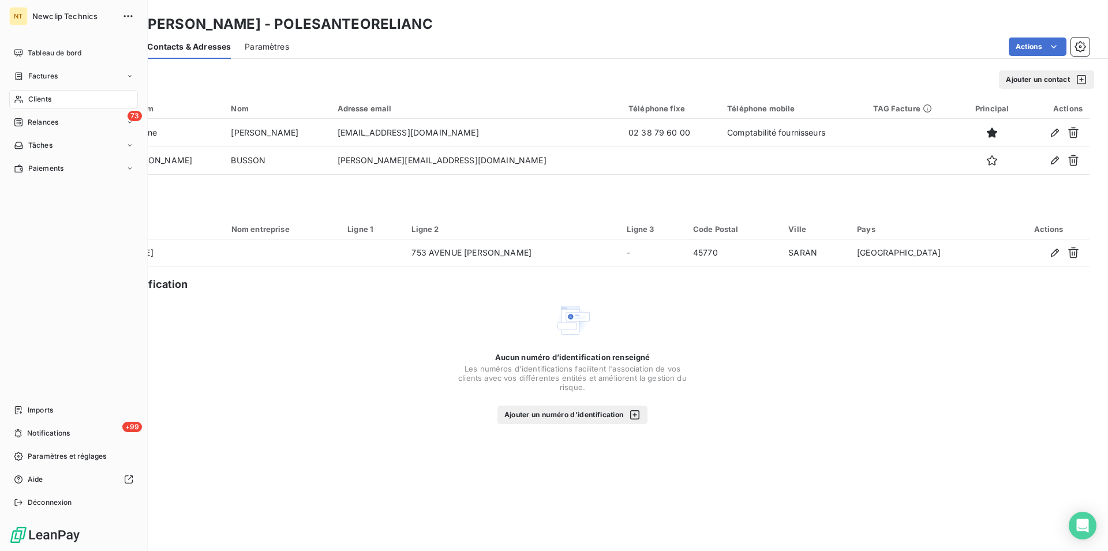
click at [40, 96] on span "Clients" at bounding box center [39, 99] width 23 height 10
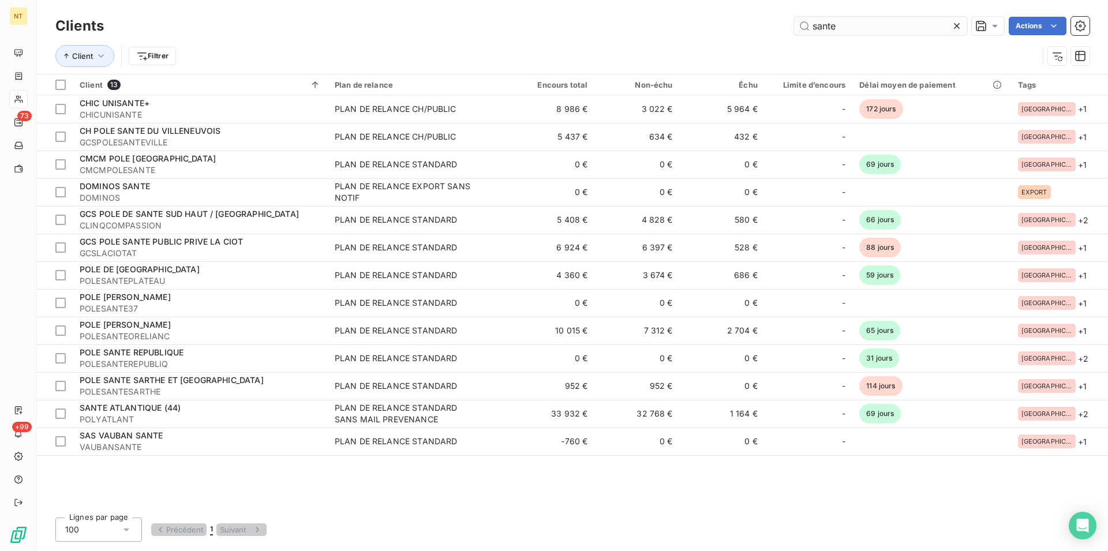
drag, startPoint x: 840, startPoint y: 23, endPoint x: 803, endPoint y: 26, distance: 36.5
click at [803, 26] on input "sante" at bounding box center [880, 26] width 173 height 18
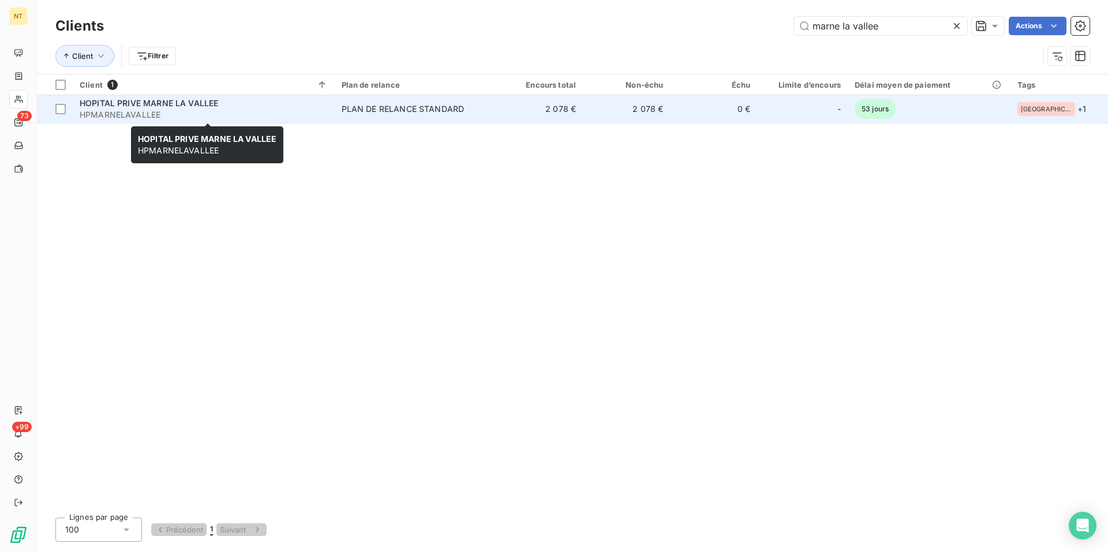
type input "marne la vallee"
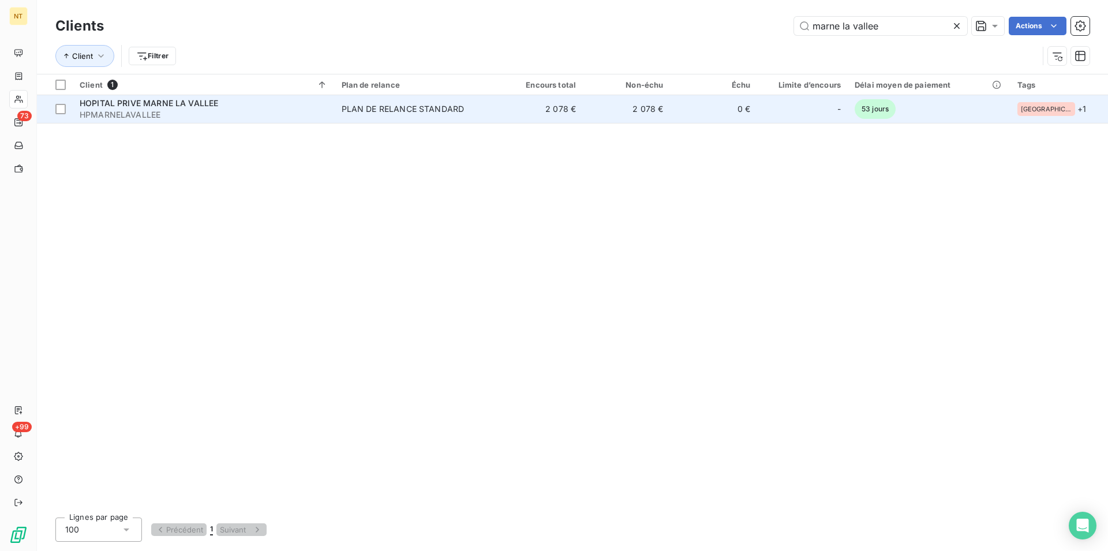
click at [143, 110] on span "HPMARNELAVALLEE" at bounding box center [204, 115] width 248 height 12
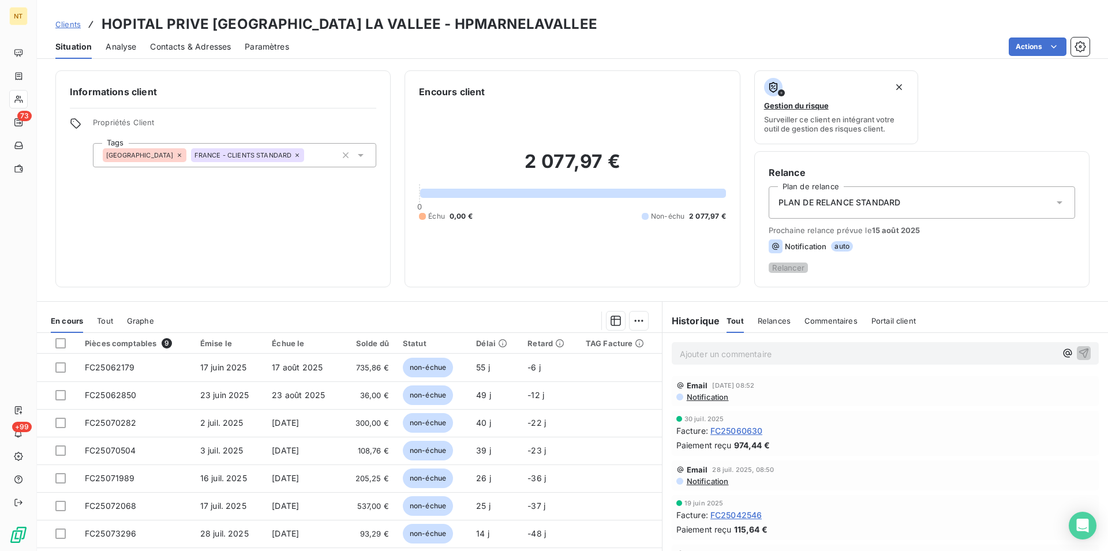
click at [201, 50] on span "Contacts & Adresses" at bounding box center [190, 47] width 81 height 12
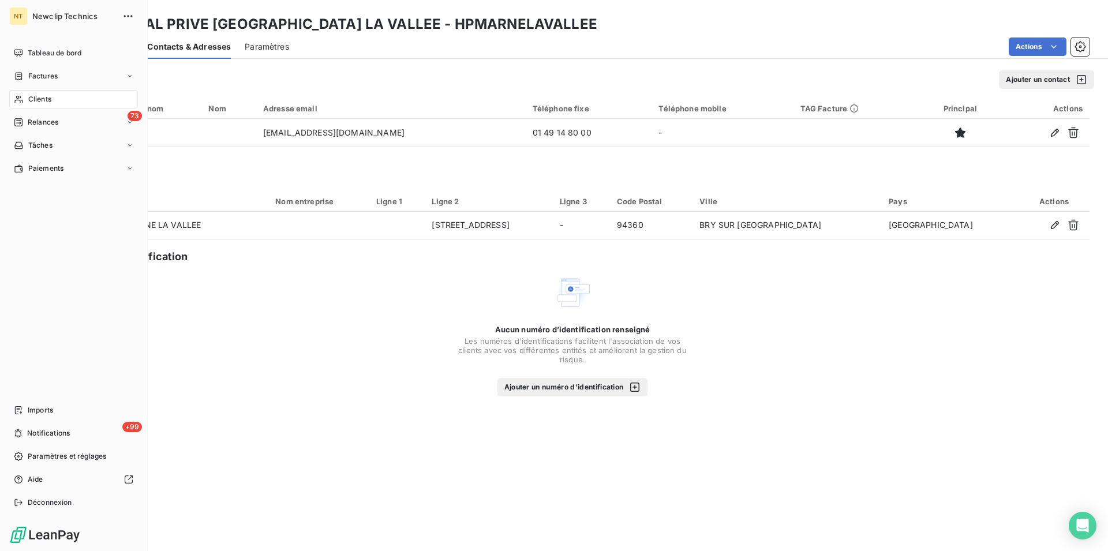
click at [51, 100] on span "Clients" at bounding box center [39, 99] width 23 height 10
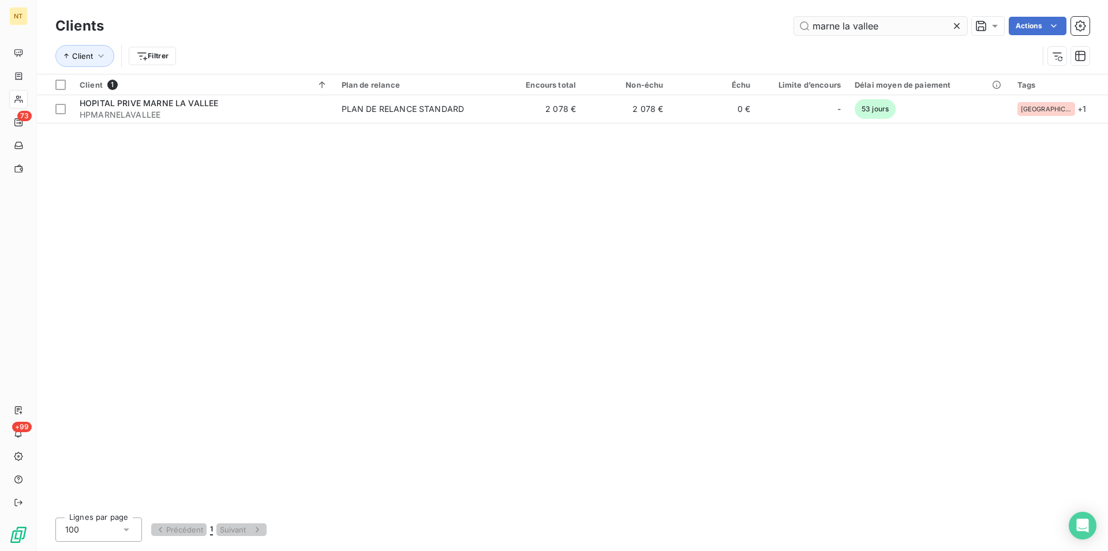
drag, startPoint x: 879, startPoint y: 28, endPoint x: 809, endPoint y: 25, distance: 69.9
click at [809, 25] on input "marne la vallee" at bounding box center [880, 26] width 173 height 18
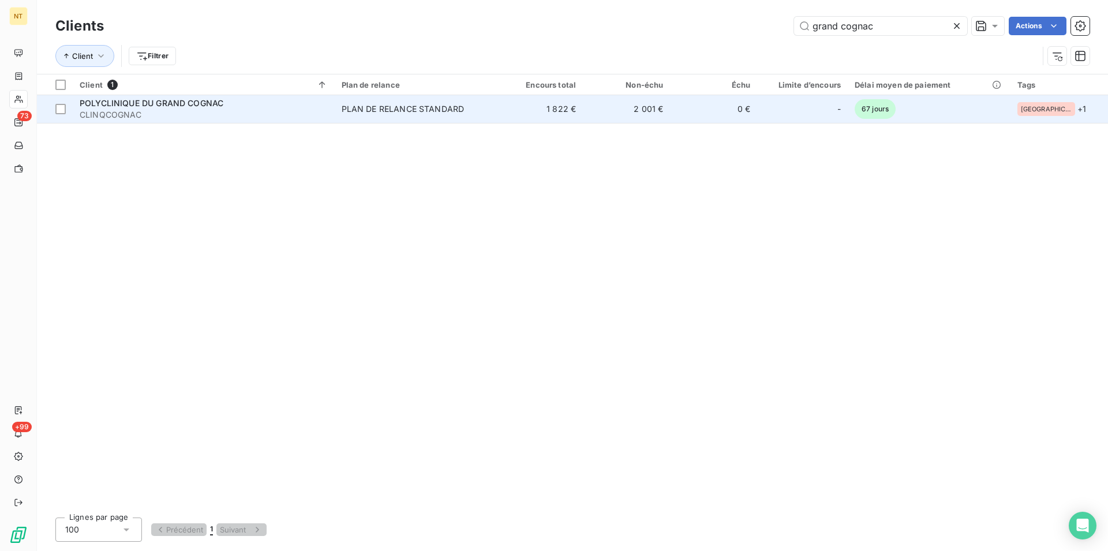
type input "grand cognac"
click at [151, 100] on span "POLYCLINIQUE DU GRAND COGNAC" at bounding box center [152, 103] width 144 height 10
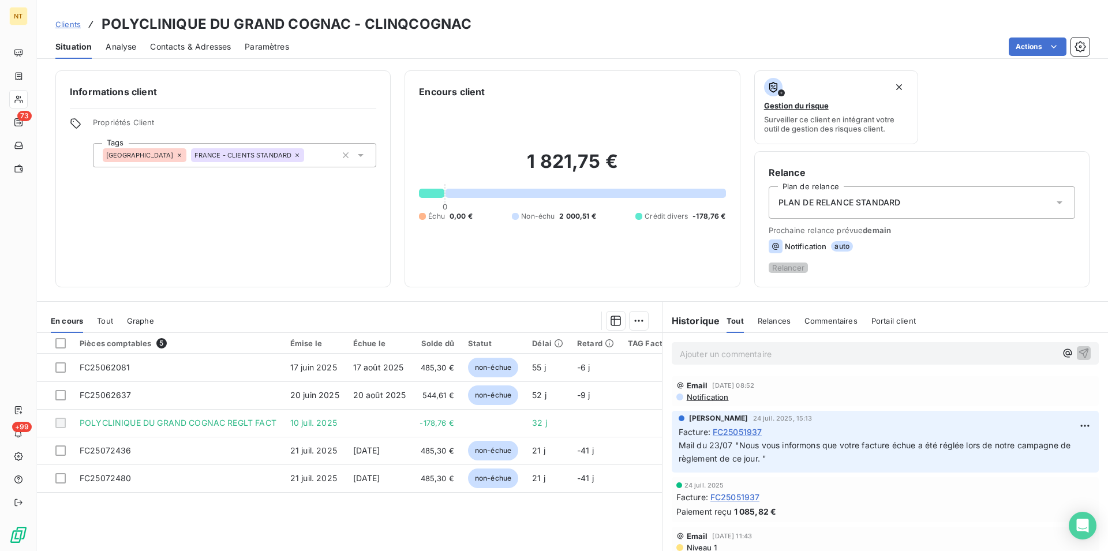
click at [206, 47] on span "Contacts & Adresses" at bounding box center [190, 47] width 81 height 12
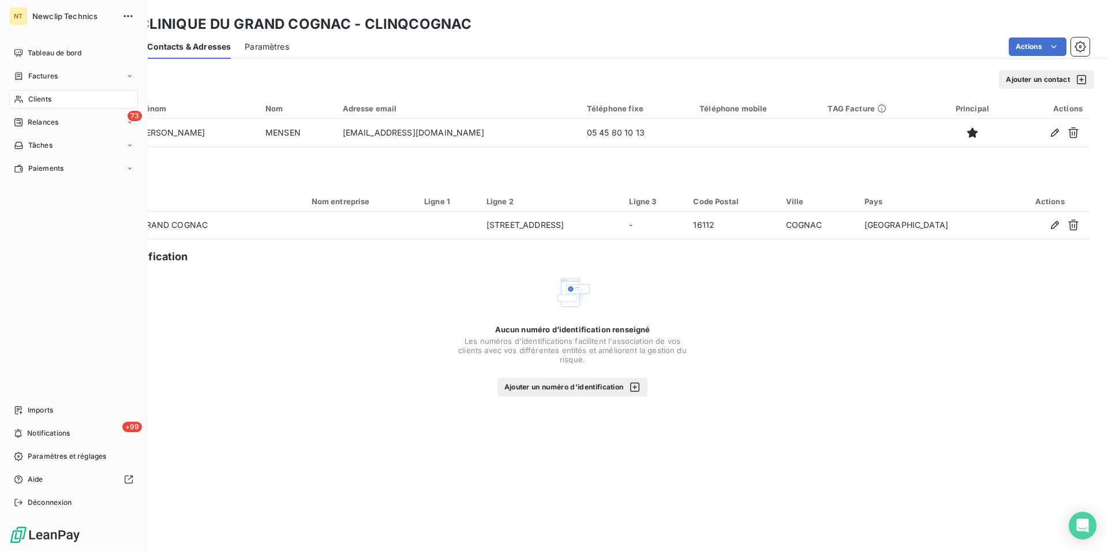
click at [30, 102] on span "Clients" at bounding box center [39, 99] width 23 height 10
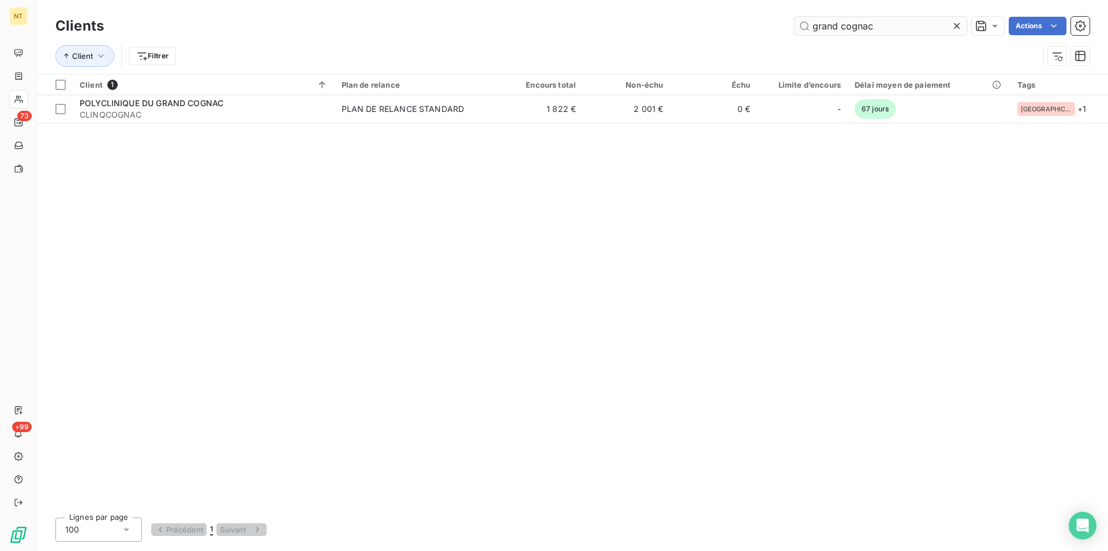
drag, startPoint x: 855, startPoint y: 29, endPoint x: 813, endPoint y: 26, distance: 41.7
click at [813, 26] on input "grand cognac" at bounding box center [880, 26] width 173 height 18
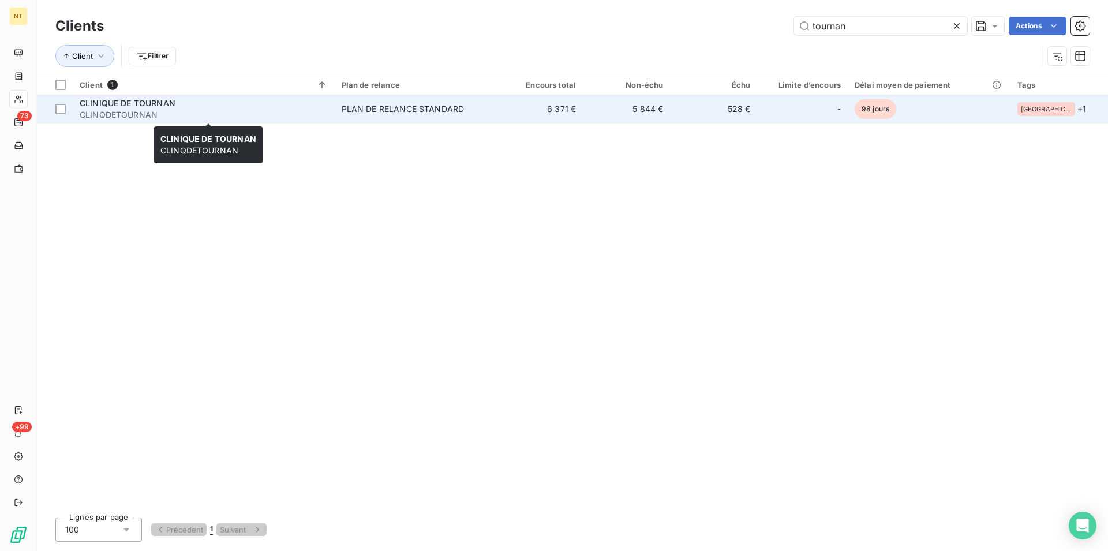
type input "tournan"
click at [178, 106] on div "CLINIQUE DE TOURNAN" at bounding box center [204, 104] width 248 height 12
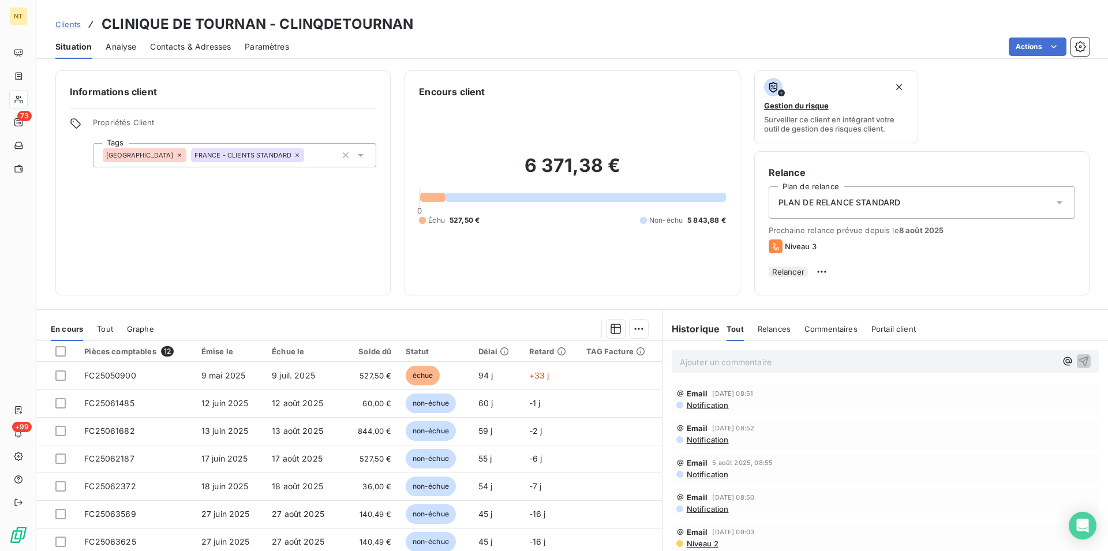
click at [211, 44] on span "Contacts & Adresses" at bounding box center [190, 47] width 81 height 12
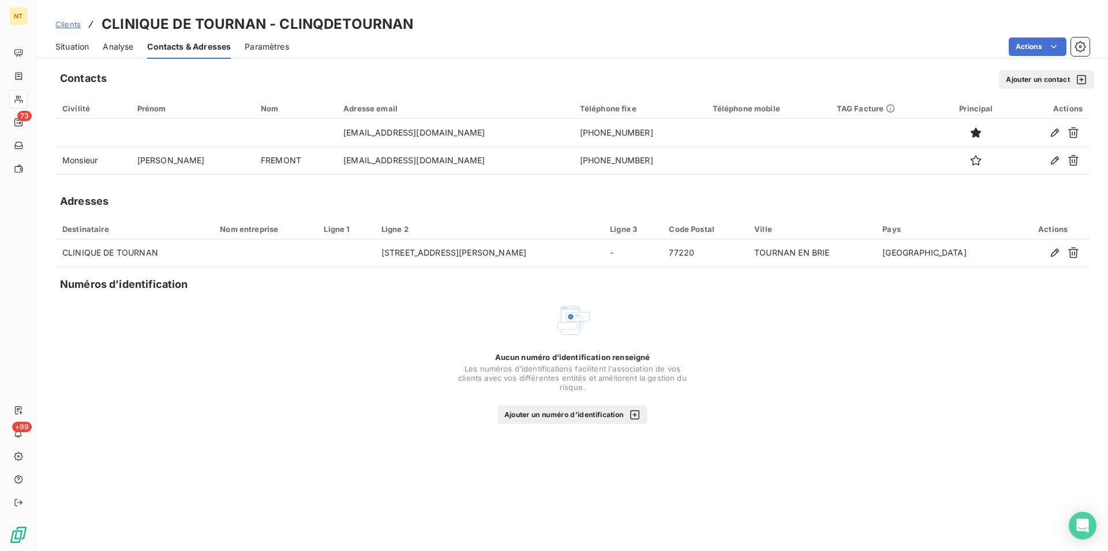
click at [1024, 74] on button "Ajouter un contact" at bounding box center [1046, 79] width 95 height 18
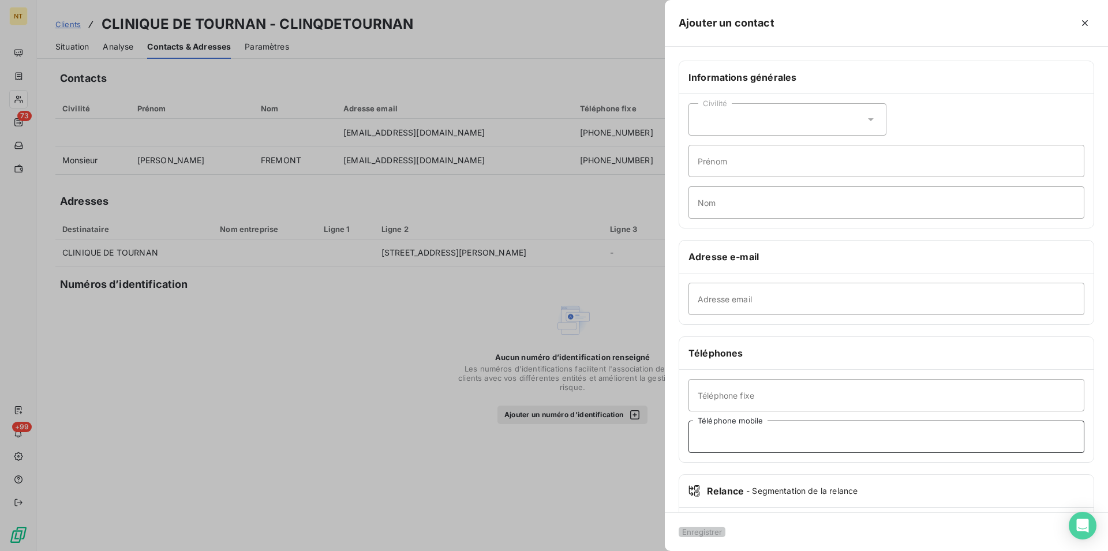
click at [721, 438] on input "Téléphone mobile" at bounding box center [887, 437] width 396 height 32
type input "Service comptabilité"
click at [717, 164] on input "Prénom" at bounding box center [887, 161] width 396 height 32
type input "[PERSON_NAME]"
click at [702, 201] on input "Nom" at bounding box center [887, 202] width 396 height 32
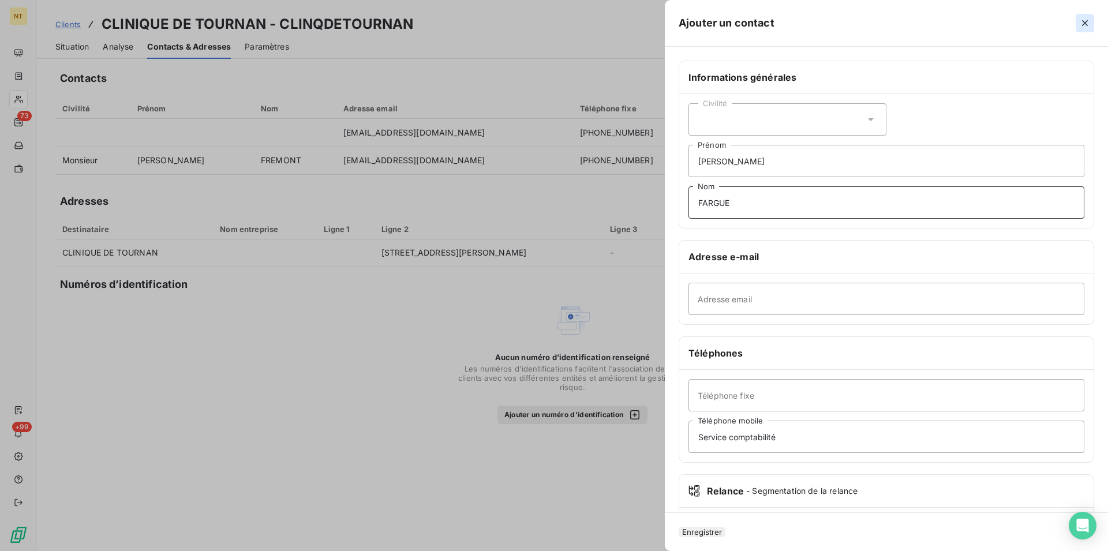
type input "FARGUE"
click at [1079, 20] on icon "button" at bounding box center [1085, 23] width 12 height 12
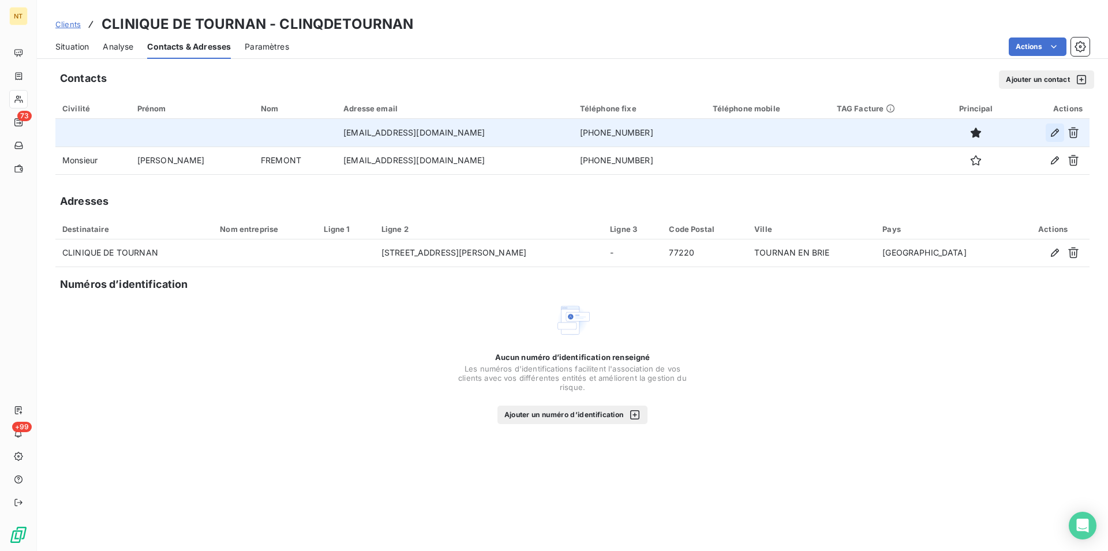
click at [1053, 133] on icon "button" at bounding box center [1055, 133] width 8 height 8
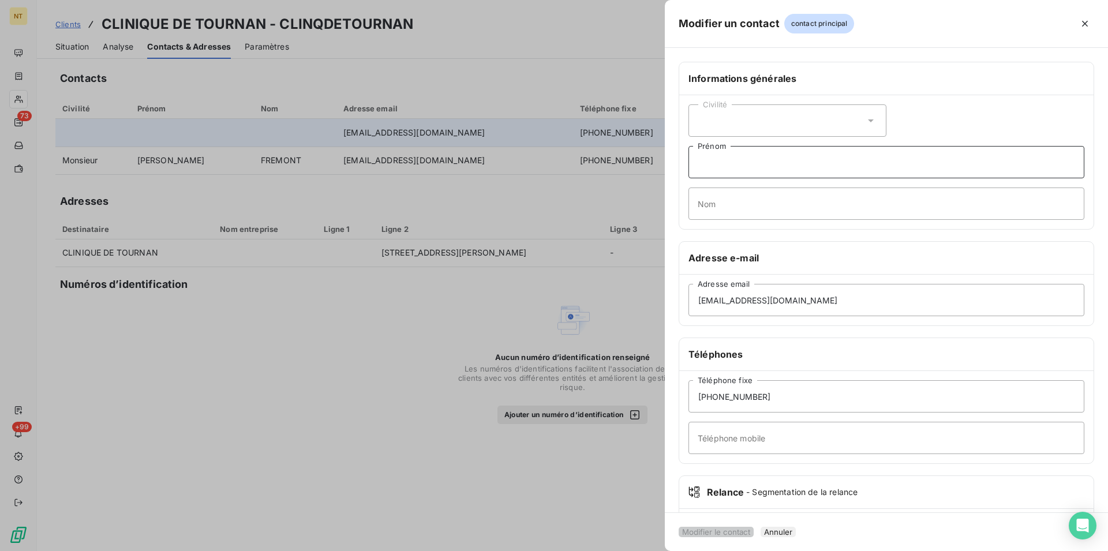
click at [699, 163] on input "Prénom" at bounding box center [887, 162] width 396 height 32
type input "[PERSON_NAME]"
click at [700, 203] on input "Nom" at bounding box center [887, 204] width 396 height 32
type input "FARGUE"
click at [707, 430] on input "Téléphone mobile" at bounding box center [887, 438] width 396 height 32
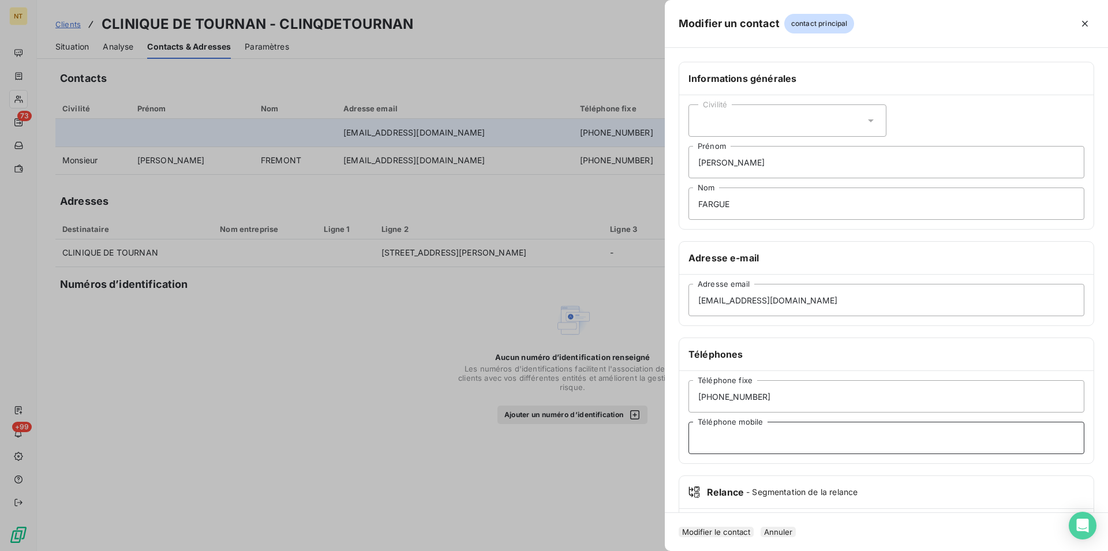
type input "s"
type input "Service comptabilité"
click at [724, 527] on button "Modifier le contact" at bounding box center [716, 532] width 75 height 10
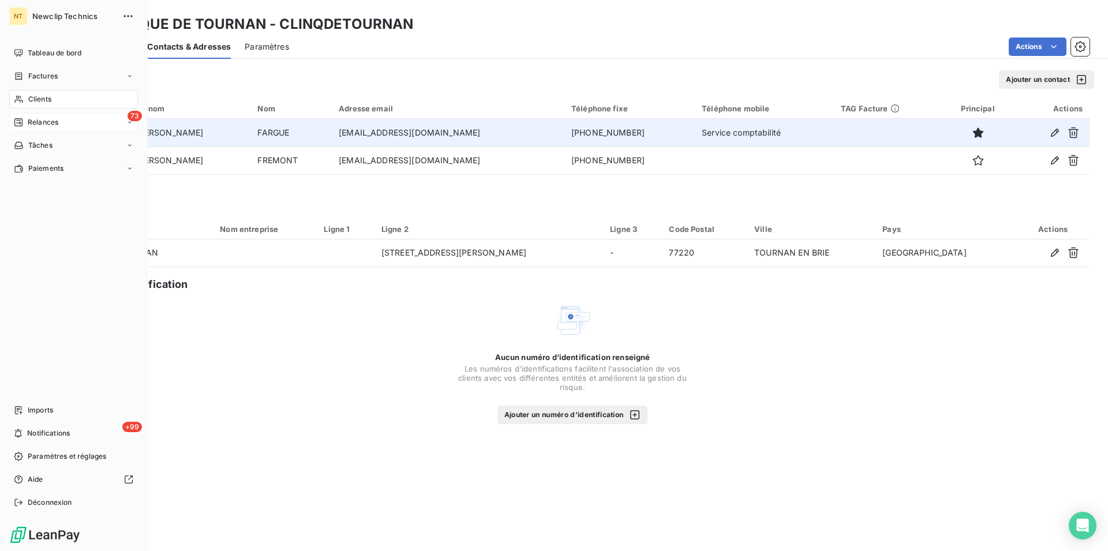
drag, startPoint x: 30, startPoint y: 97, endPoint x: 68, endPoint y: 120, distance: 44.5
click at [30, 98] on span "Clients" at bounding box center [39, 99] width 23 height 10
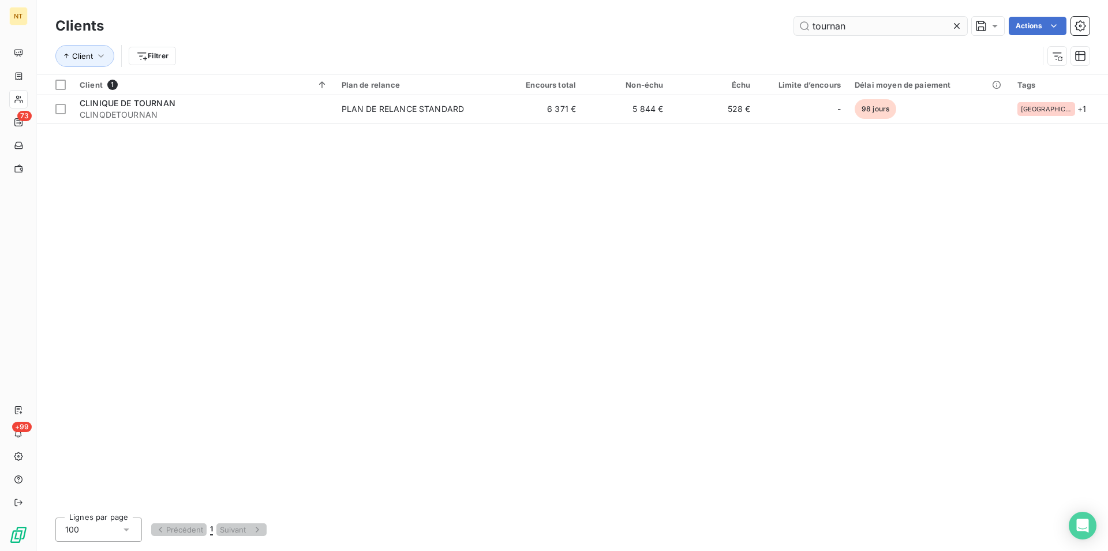
drag, startPoint x: 854, startPoint y: 31, endPoint x: 808, endPoint y: 33, distance: 46.3
click at [808, 33] on input "tournan" at bounding box center [880, 26] width 173 height 18
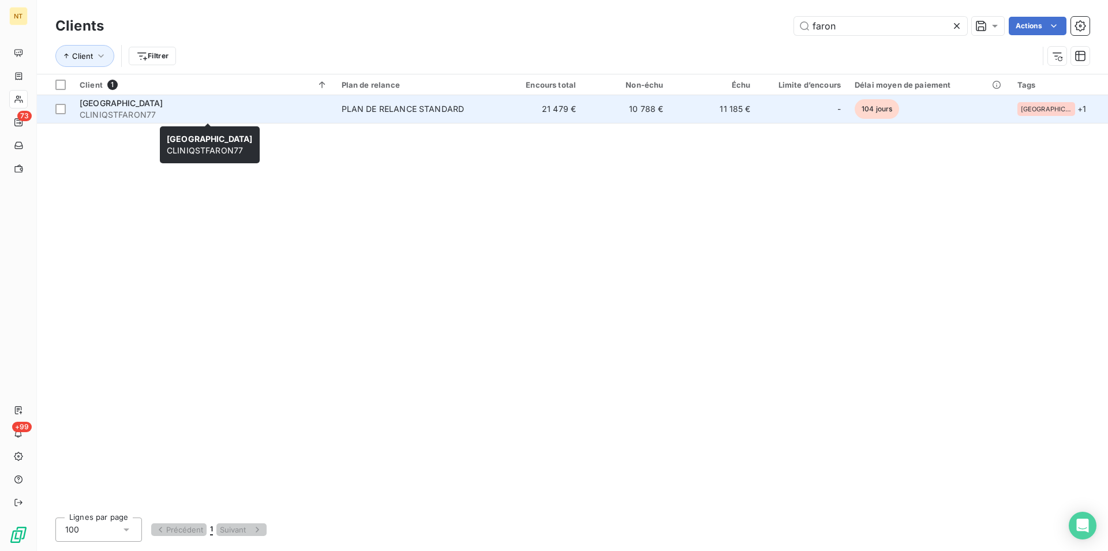
type input "faron"
click at [118, 103] on span "[GEOGRAPHIC_DATA]" at bounding box center [122, 103] width 84 height 10
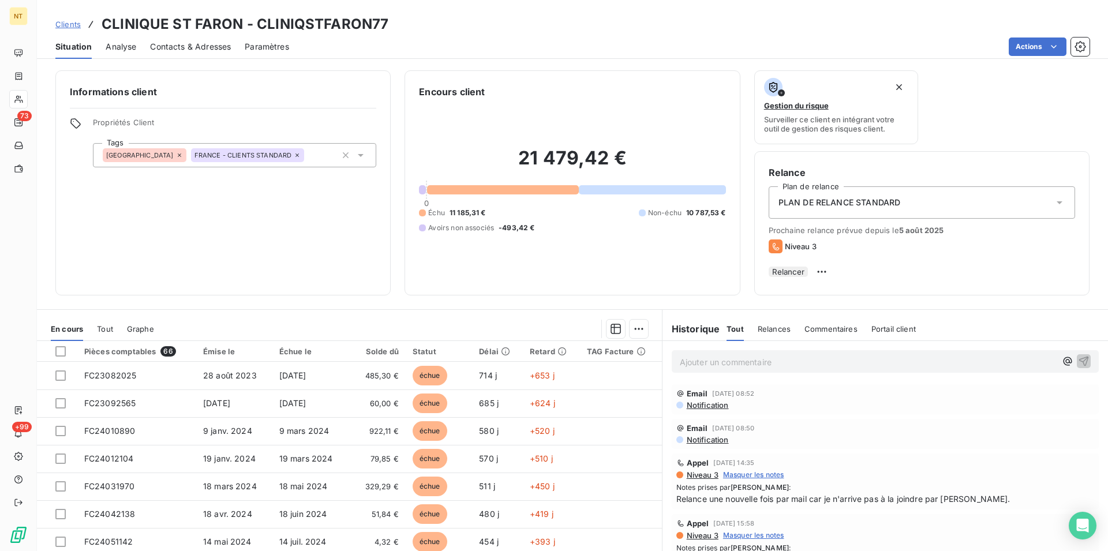
click at [193, 47] on span "Contacts & Adresses" at bounding box center [190, 47] width 81 height 12
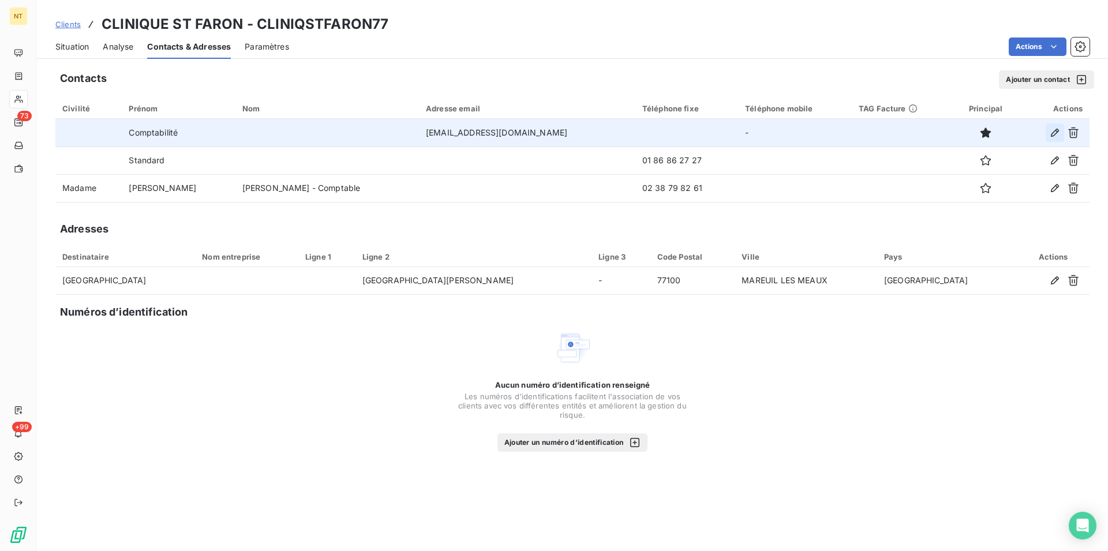
click at [1056, 133] on icon "button" at bounding box center [1055, 133] width 12 height 12
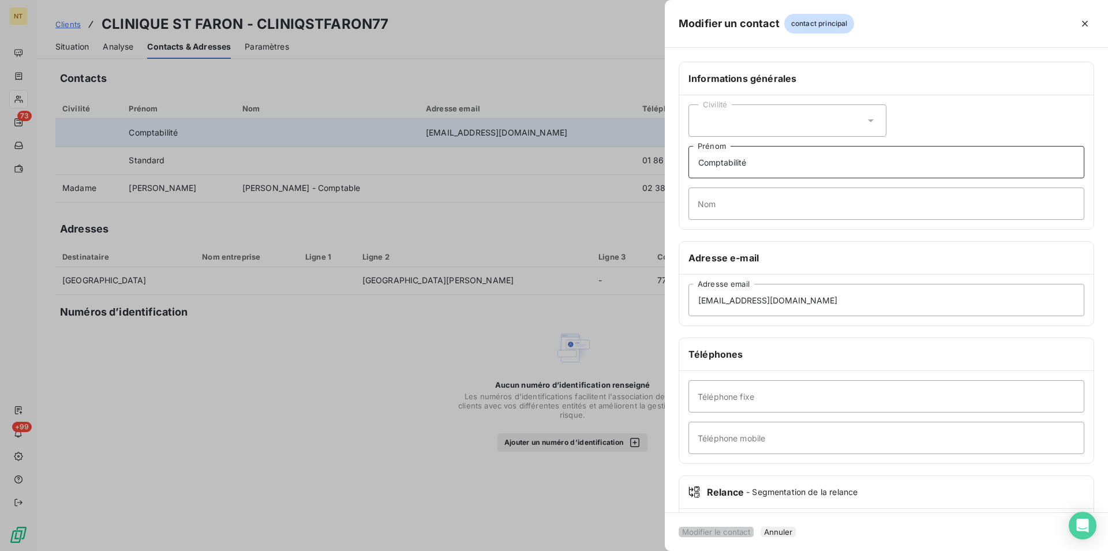
drag, startPoint x: 698, startPoint y: 163, endPoint x: 767, endPoint y: 165, distance: 68.7
click at [767, 165] on input "Comptabilité" at bounding box center [887, 162] width 396 height 32
drag, startPoint x: 720, startPoint y: 427, endPoint x: 719, endPoint y: 439, distance: 11.6
click at [719, 439] on input "Téléphone mobile" at bounding box center [887, 438] width 396 height 32
paste input "Comptabilité"
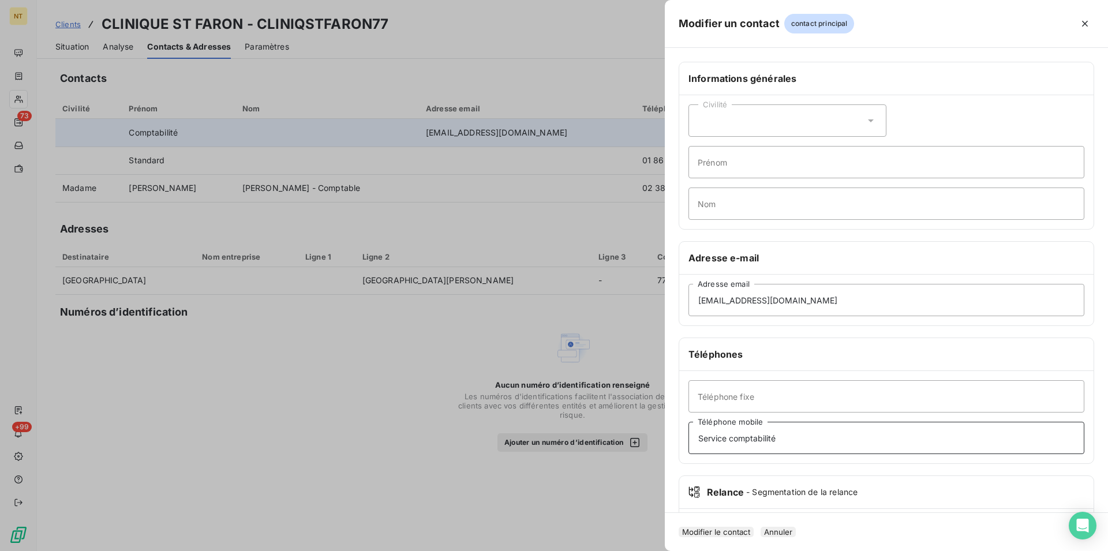
type input "Service comptabilité"
click at [713, 391] on input "Téléphone fixe" at bounding box center [887, 396] width 396 height 32
type input "02 38 79 82 61"
click at [703, 165] on input "Prénom" at bounding box center [887, 162] width 396 height 32
type input "[PERSON_NAME]"
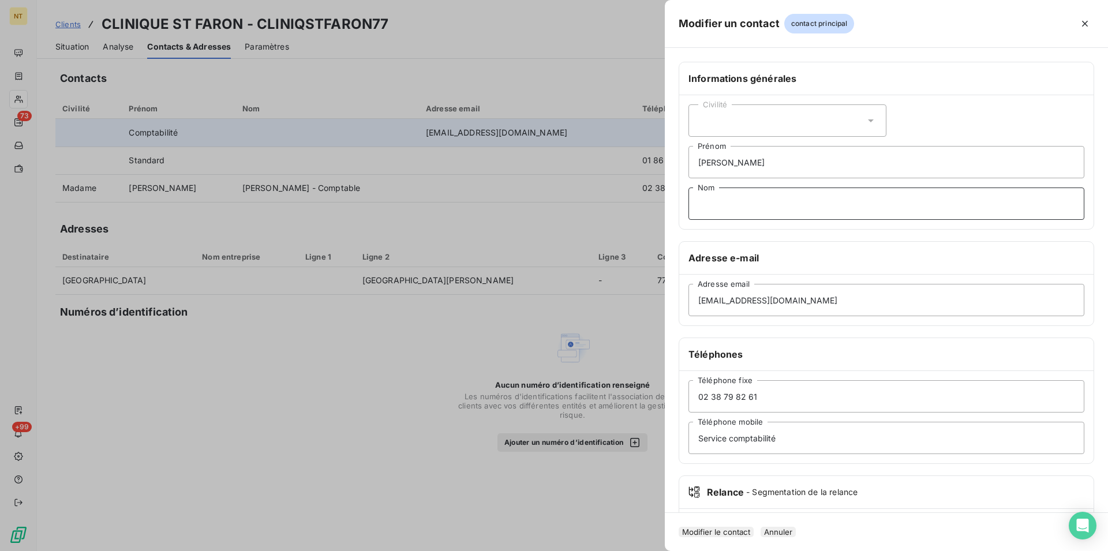
click at [704, 205] on input "Nom" at bounding box center [887, 204] width 396 height 32
type input "FARGUE"
click at [743, 527] on button "Modifier le contact" at bounding box center [716, 532] width 75 height 10
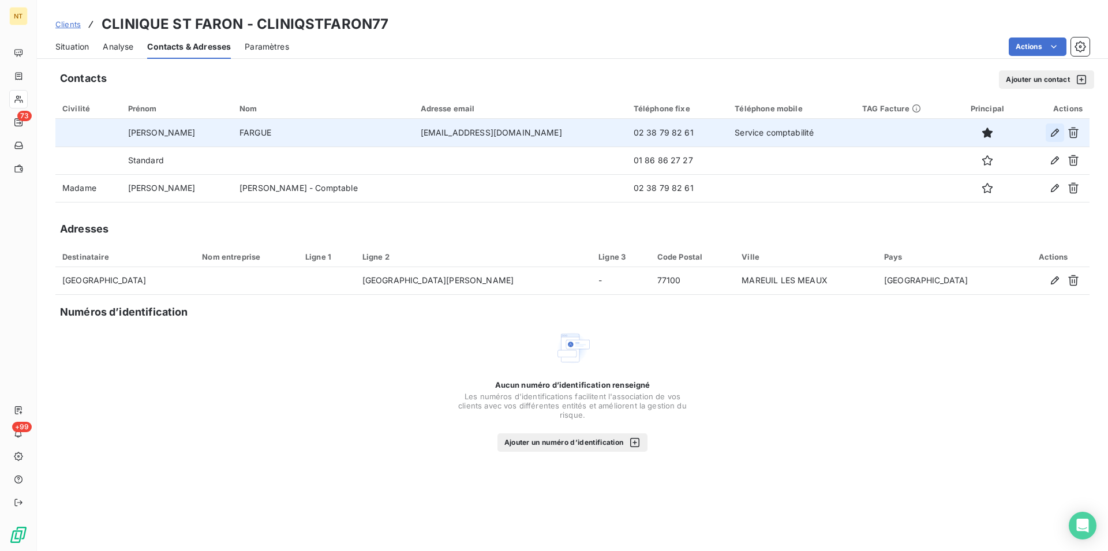
click at [1053, 132] on icon "button" at bounding box center [1055, 133] width 12 height 12
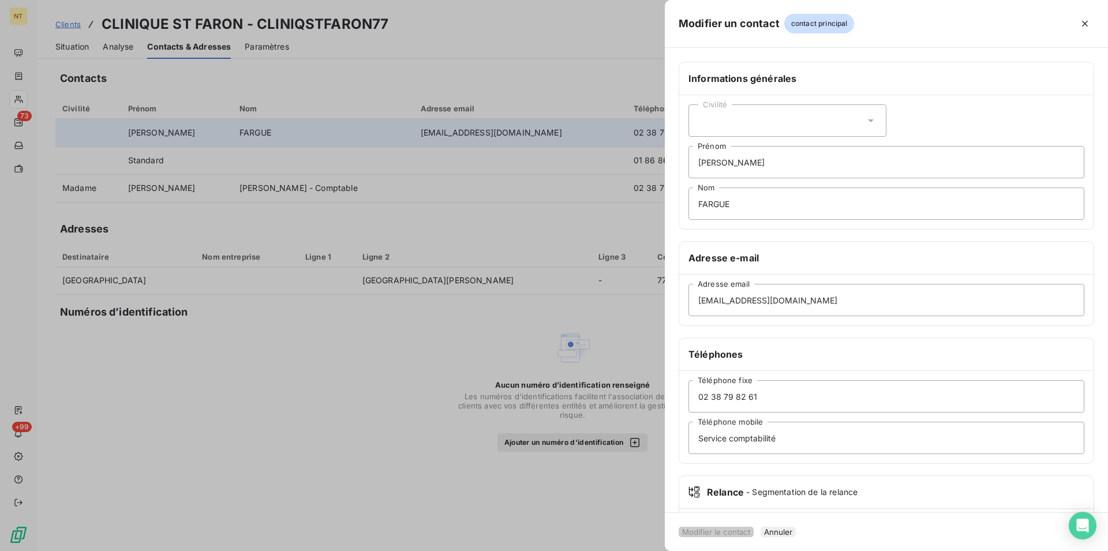
click at [868, 119] on icon at bounding box center [871, 120] width 6 height 3
click at [701, 149] on input "radio" at bounding box center [702, 150] width 8 height 8
click at [741, 527] on button "Modifier le contact" at bounding box center [716, 532] width 75 height 10
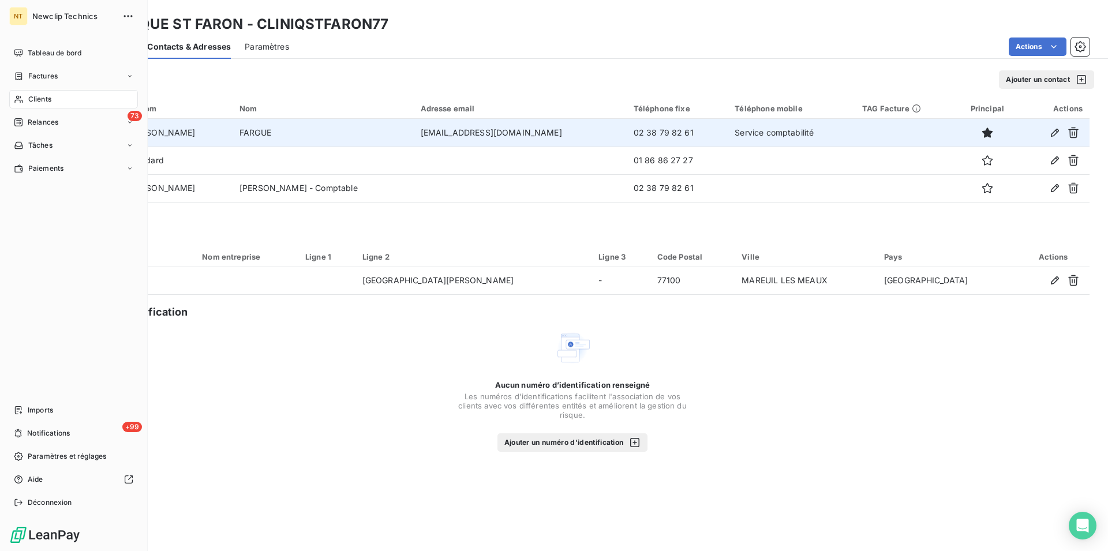
click at [29, 98] on span "Clients" at bounding box center [39, 99] width 23 height 10
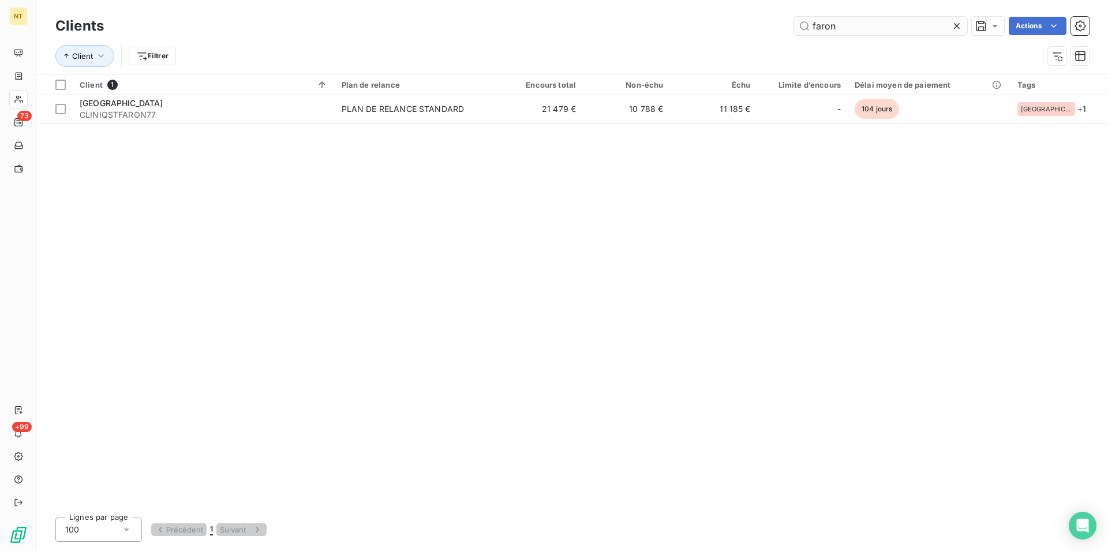
drag, startPoint x: 844, startPoint y: 27, endPoint x: 806, endPoint y: 26, distance: 38.1
click at [806, 26] on input "faron" at bounding box center [880, 26] width 173 height 18
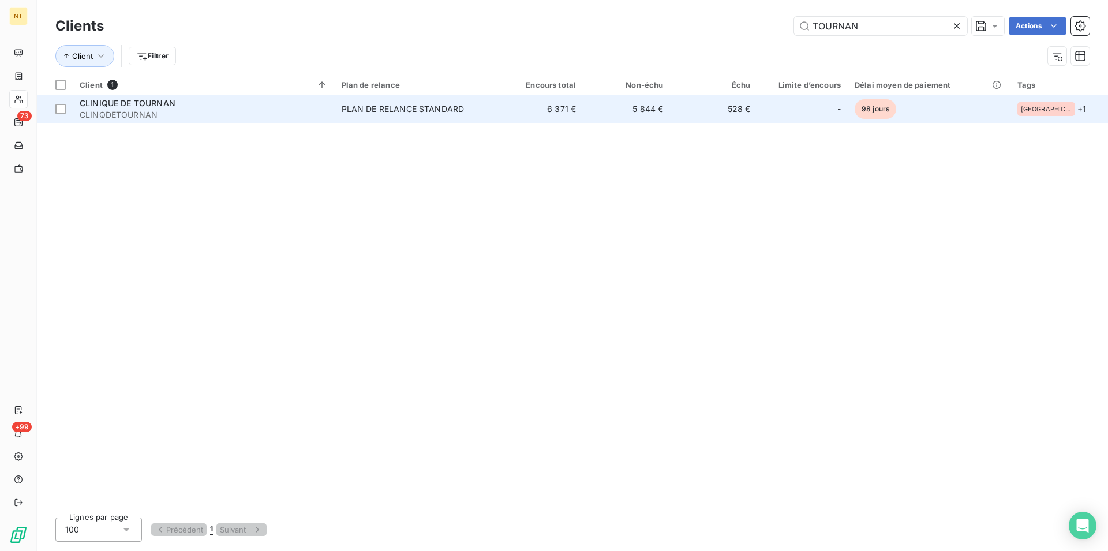
type input "TOURNAN"
click at [202, 107] on div "CLINIQUE DE TOURNAN" at bounding box center [204, 104] width 248 height 12
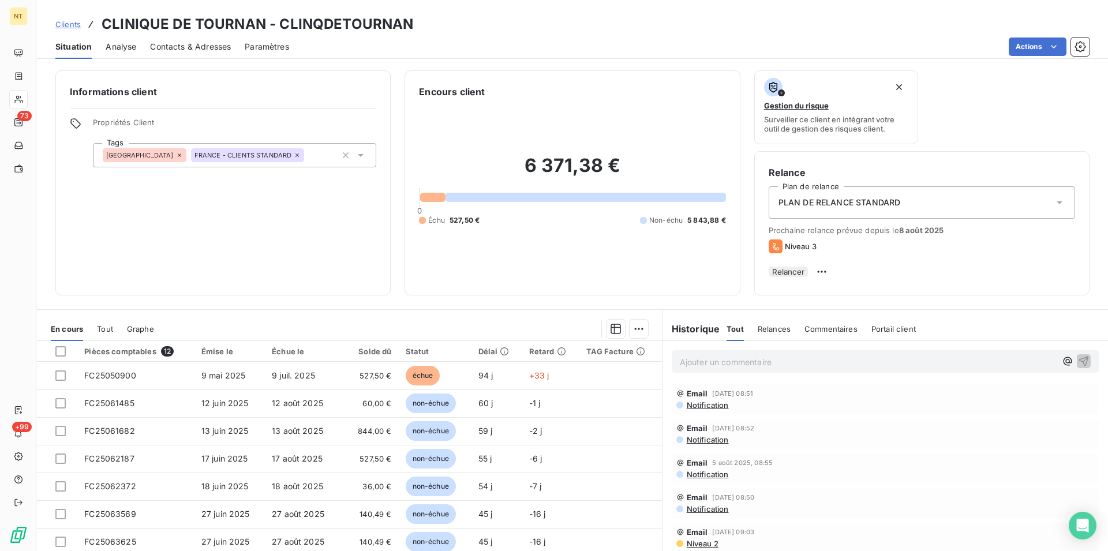
click at [177, 43] on span "Contacts & Adresses" at bounding box center [190, 47] width 81 height 12
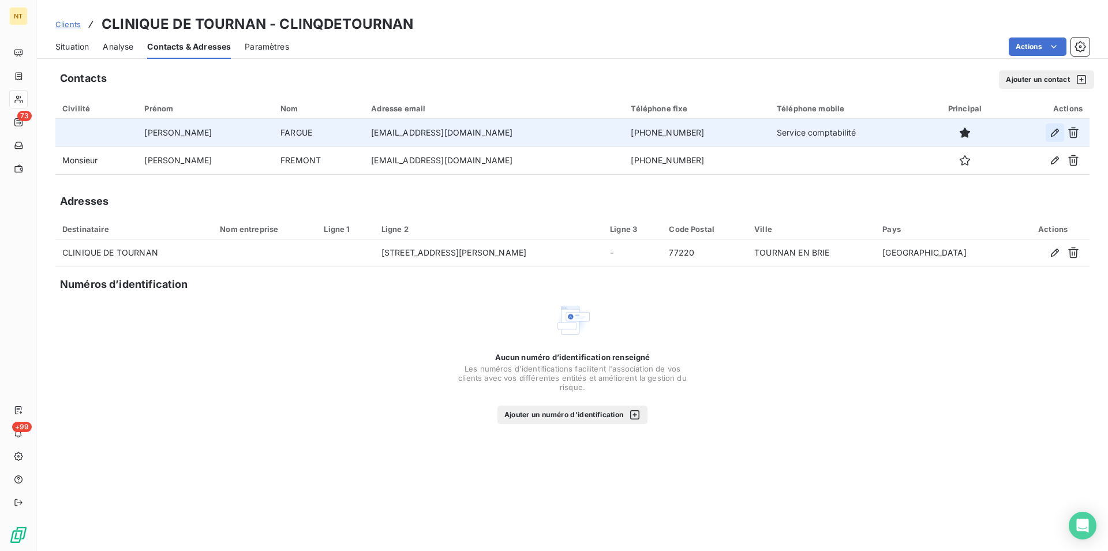
click at [1055, 132] on icon "button" at bounding box center [1055, 133] width 12 height 12
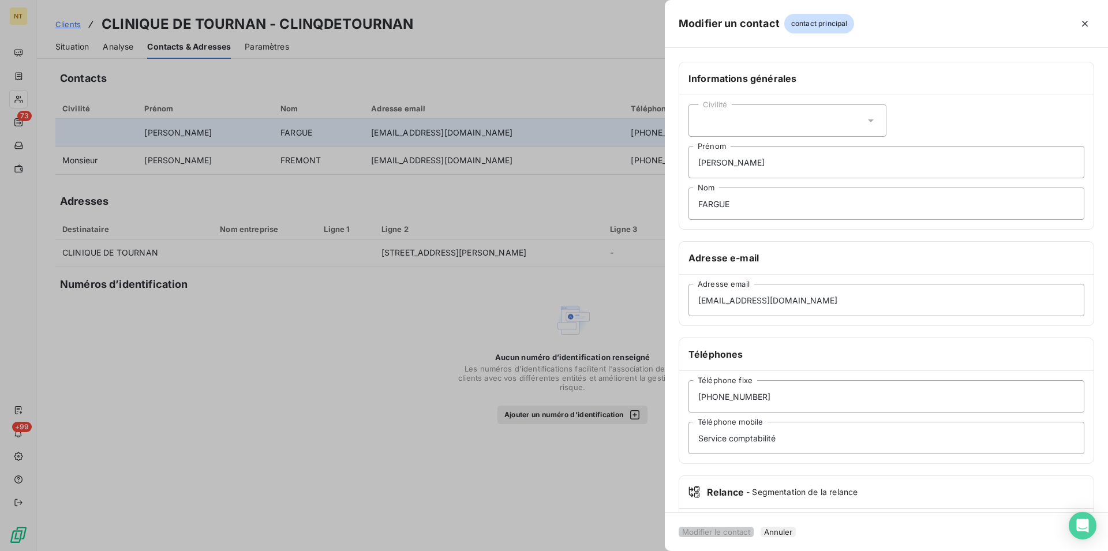
click at [869, 122] on icon at bounding box center [871, 121] width 12 height 12
click at [698, 147] on input "radio" at bounding box center [702, 150] width 8 height 8
click at [739, 527] on button "Modifier le contact" at bounding box center [716, 532] width 75 height 10
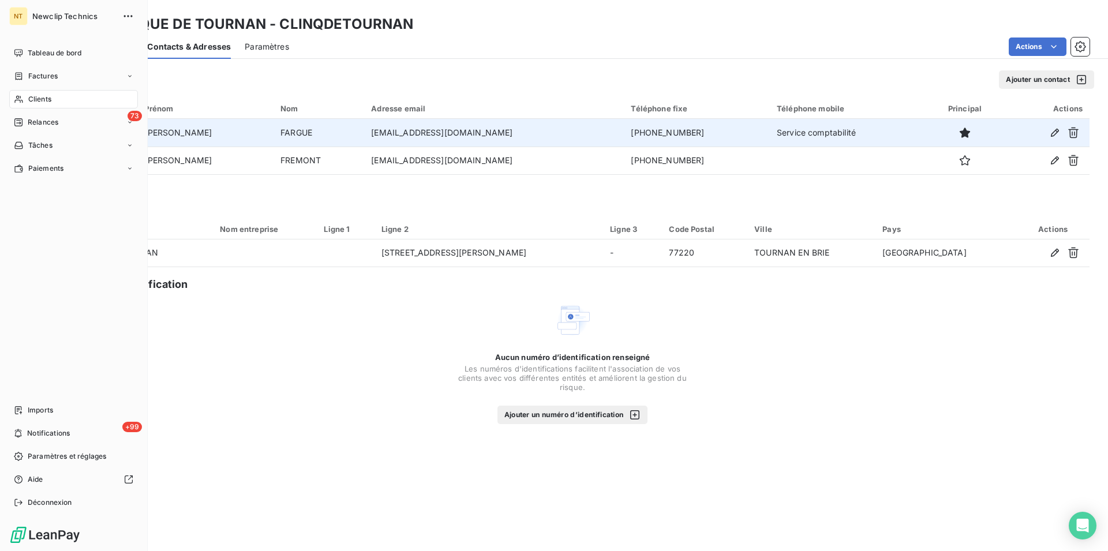
click at [38, 102] on span "Clients" at bounding box center [39, 99] width 23 height 10
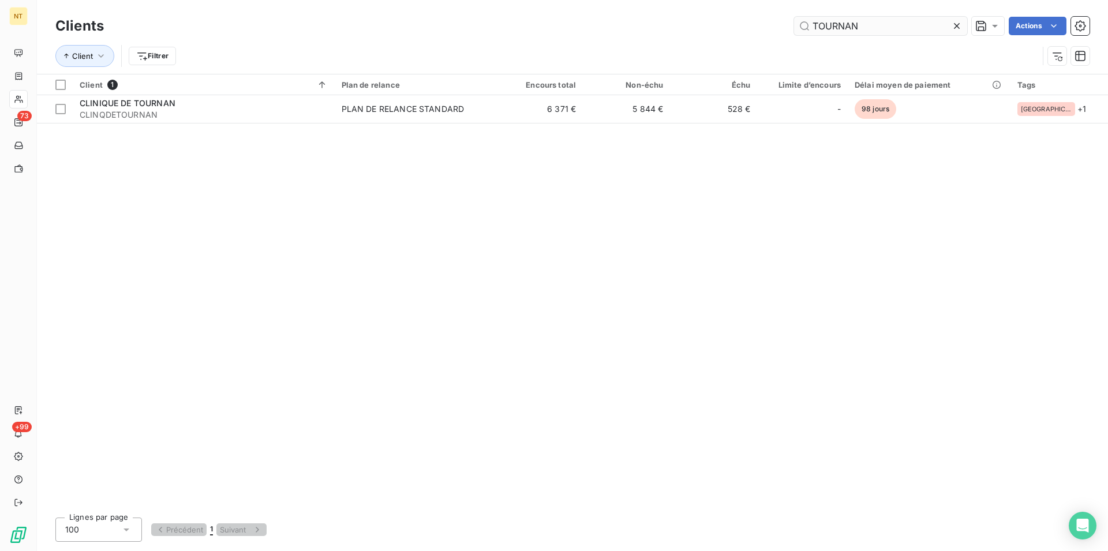
drag, startPoint x: 866, startPoint y: 25, endPoint x: 811, endPoint y: 24, distance: 55.4
click at [811, 24] on input "TOURNAN" at bounding box center [880, 26] width 173 height 18
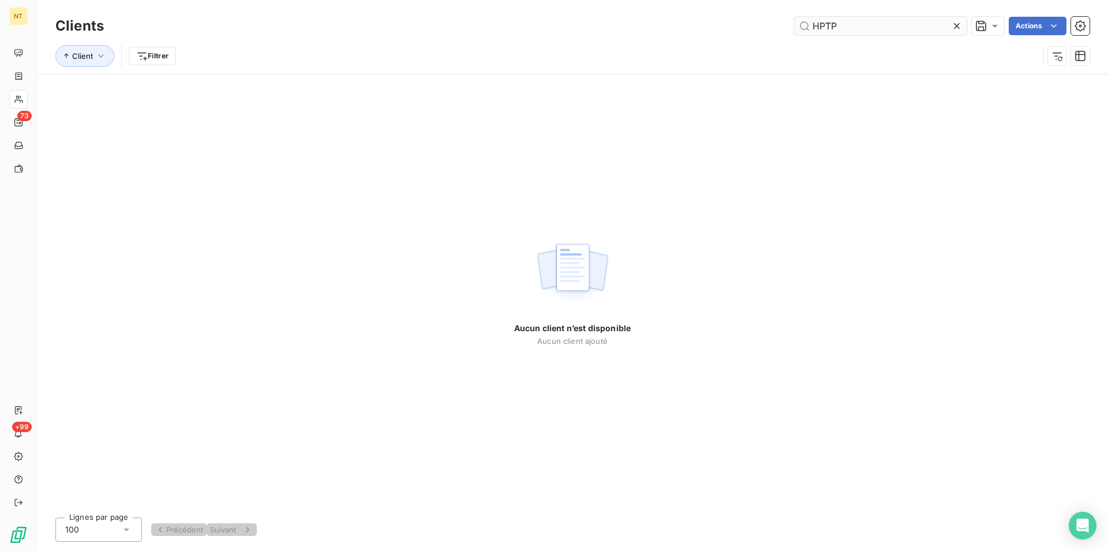
drag, startPoint x: 837, startPoint y: 25, endPoint x: 813, endPoint y: 27, distance: 24.3
click at [813, 27] on input "HPTP" at bounding box center [880, 26] width 173 height 18
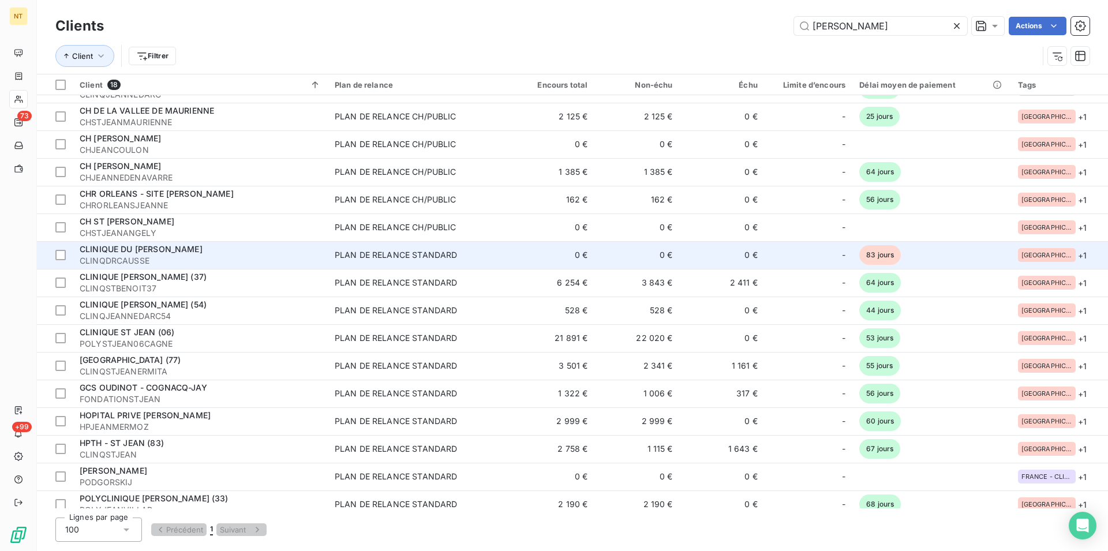
scroll to position [86, 0]
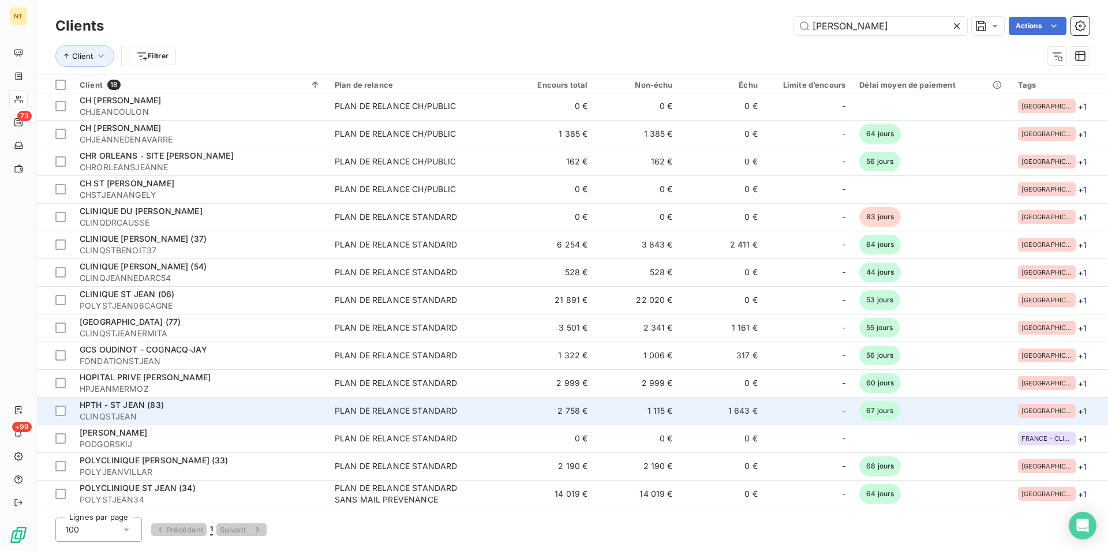
type input "[PERSON_NAME]"
click at [154, 408] on span "HPTH - ST JEAN (83)" at bounding box center [122, 405] width 84 height 10
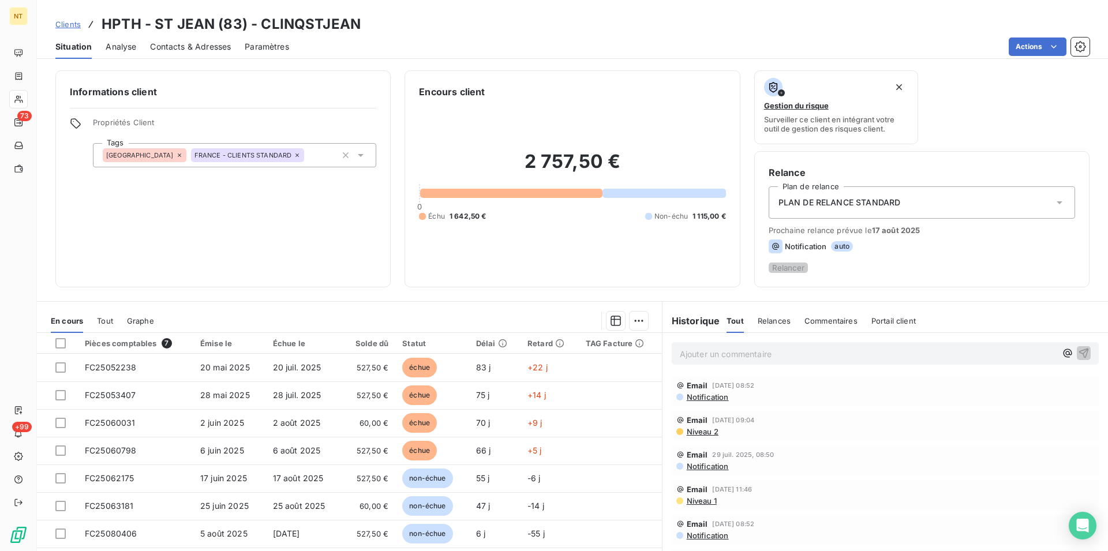
click at [207, 42] on span "Contacts & Adresses" at bounding box center [190, 47] width 81 height 12
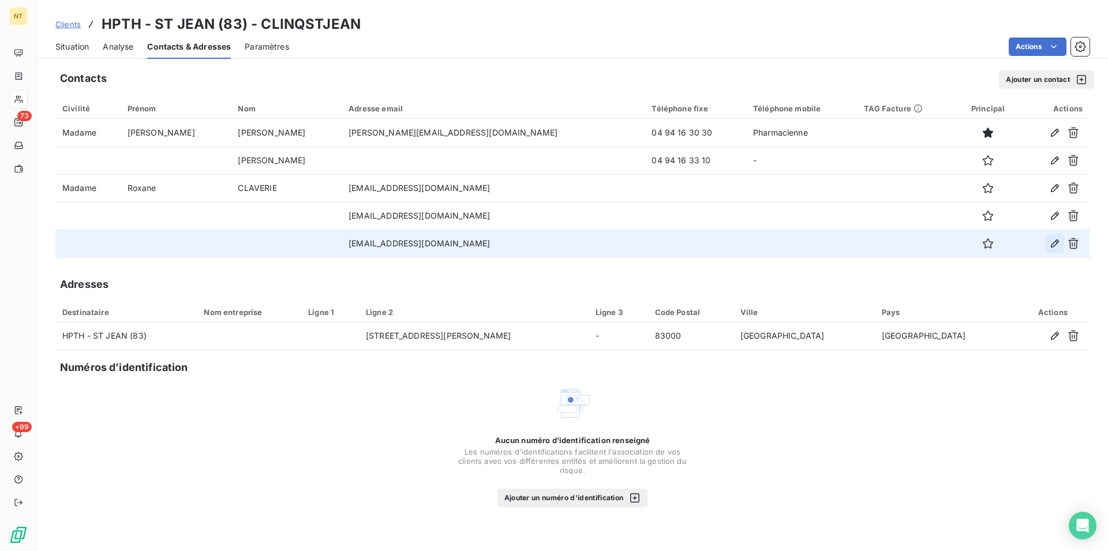
click at [1052, 249] on icon "button" at bounding box center [1055, 244] width 12 height 12
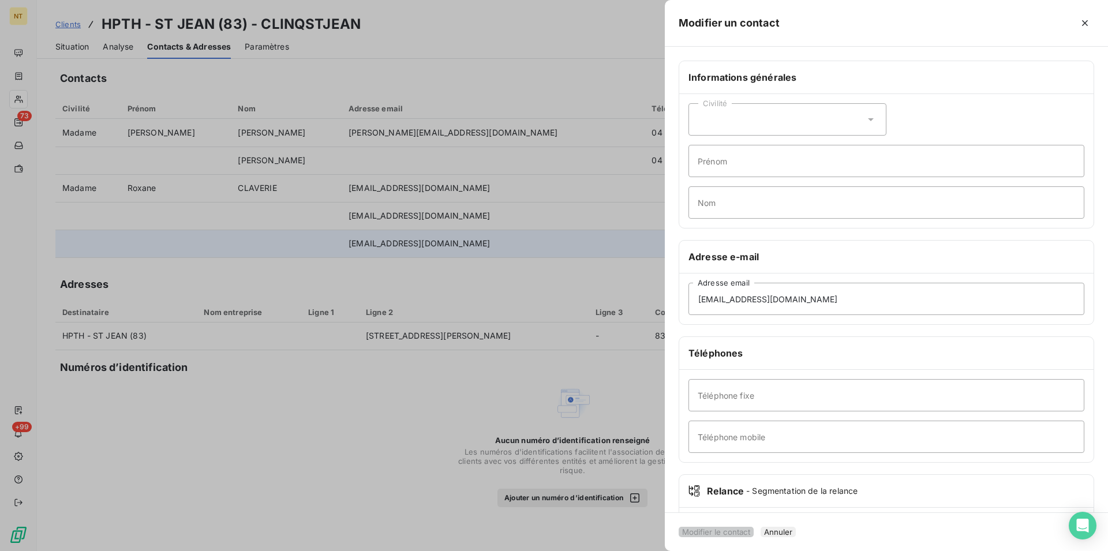
click at [865, 117] on icon at bounding box center [871, 120] width 12 height 12
click at [700, 147] on input "radio" at bounding box center [702, 149] width 8 height 8
click at [716, 162] on input "Prénom" at bounding box center [887, 161] width 396 height 32
type input "Eva"
click at [715, 198] on input "Nom" at bounding box center [887, 202] width 396 height 32
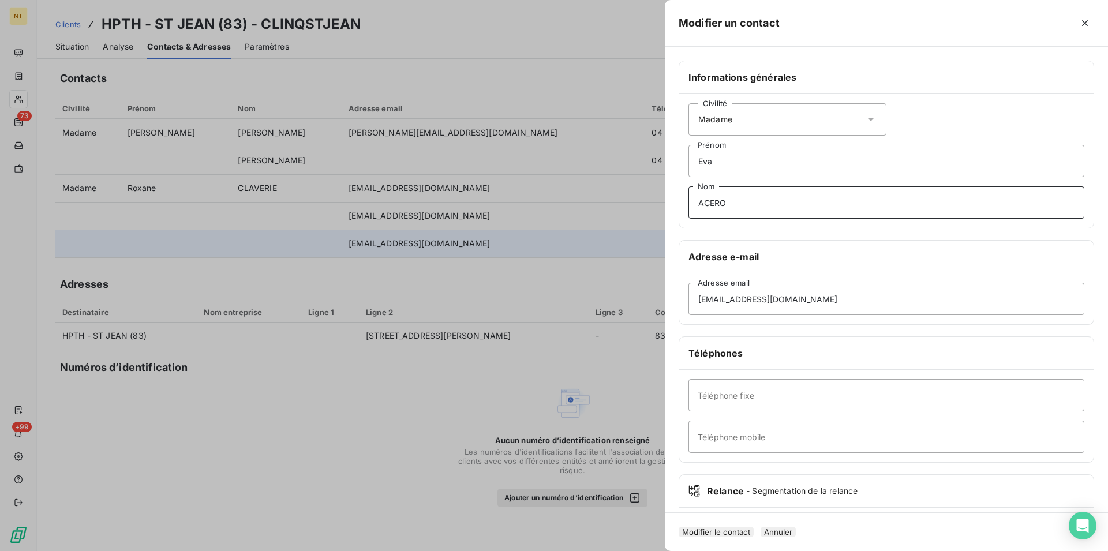
type input "ACERO"
click at [727, 527] on button "Modifier le contact" at bounding box center [716, 532] width 75 height 10
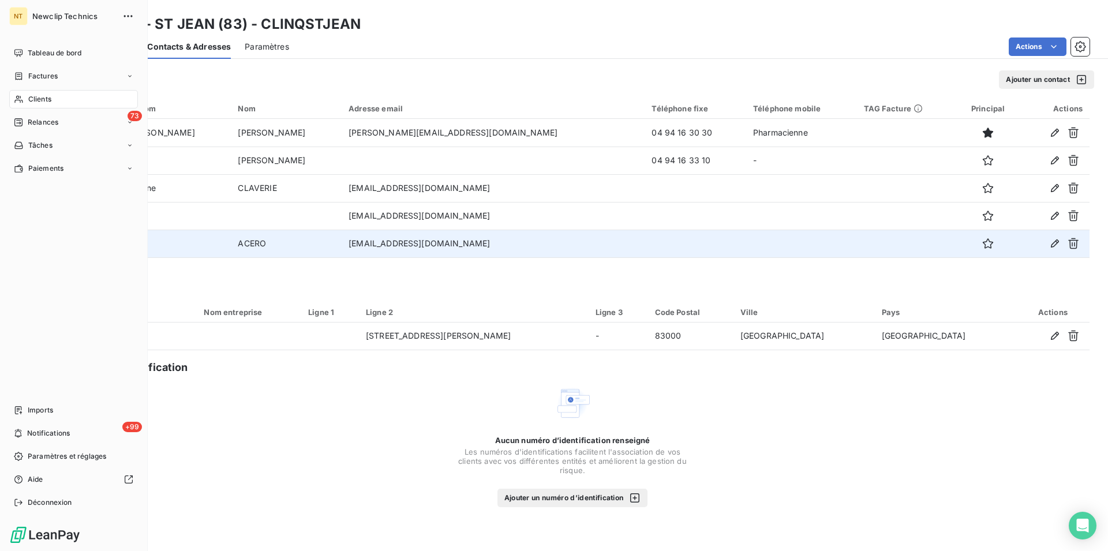
click at [54, 102] on div "Clients" at bounding box center [73, 99] width 129 height 18
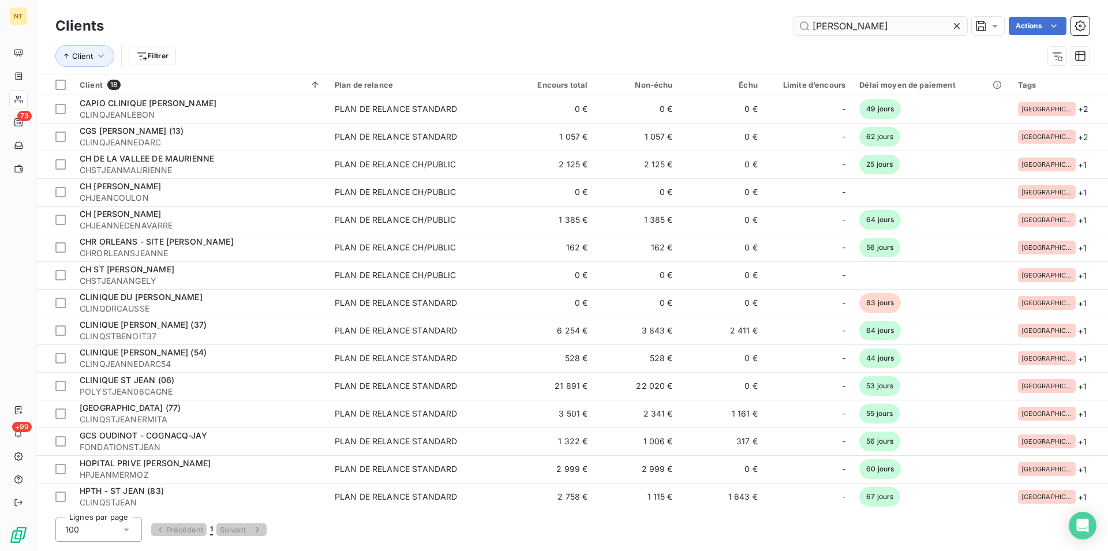
drag, startPoint x: 839, startPoint y: 24, endPoint x: 797, endPoint y: 30, distance: 42.0
click at [797, 30] on input "[PERSON_NAME]" at bounding box center [880, 26] width 173 height 18
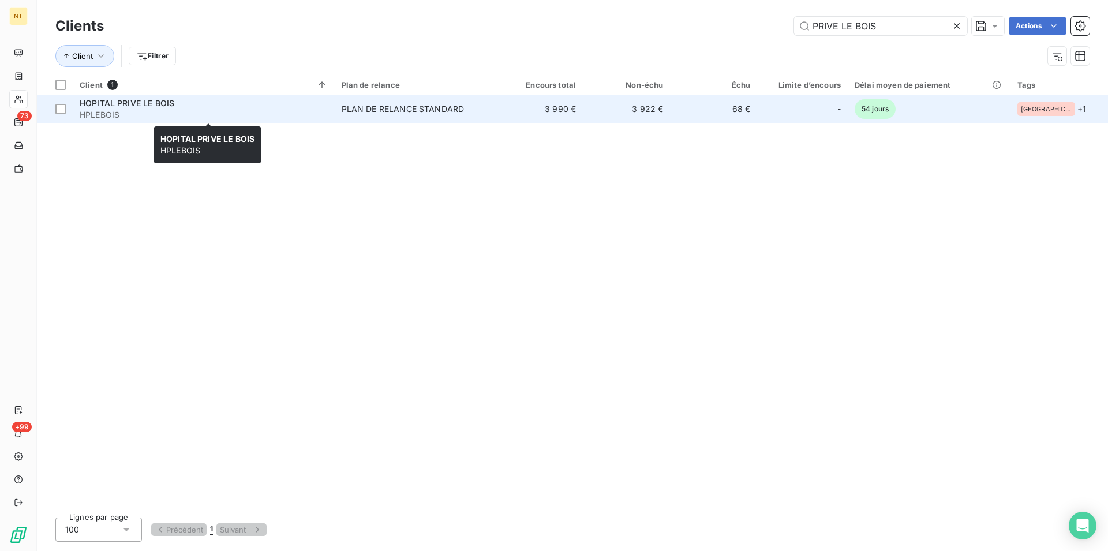
type input "PRIVE LE BOIS"
click at [218, 114] on span "HPLEBOIS" at bounding box center [204, 115] width 248 height 12
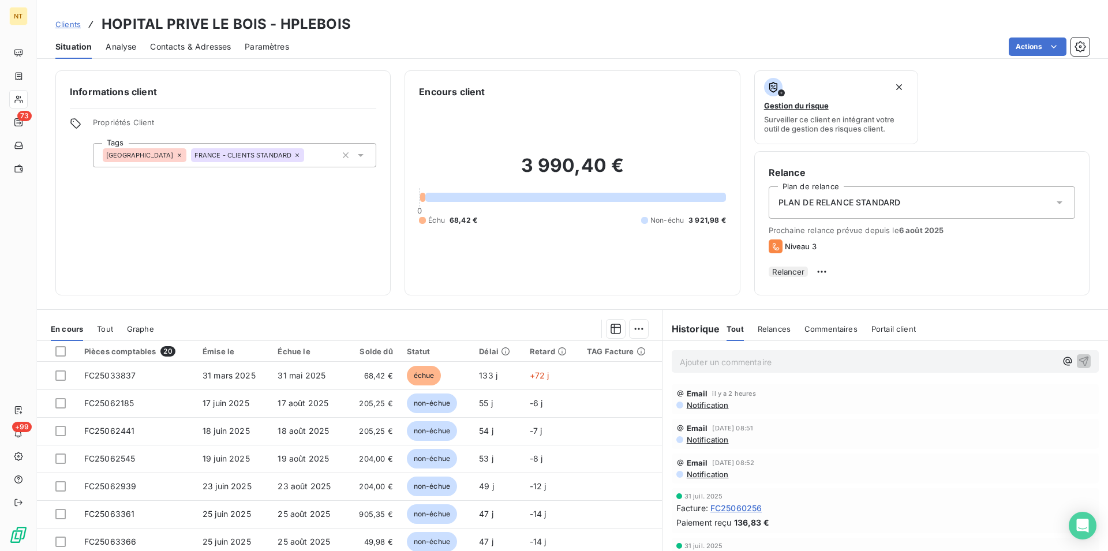
click at [195, 48] on span "Contacts & Adresses" at bounding box center [190, 47] width 81 height 12
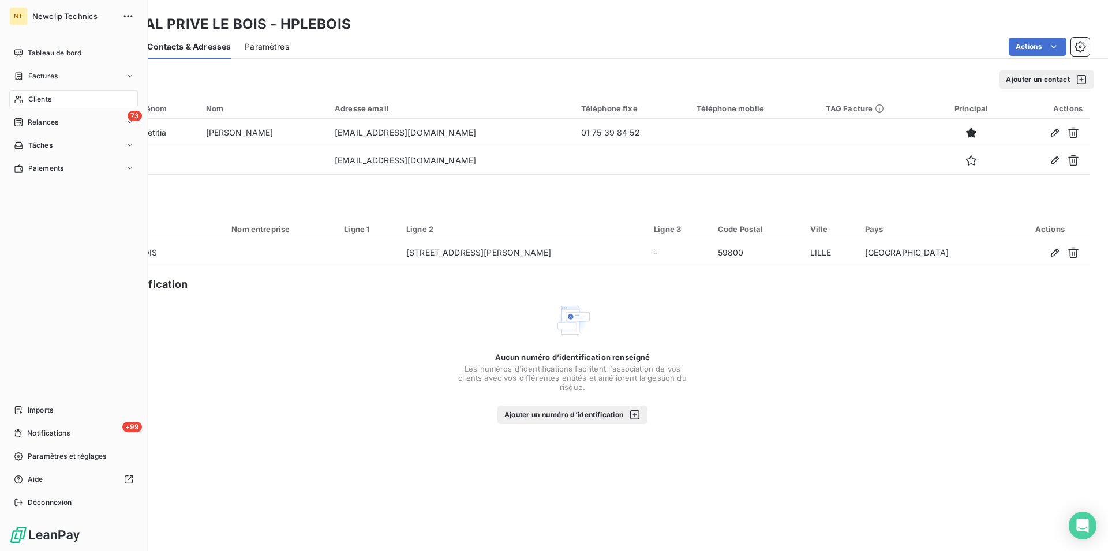
click at [46, 99] on span "Clients" at bounding box center [39, 99] width 23 height 10
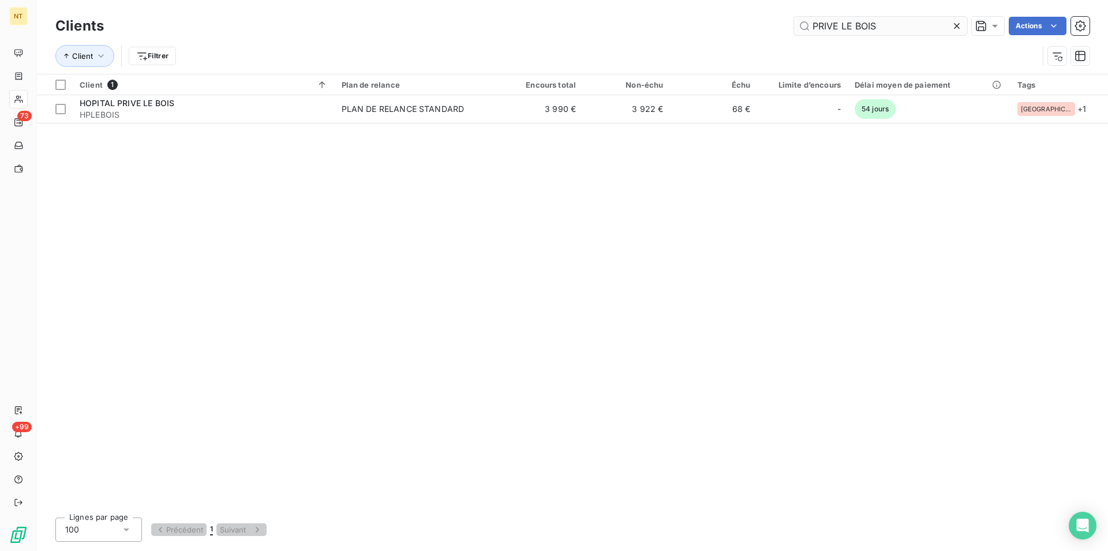
drag, startPoint x: 874, startPoint y: 28, endPoint x: 810, endPoint y: 31, distance: 64.1
click at [810, 31] on input "PRIVE LE BOIS" at bounding box center [880, 26] width 173 height 18
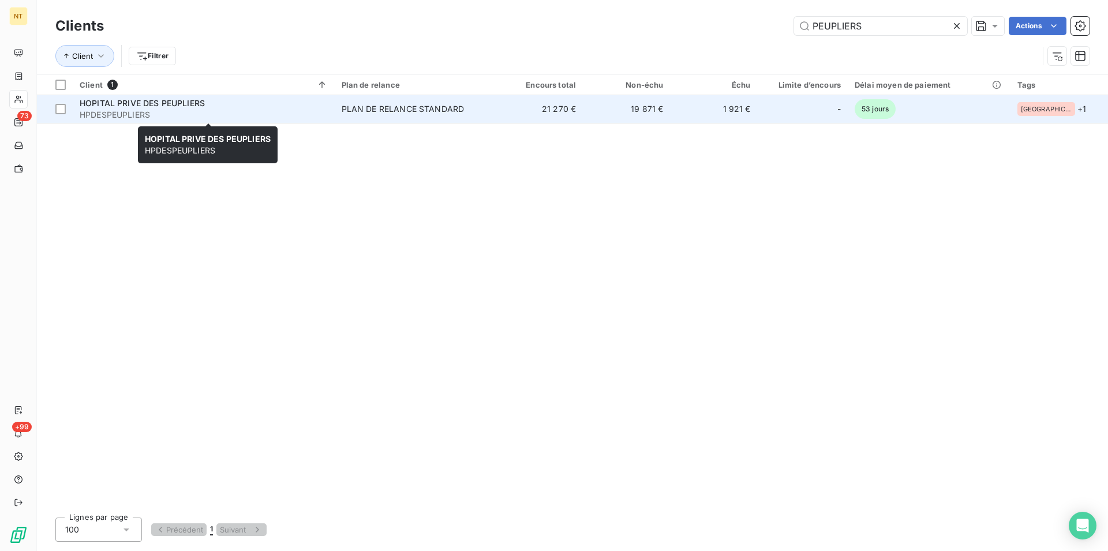
type input "PEUPLIERS"
click at [229, 106] on div "HOPITAL PRIVE DES PEUPLIERS" at bounding box center [204, 104] width 248 height 12
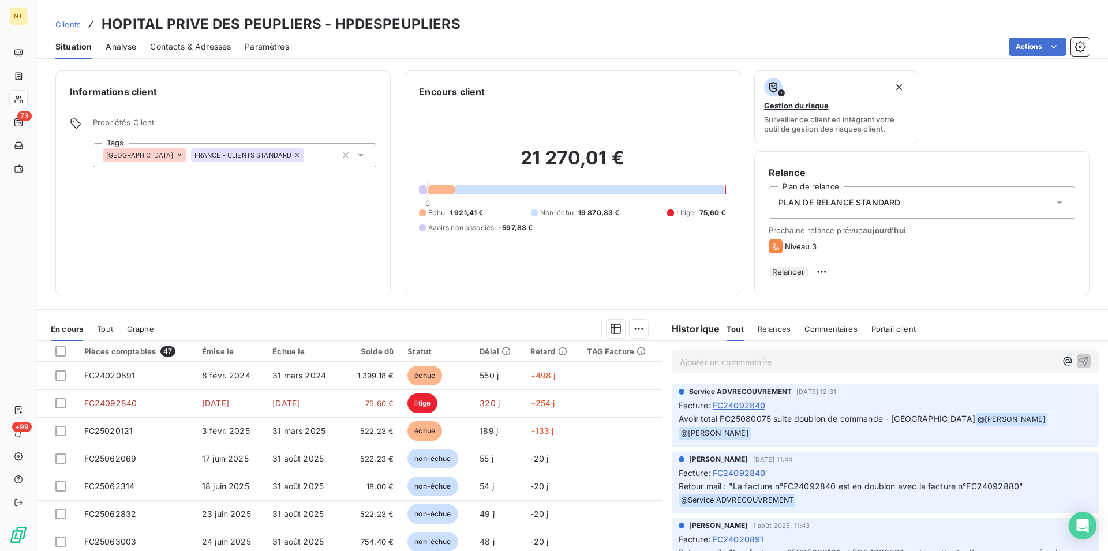
click at [197, 43] on span "Contacts & Adresses" at bounding box center [190, 47] width 81 height 12
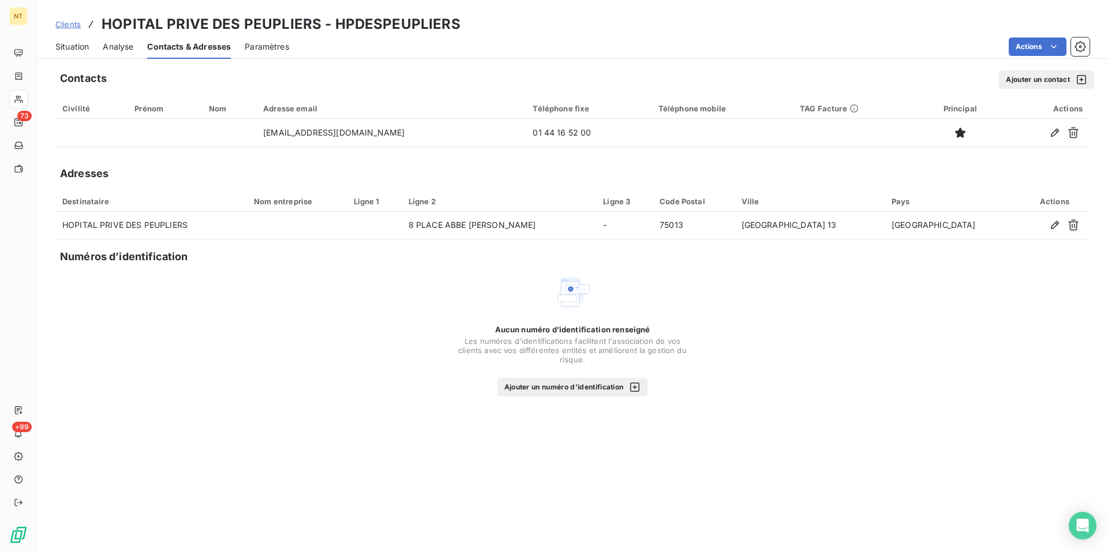
click at [1018, 80] on button "Ajouter un contact" at bounding box center [1046, 79] width 95 height 18
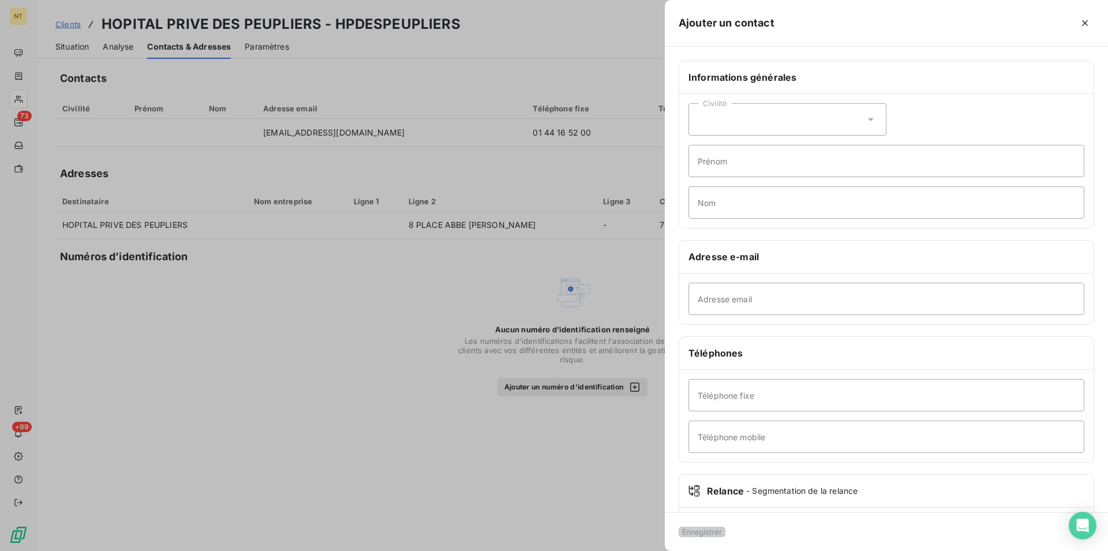
click at [868, 119] on icon at bounding box center [871, 119] width 6 height 3
click at [704, 148] on input "radio" at bounding box center [702, 149] width 8 height 8
click at [713, 163] on input "Prénom" at bounding box center [887, 161] width 396 height 32
type input "[EMAIL_ADDRESS][PERSON_NAME][DOMAIN_NAME]"
drag, startPoint x: 694, startPoint y: 160, endPoint x: 864, endPoint y: 162, distance: 169.1
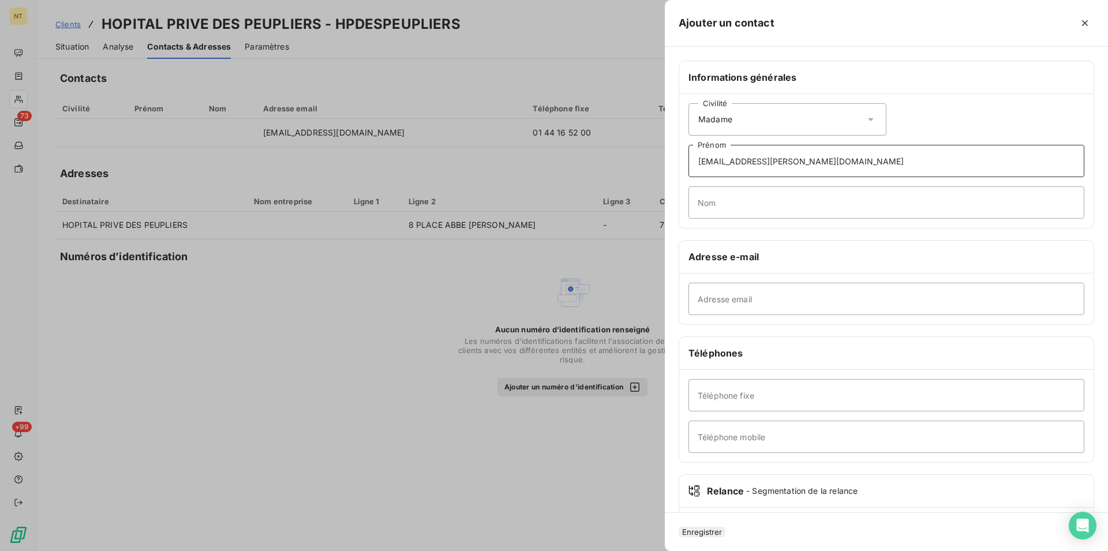
click at [864, 162] on input "[EMAIL_ADDRESS][PERSON_NAME][DOMAIN_NAME]" at bounding box center [887, 161] width 396 height 32
click at [709, 302] on input "Adresse email" at bounding box center [887, 299] width 396 height 32
paste input "[EMAIL_ADDRESS][PERSON_NAME][DOMAIN_NAME]"
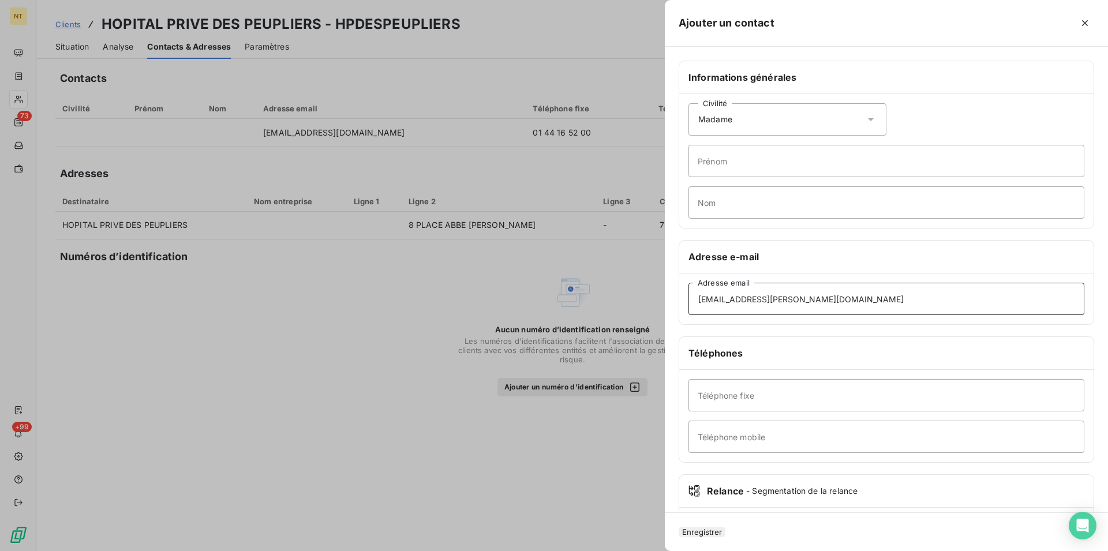
type input "[EMAIL_ADDRESS][PERSON_NAME][DOMAIN_NAME]"
click at [709, 163] on input "Prénom" at bounding box center [887, 161] width 396 height 32
type input "Yolaika"
click at [703, 204] on input "Nom" at bounding box center [887, 202] width 396 height 32
type input "[PERSON_NAME]"
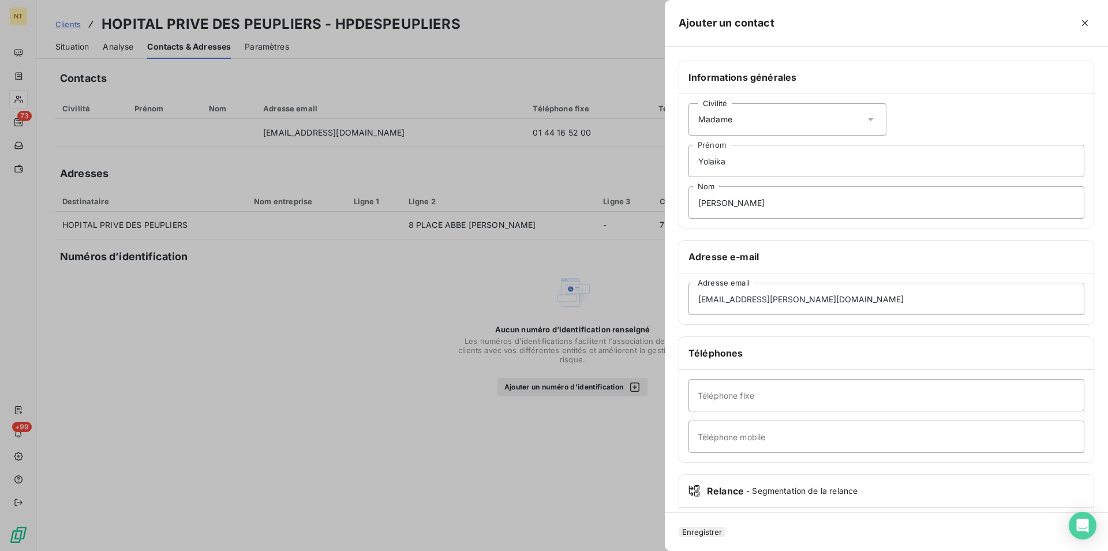
click at [715, 527] on button "Enregistrer" at bounding box center [702, 532] width 47 height 10
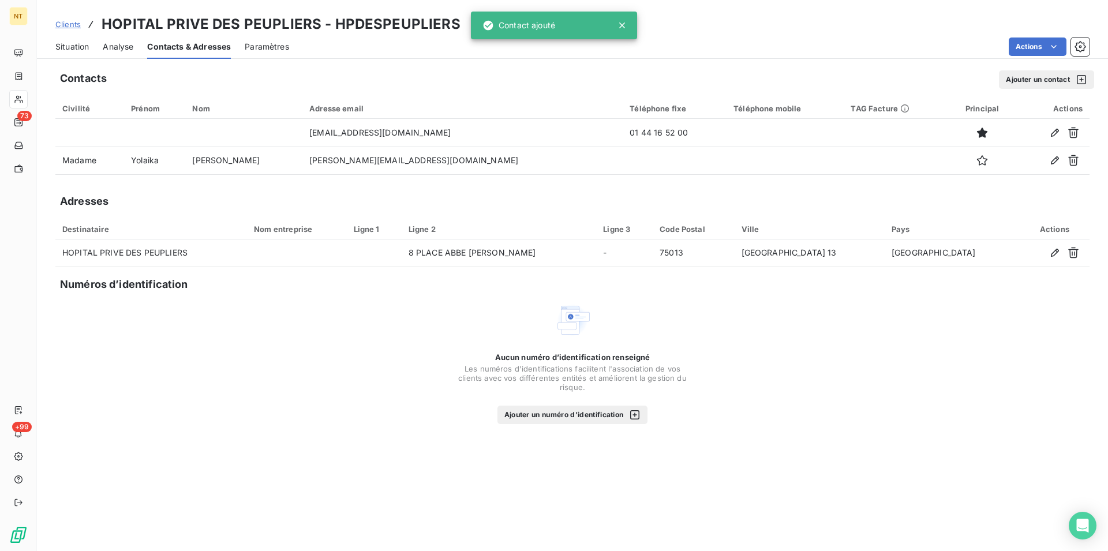
click at [1036, 85] on button "Ajouter un contact" at bounding box center [1046, 79] width 95 height 18
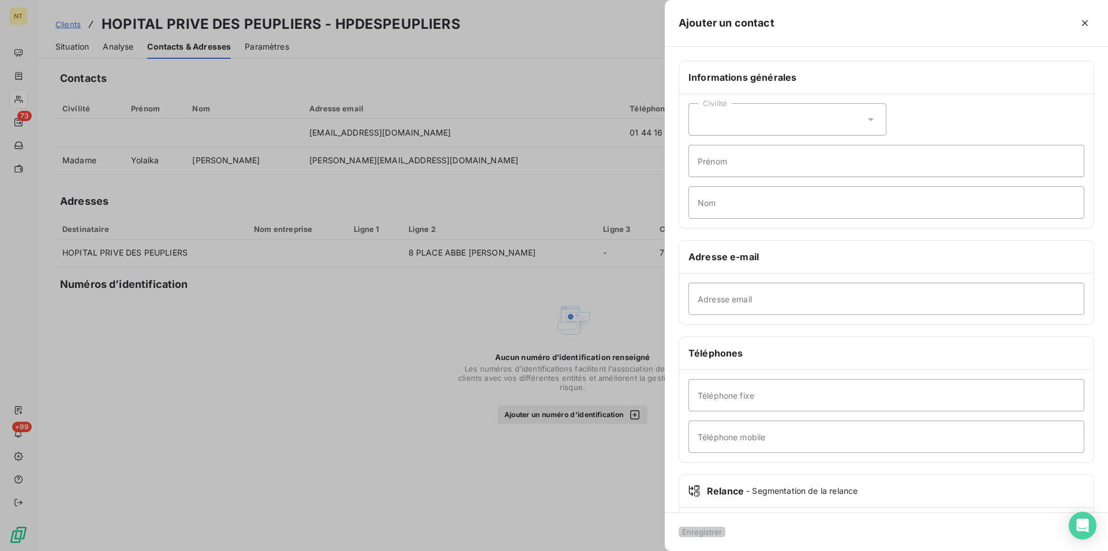
click at [869, 124] on icon at bounding box center [871, 120] width 12 height 12
click at [702, 151] on input "radio" at bounding box center [702, 149] width 8 height 8
click at [709, 164] on input "Prénom" at bounding box center [887, 161] width 396 height 32
type input "Amna"
click at [705, 203] on input "Nom" at bounding box center [887, 202] width 396 height 32
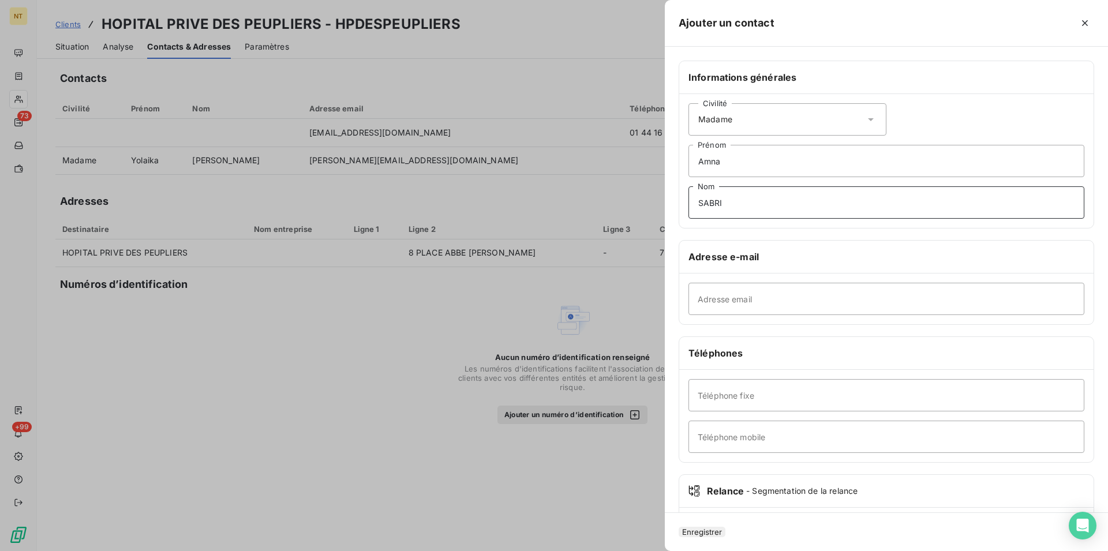
type input "SABRI"
click at [703, 295] on input "Adresse email" at bounding box center [887, 299] width 396 height 32
type input "[EMAIL_ADDRESS][DOMAIN_NAME]"
click at [720, 527] on button "Enregistrer" at bounding box center [702, 532] width 47 height 10
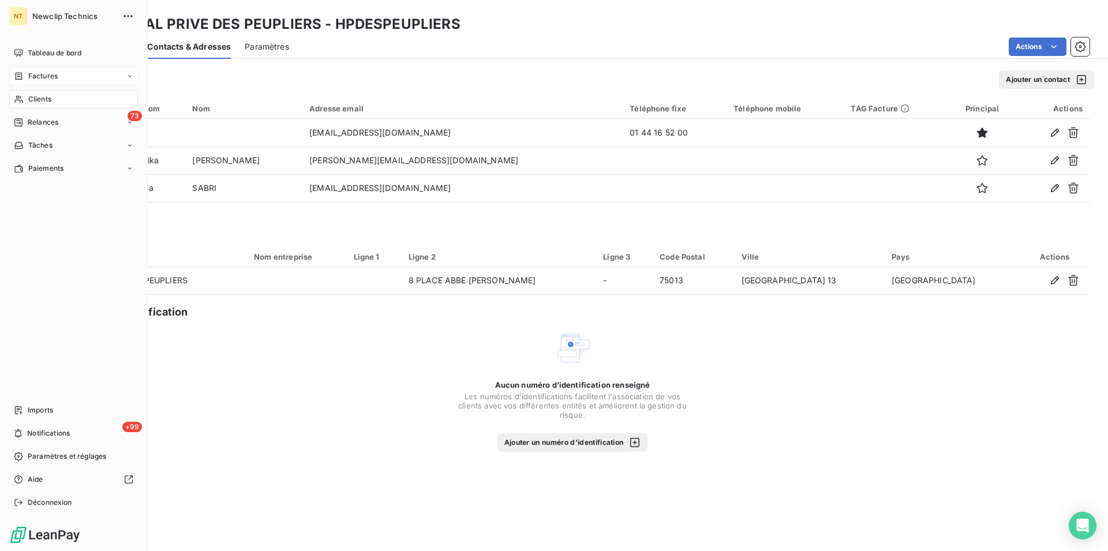
click at [54, 77] on span "Factures" at bounding box center [42, 76] width 29 height 10
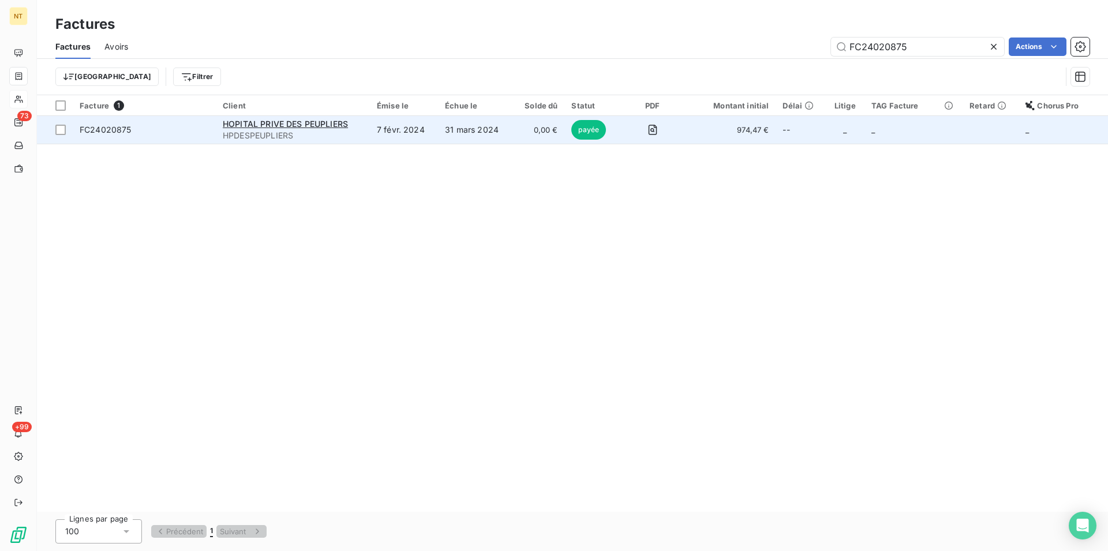
click at [421, 132] on td "7 févr. 2024" at bounding box center [404, 130] width 68 height 28
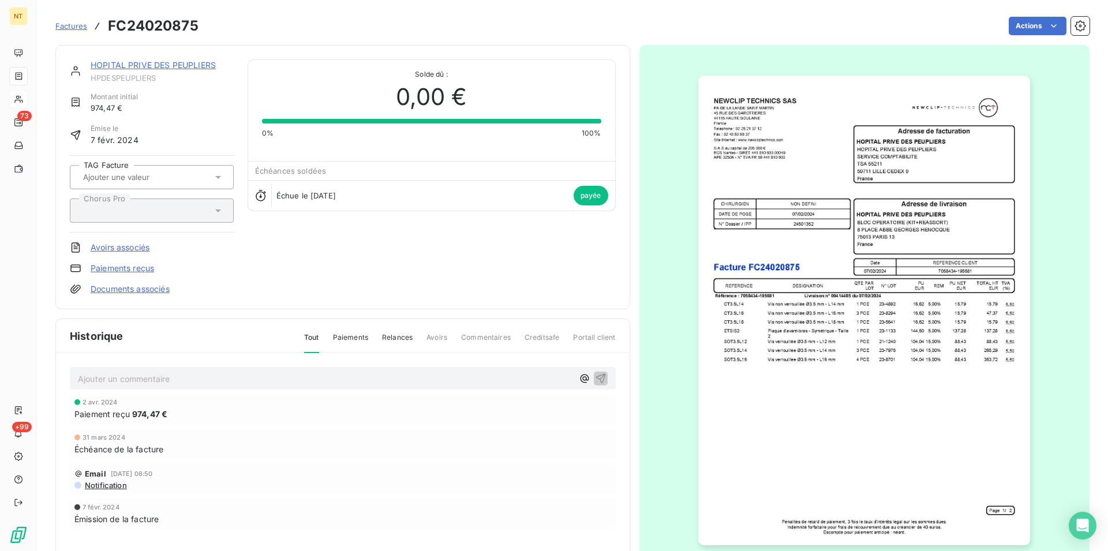
click at [150, 66] on link "HOPITAL PRIVE DES PEUPLIERS" at bounding box center [153, 65] width 125 height 10
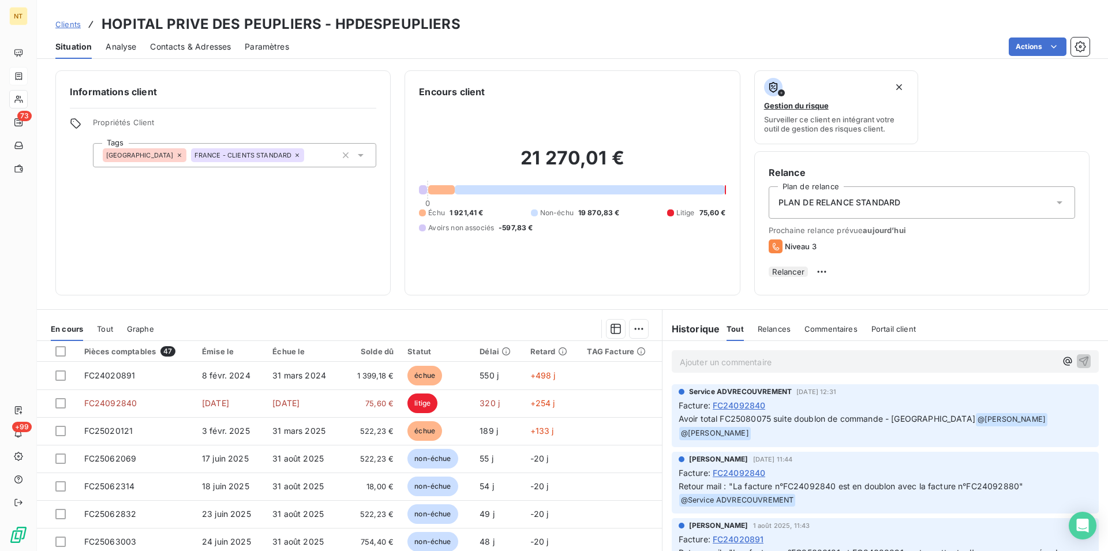
click at [173, 46] on span "Contacts & Adresses" at bounding box center [190, 47] width 81 height 12
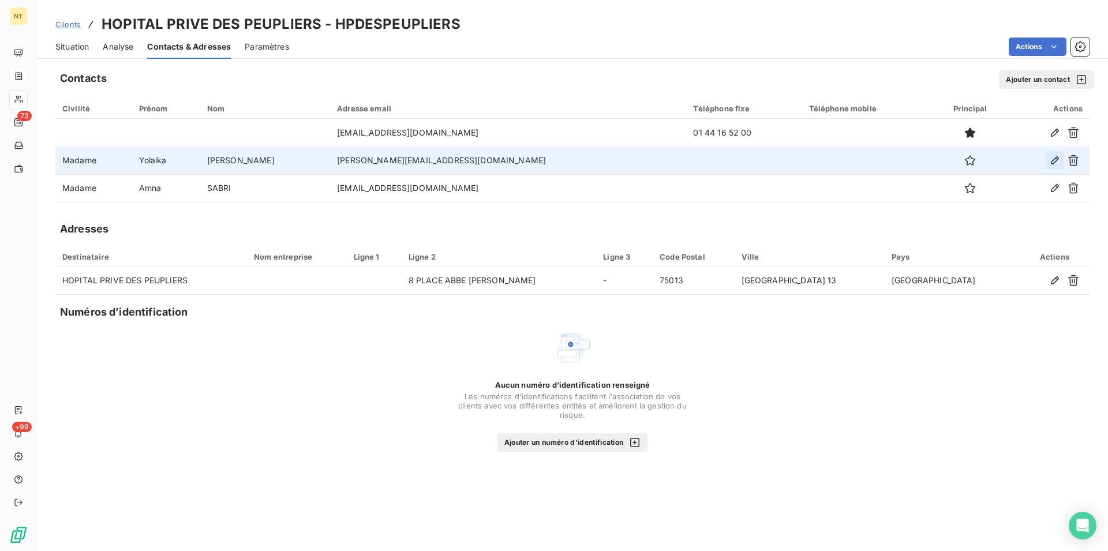
click at [1057, 159] on icon "button" at bounding box center [1055, 160] width 8 height 8
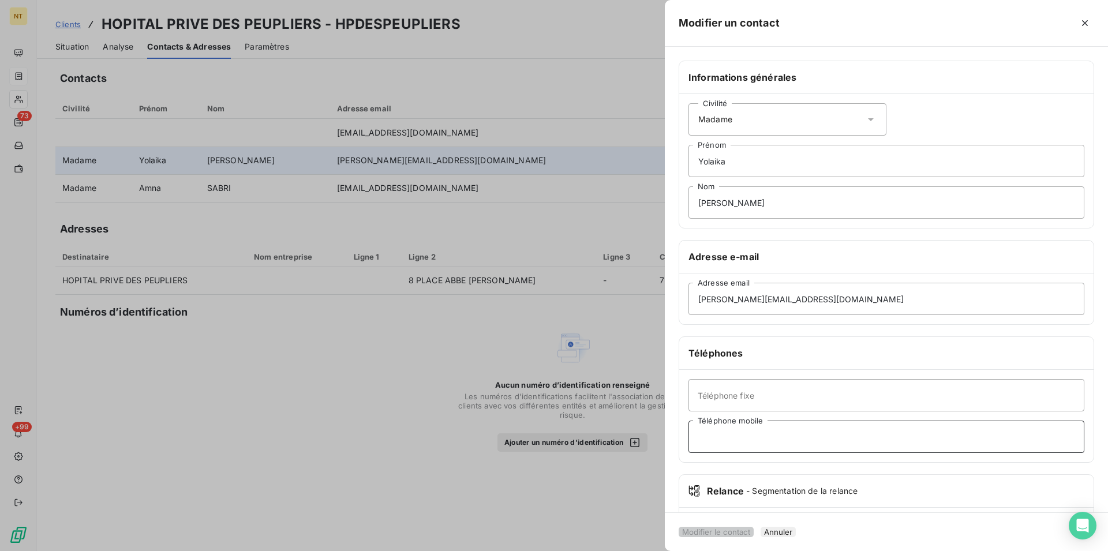
click at [708, 435] on input "Téléphone mobile" at bounding box center [887, 437] width 396 height 32
type input "Pharmacienne"
click at [742, 200] on input "[PERSON_NAME]" at bounding box center [887, 202] width 396 height 32
click at [794, 200] on input "[PERSON_NAME] [PERSON_NAME]" at bounding box center [887, 202] width 396 height 32
type input "[PERSON_NAME] [PERSON_NAME]"
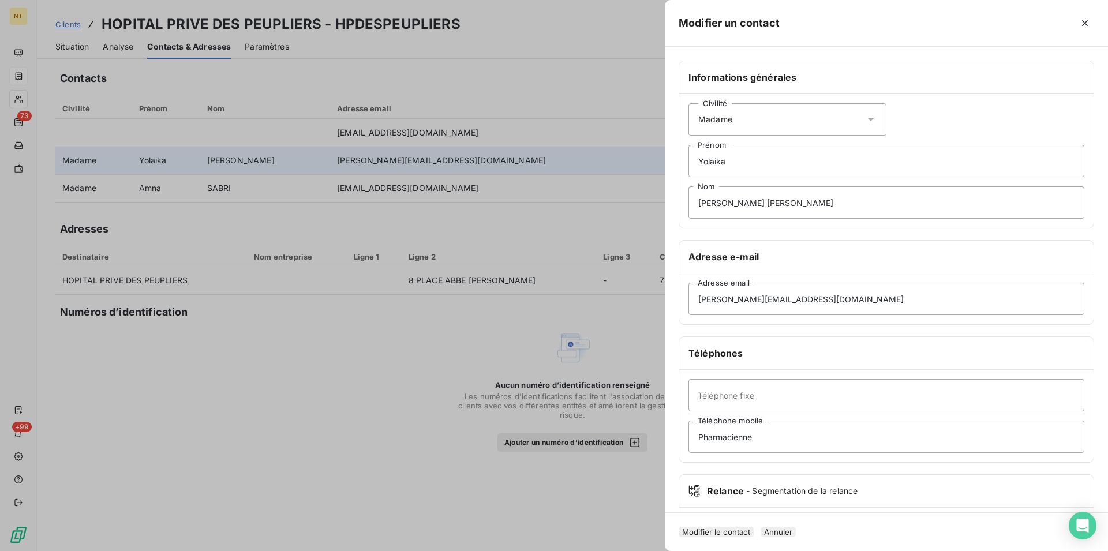
click at [738, 527] on button "Modifier le contact" at bounding box center [716, 532] width 75 height 10
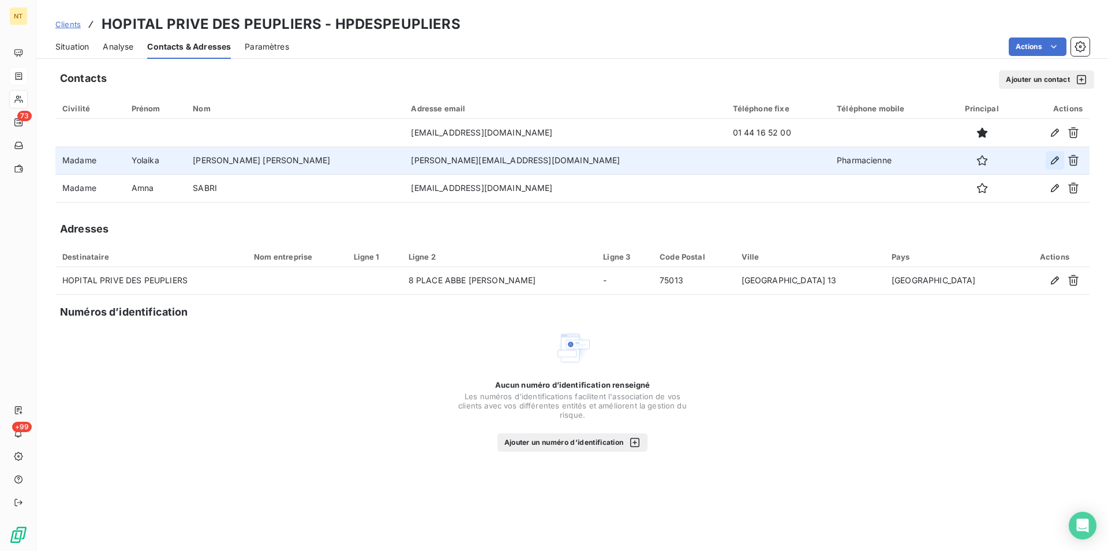
click at [1056, 163] on icon "button" at bounding box center [1055, 161] width 12 height 12
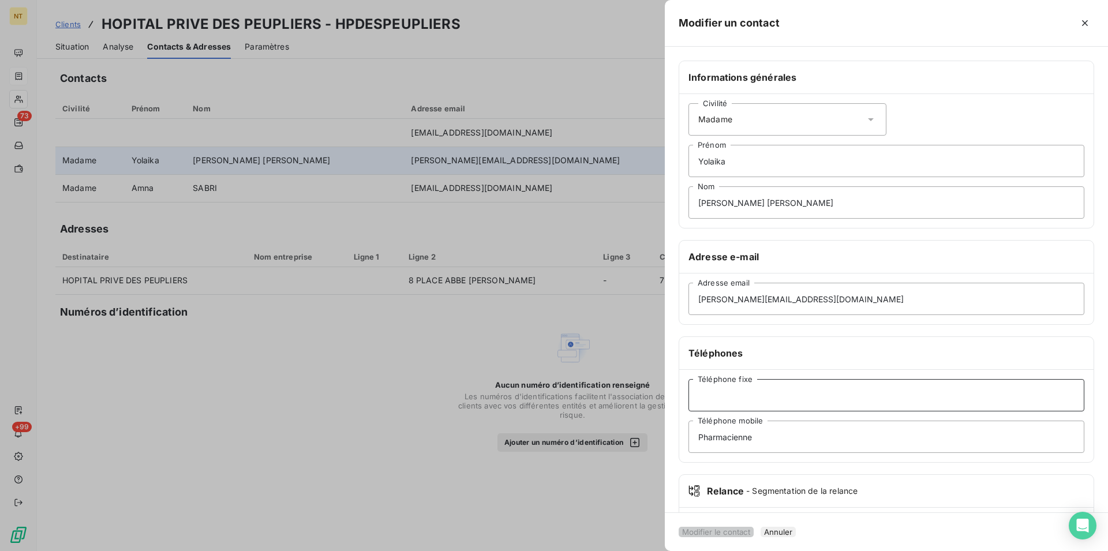
click at [705, 398] on input "Téléphone fixe" at bounding box center [887, 395] width 396 height 32
type input "01 44 16 55 57"
click at [739, 527] on button "Modifier le contact" at bounding box center [716, 532] width 75 height 10
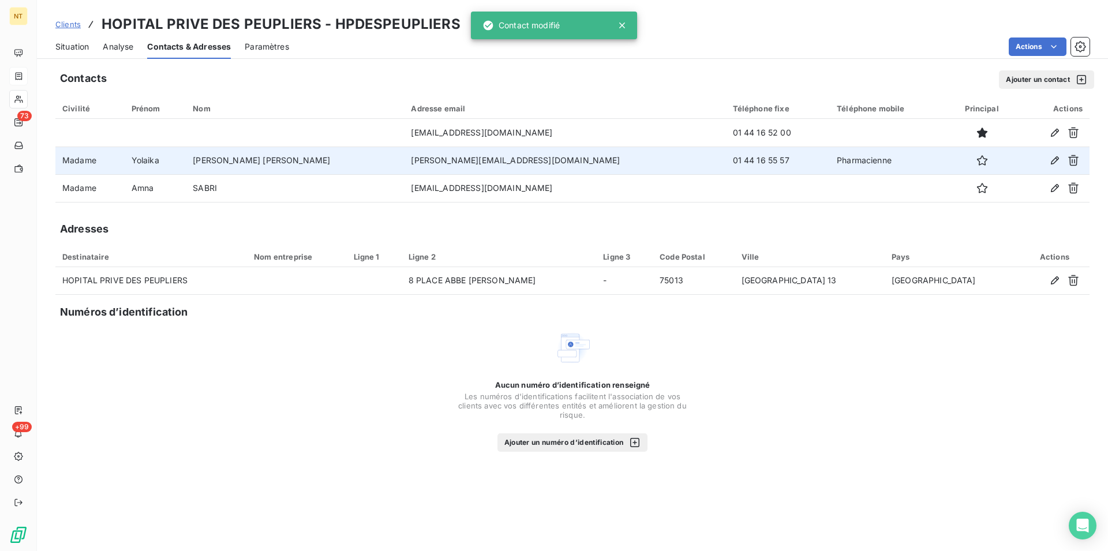
click at [63, 44] on span "Situation" at bounding box center [71, 47] width 33 height 12
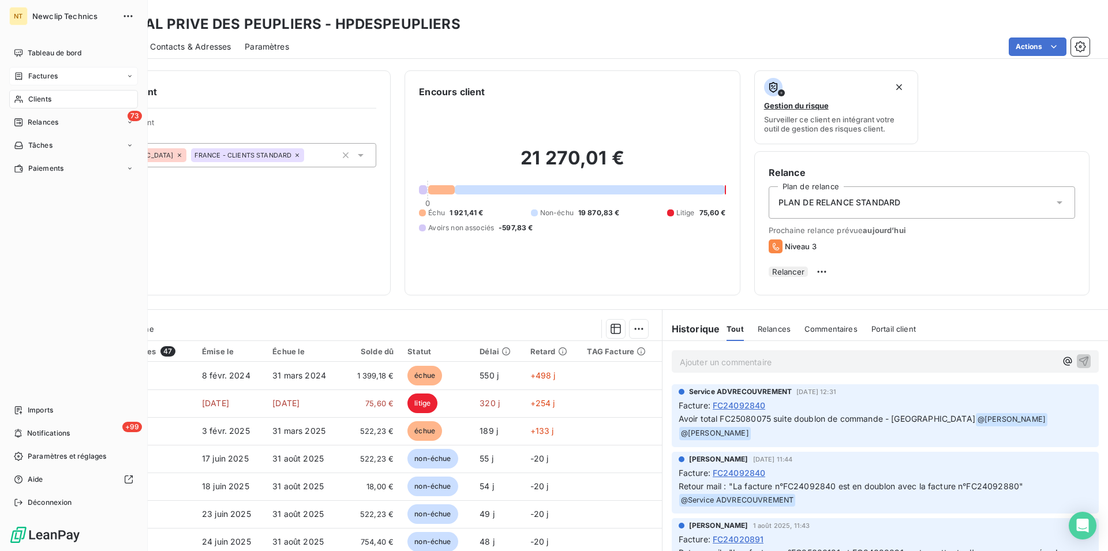
click at [31, 100] on span "Clients" at bounding box center [39, 99] width 23 height 10
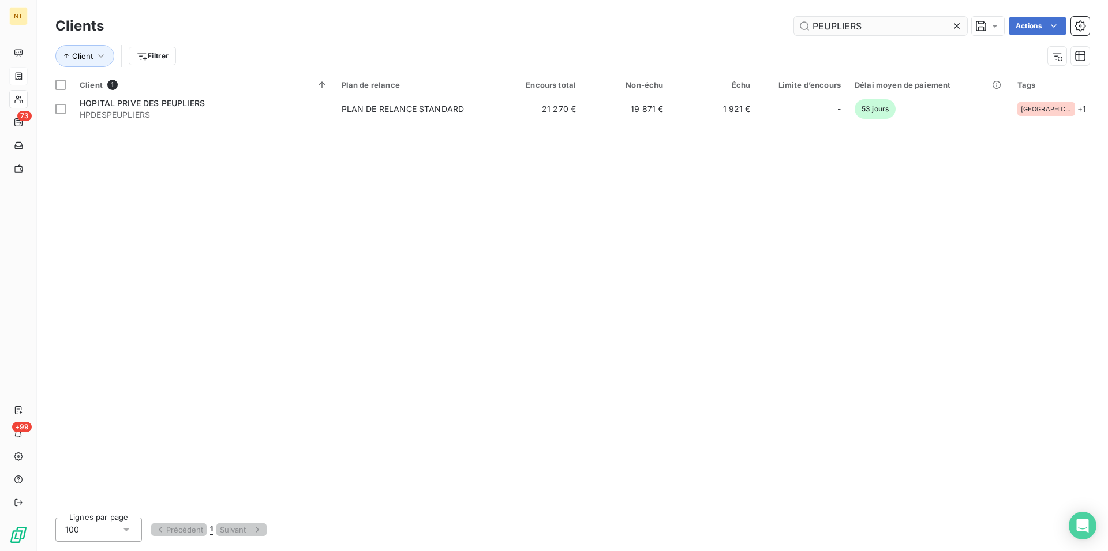
drag, startPoint x: 867, startPoint y: 30, endPoint x: 808, endPoint y: 28, distance: 59.5
click at [808, 28] on input "PEUPLIERS" at bounding box center [880, 26] width 173 height 18
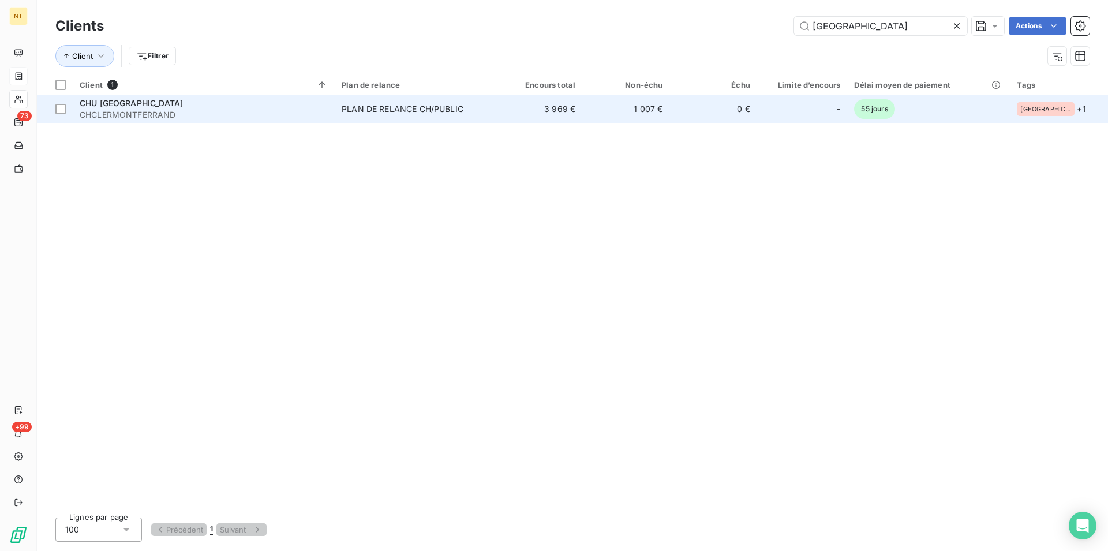
type input "[GEOGRAPHIC_DATA]"
click at [190, 110] on span "CHCLERMONTFERRAND" at bounding box center [204, 115] width 248 height 12
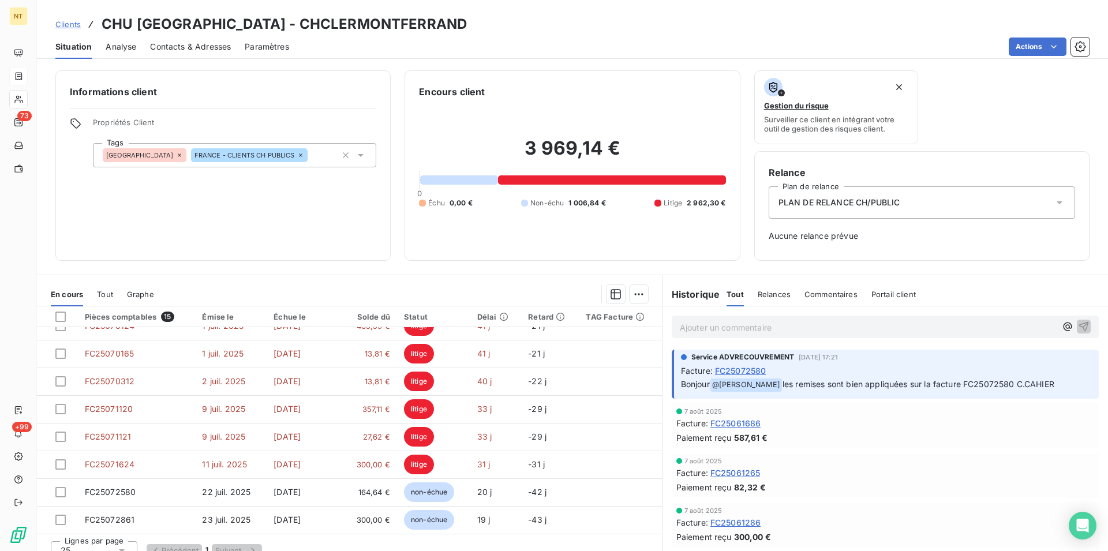
scroll to position [177, 0]
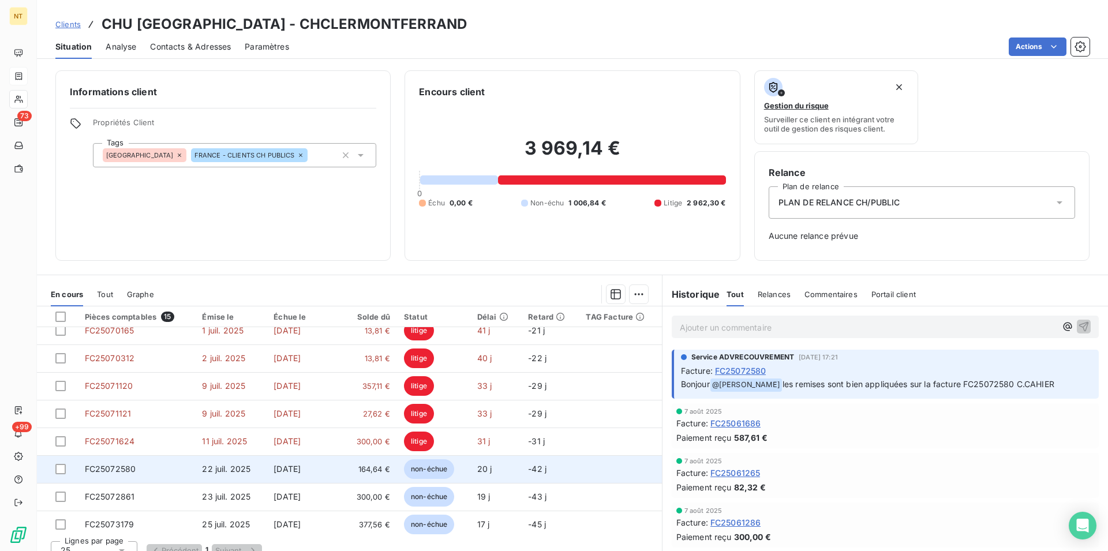
click at [123, 472] on span "FC25072580" at bounding box center [110, 469] width 51 height 10
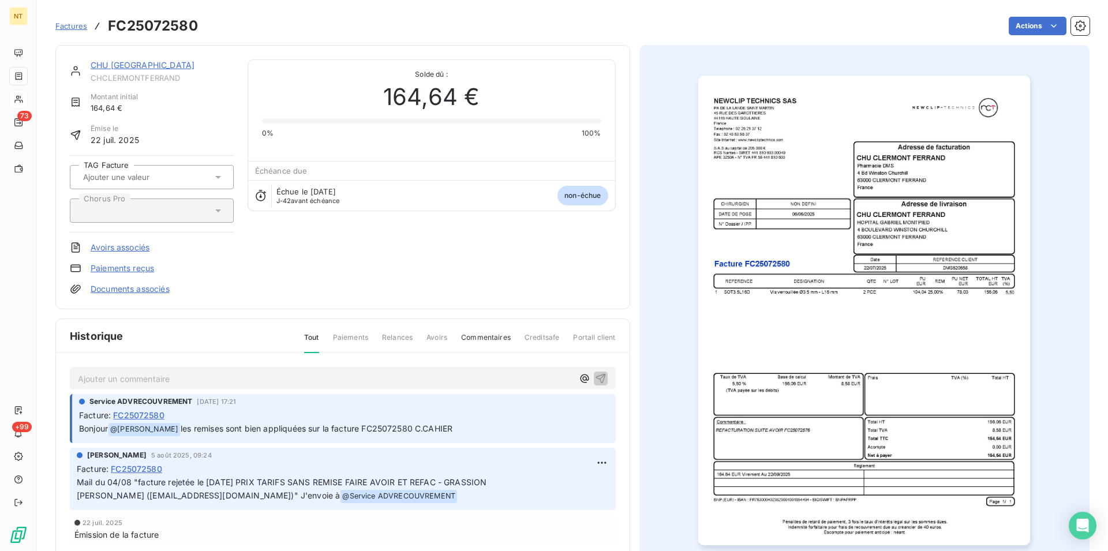
click at [158, 66] on link "CHU [GEOGRAPHIC_DATA]" at bounding box center [143, 65] width 104 height 10
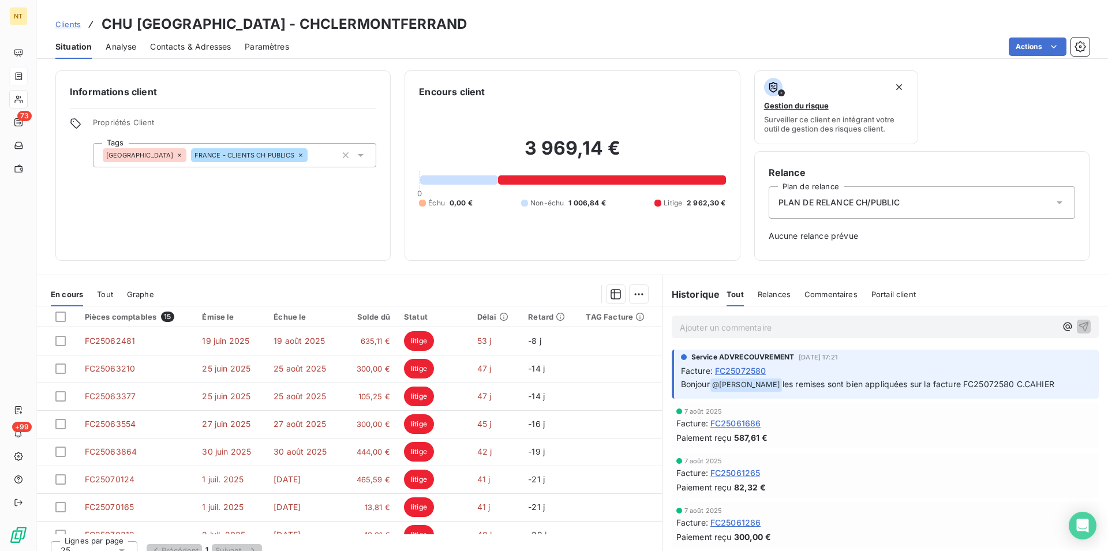
drag, startPoint x: 185, startPoint y: 45, endPoint x: 184, endPoint y: 52, distance: 7.0
click at [185, 44] on span "Contacts & Adresses" at bounding box center [190, 47] width 81 height 12
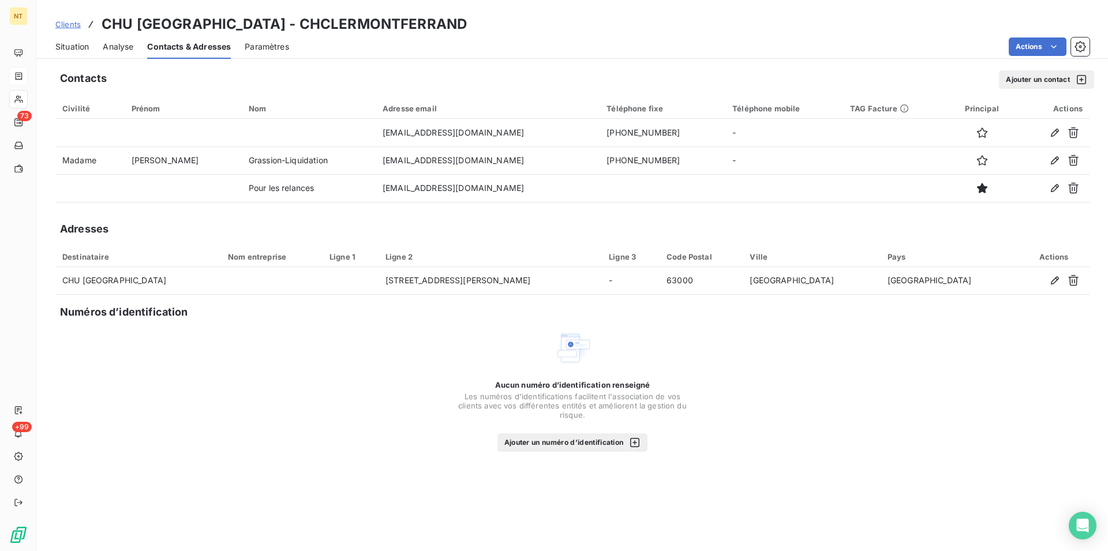
click at [67, 53] on div "Situation" at bounding box center [71, 47] width 33 height 24
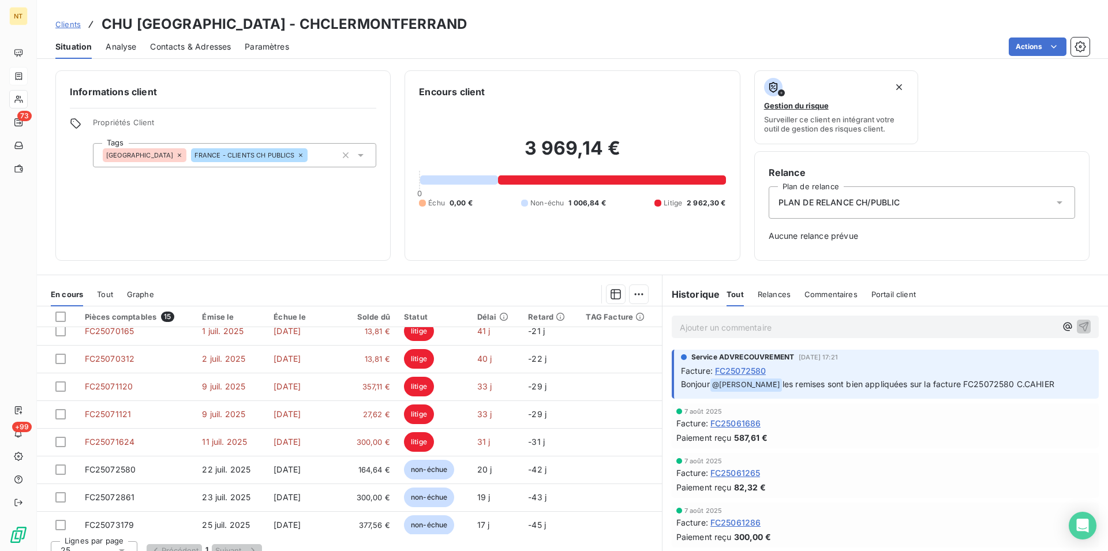
scroll to position [177, 0]
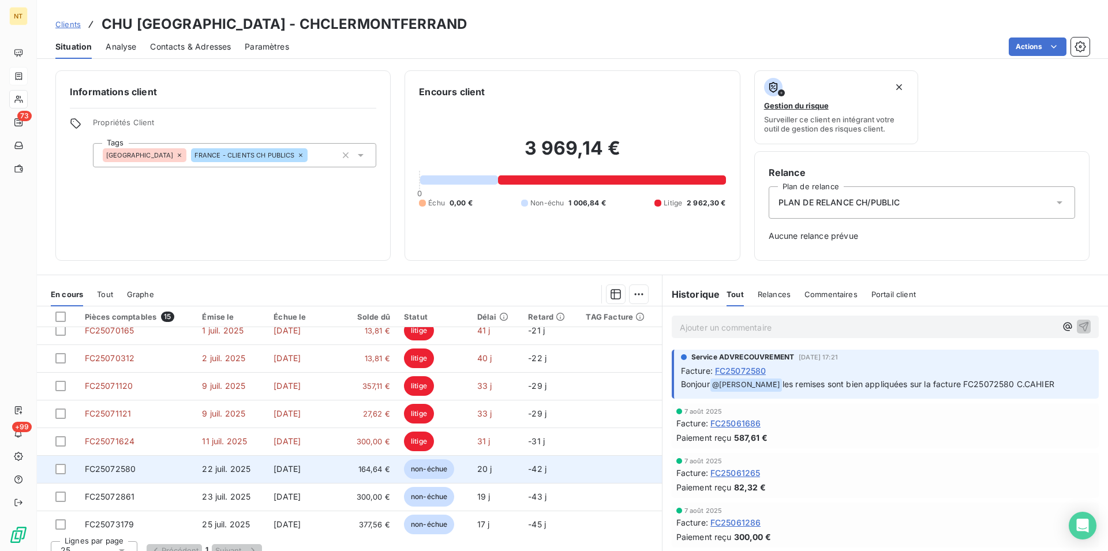
click at [203, 469] on span "22 juil. 2025" at bounding box center [226, 469] width 48 height 10
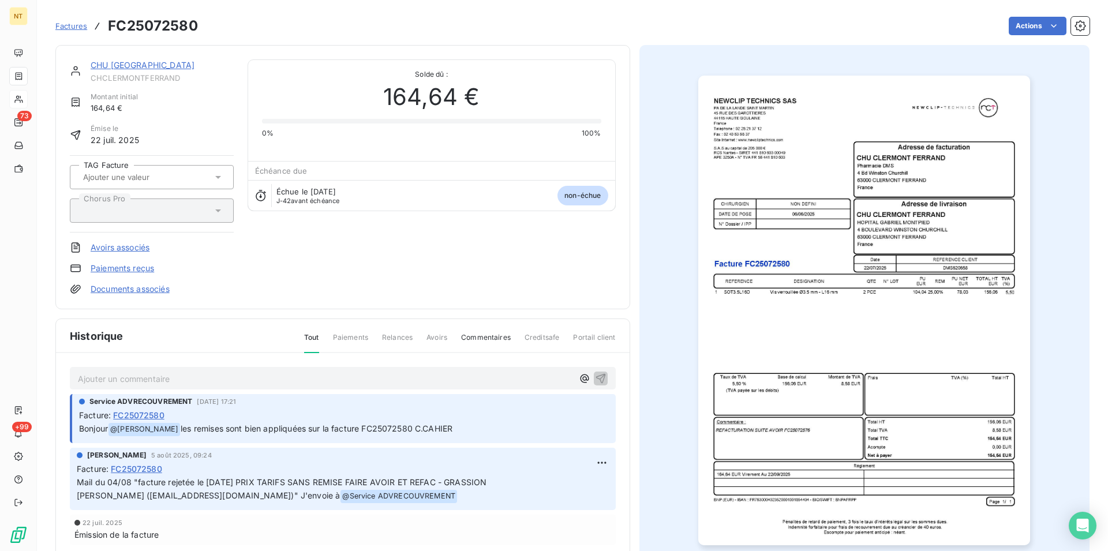
click at [135, 67] on link "CHU [GEOGRAPHIC_DATA]" at bounding box center [143, 65] width 104 height 10
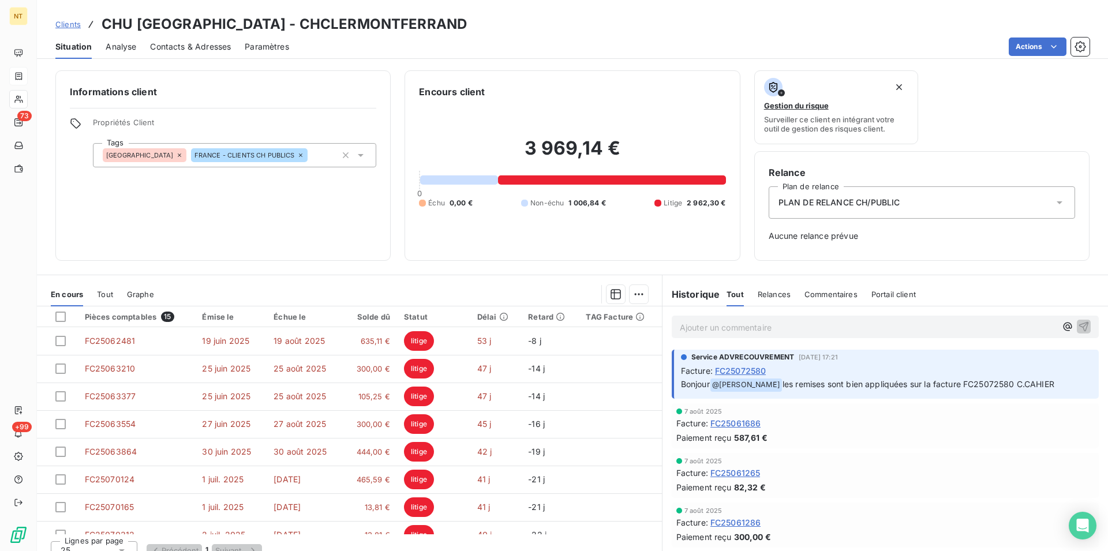
click at [198, 48] on span "Contacts & Adresses" at bounding box center [190, 47] width 81 height 12
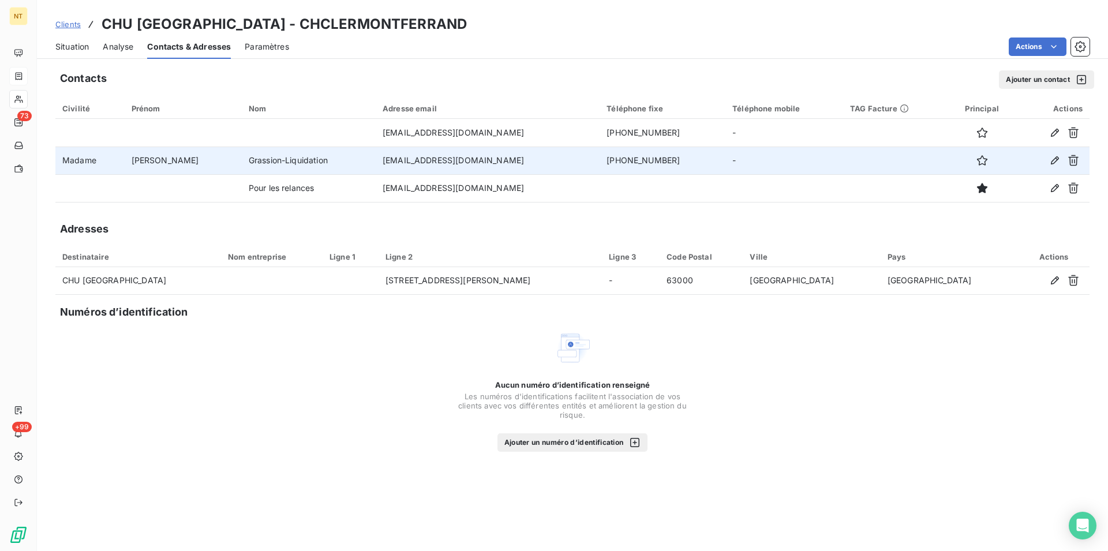
drag, startPoint x: 335, startPoint y: 162, endPoint x: 481, endPoint y: 160, distance: 146.0
click at [482, 161] on td "[EMAIL_ADDRESS][DOMAIN_NAME]" at bounding box center [488, 161] width 224 height 28
copy td "[EMAIL_ADDRESS][DOMAIN_NAME]"
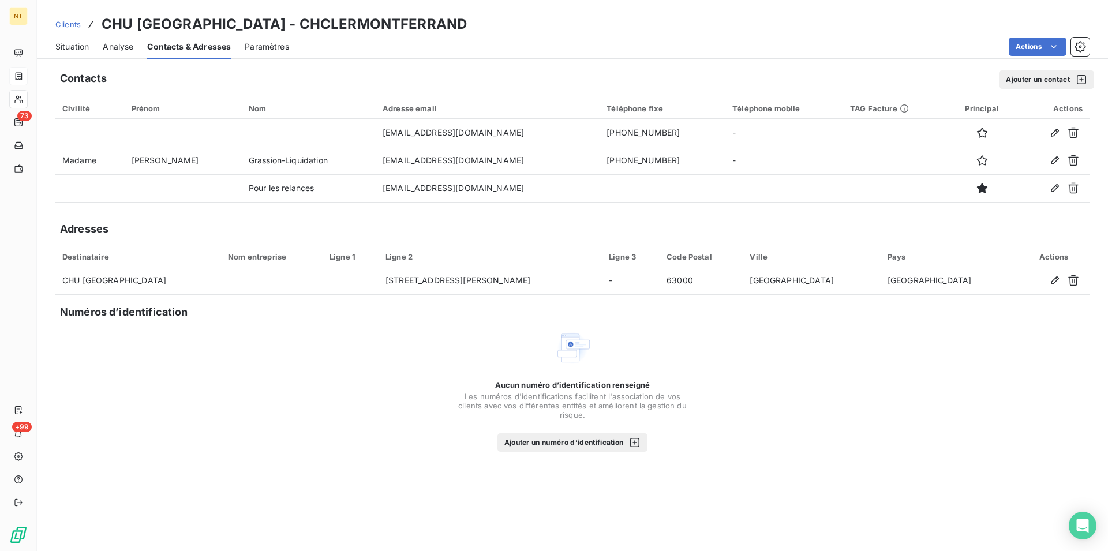
click at [69, 50] on span "Situation" at bounding box center [71, 47] width 33 height 12
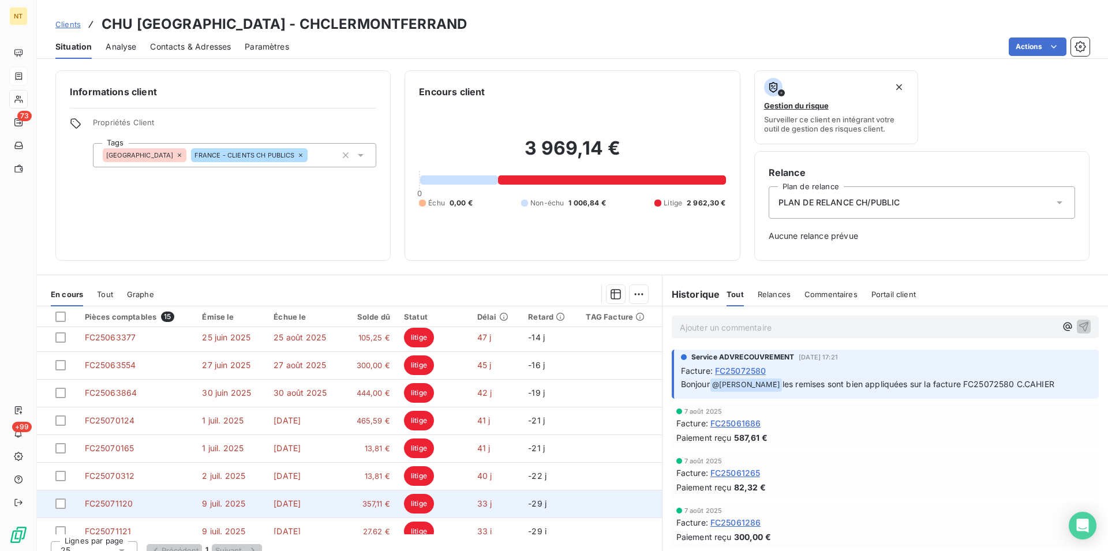
scroll to position [215, 0]
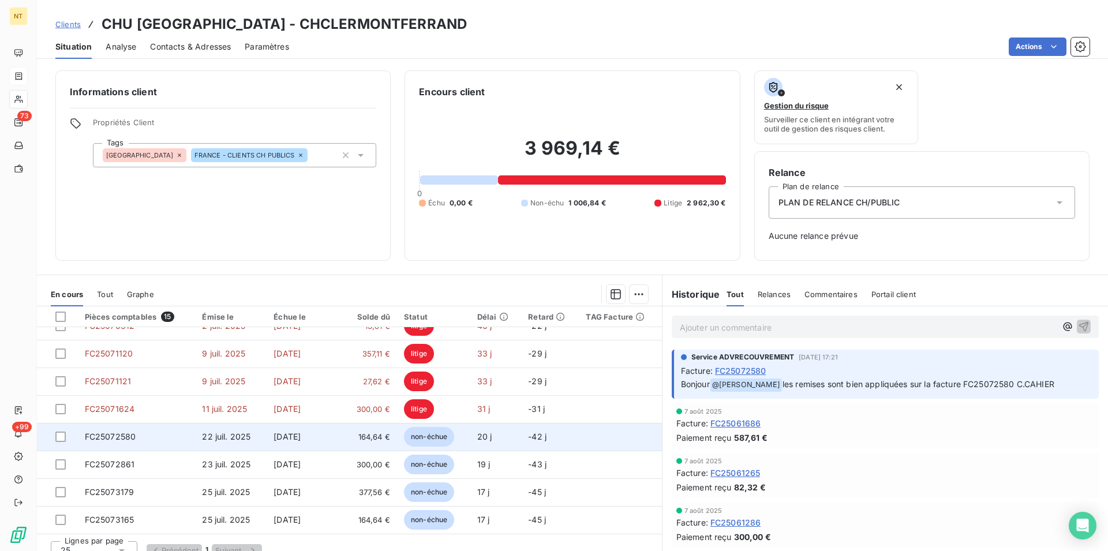
click at [145, 427] on td "FC25072580" at bounding box center [137, 437] width 118 height 28
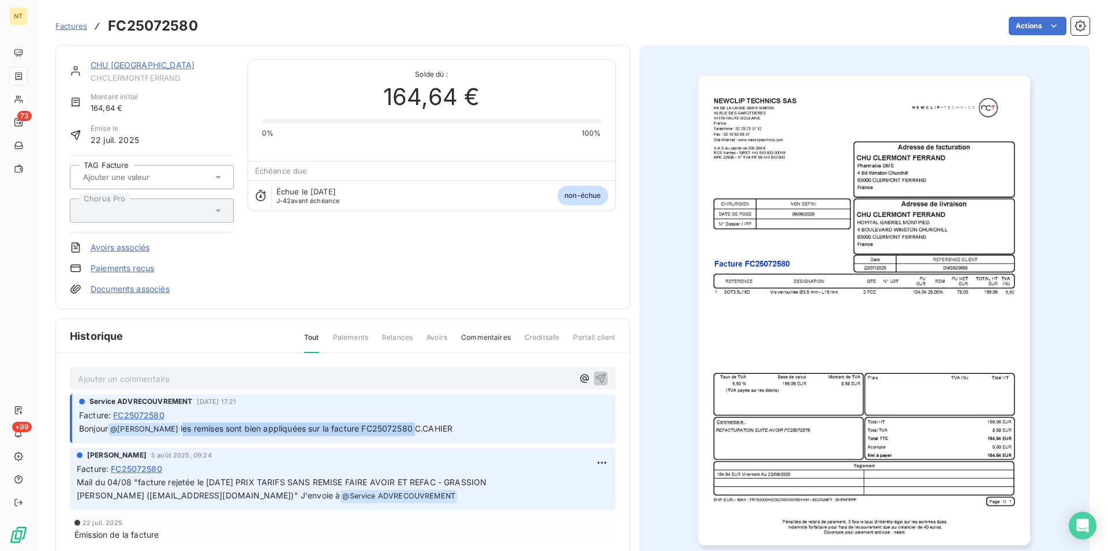
drag, startPoint x: 200, startPoint y: 427, endPoint x: 435, endPoint y: 431, distance: 234.4
click at [435, 431] on span "les remises sont bien appliquées sur la facture FC25072580 C.CAHIER" at bounding box center [317, 429] width 272 height 10
copy span "les remises sont bien appliquées sur la facture FC25072580"
click at [163, 66] on link "CHU [GEOGRAPHIC_DATA]" at bounding box center [143, 65] width 104 height 10
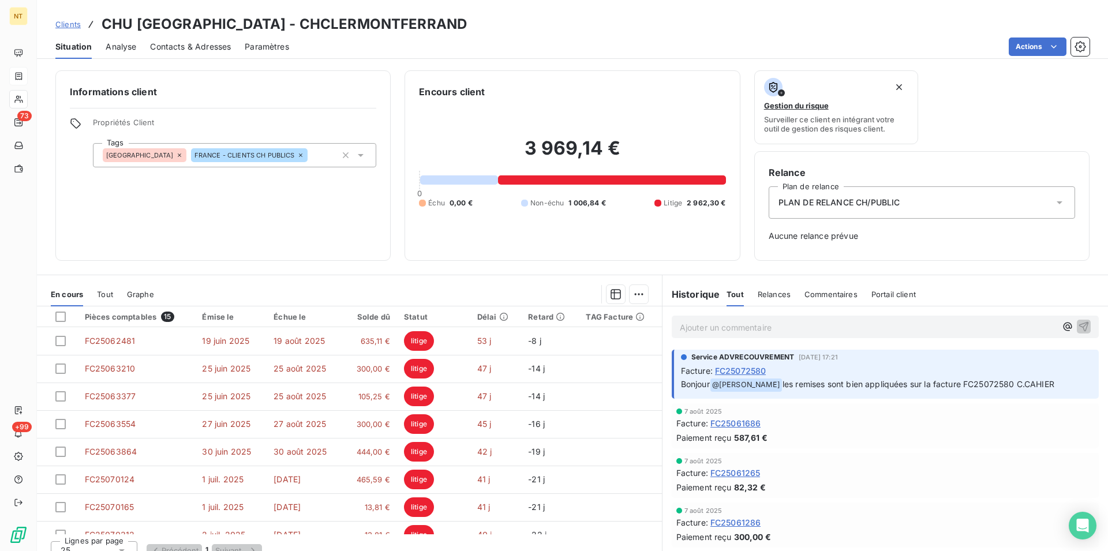
scroll to position [177, 0]
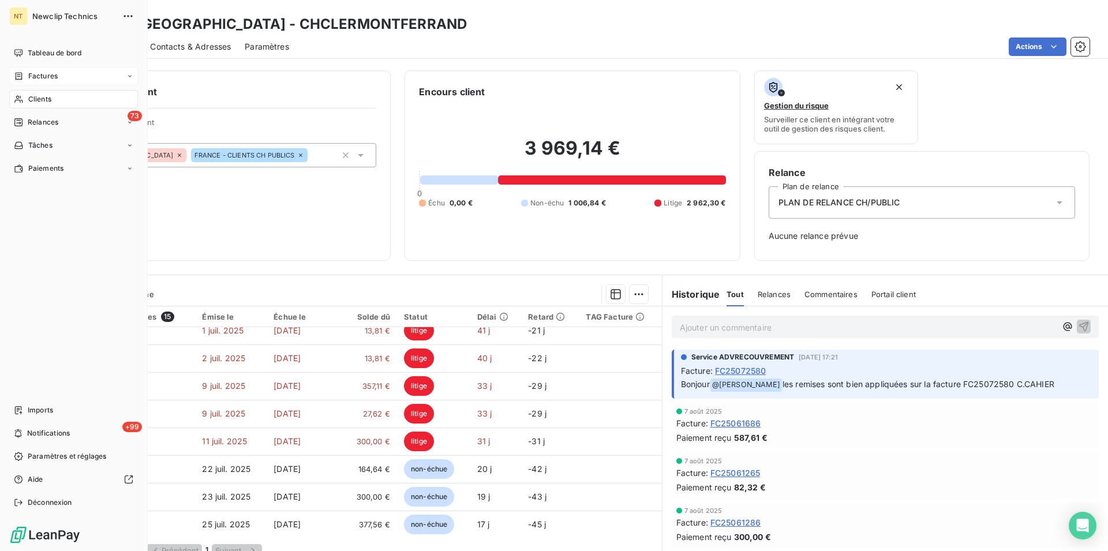
click at [52, 98] on div "Clients" at bounding box center [73, 99] width 129 height 18
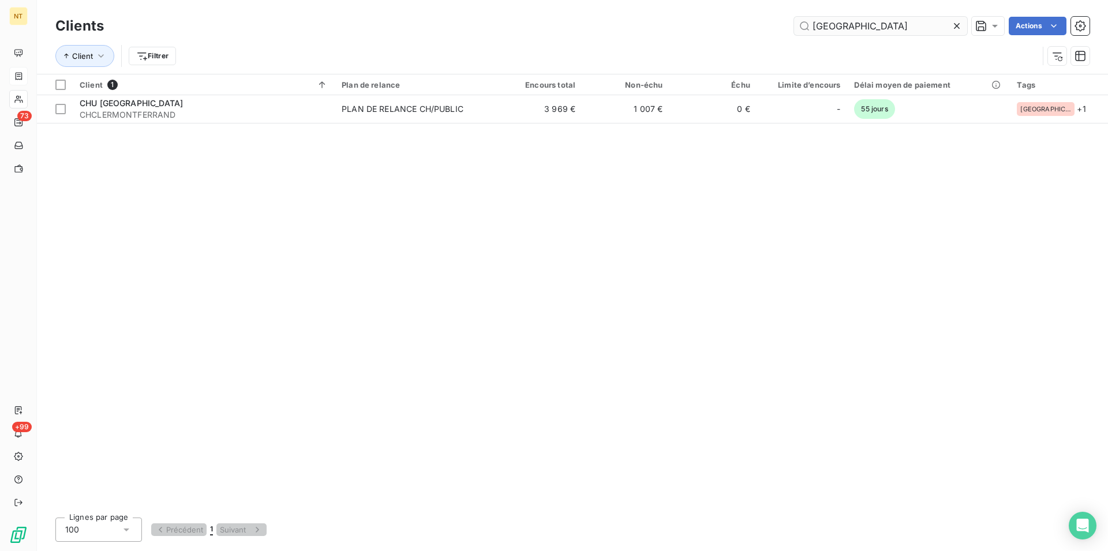
drag, startPoint x: 891, startPoint y: 28, endPoint x: 810, endPoint y: 33, distance: 81.0
click at [810, 33] on input "[GEOGRAPHIC_DATA]" at bounding box center [880, 26] width 173 height 18
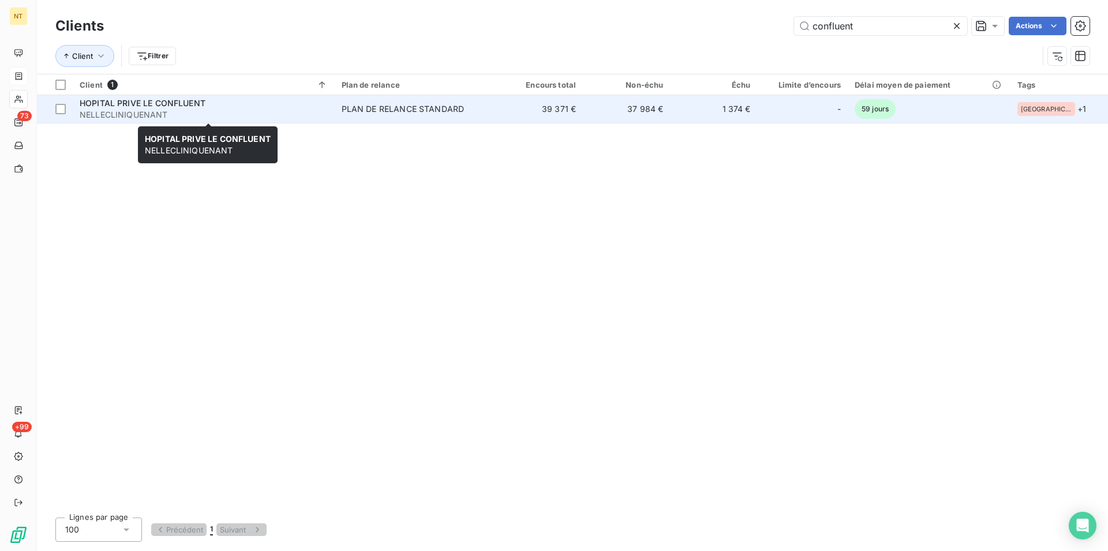
type input "confluent"
click at [215, 103] on div "HOPITAL PRIVE LE CONFLUENT" at bounding box center [204, 104] width 248 height 12
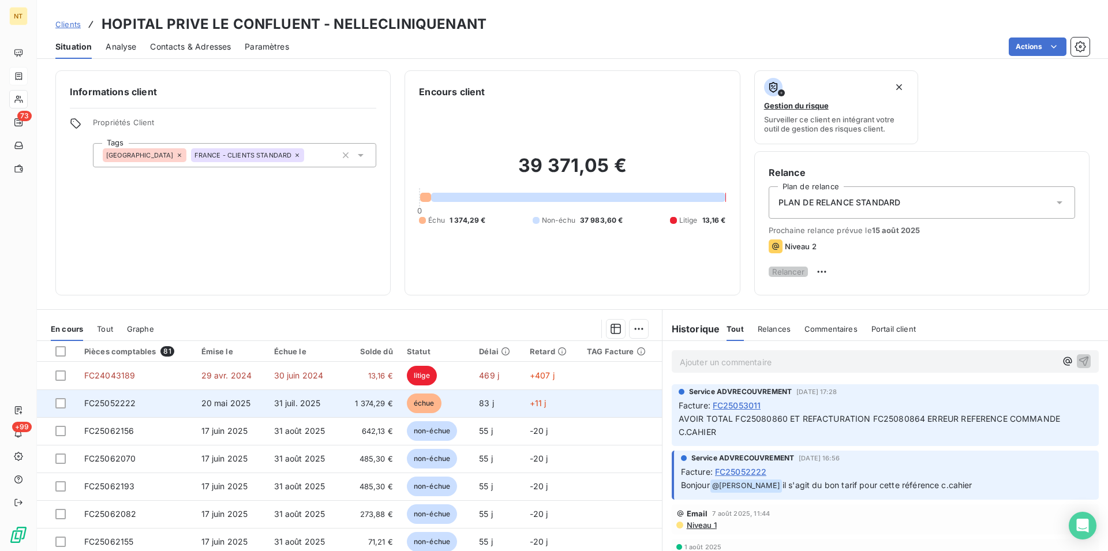
click at [133, 408] on span "FC25052222" at bounding box center [110, 403] width 52 height 10
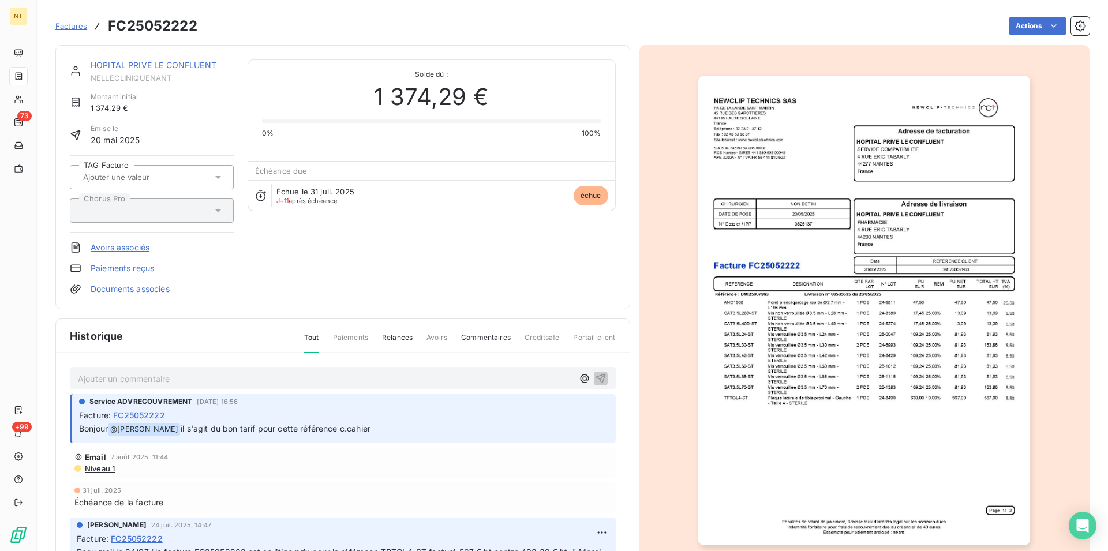
click at [181, 68] on link "HOPITAL PRIVE LE CONFLUENT" at bounding box center [154, 65] width 126 height 10
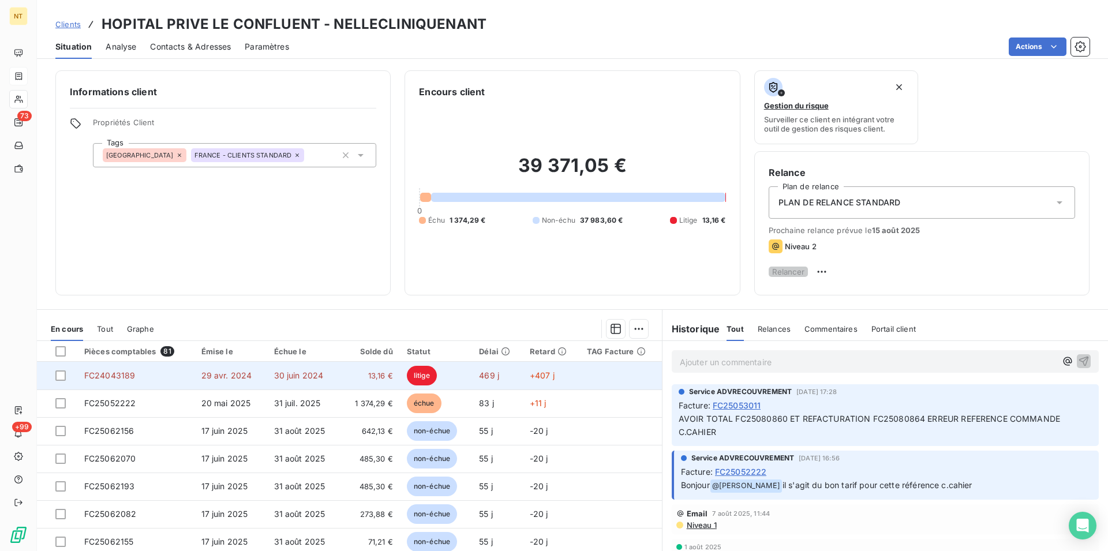
click at [213, 380] on span "29 avr. 2024" at bounding box center [226, 376] width 51 height 10
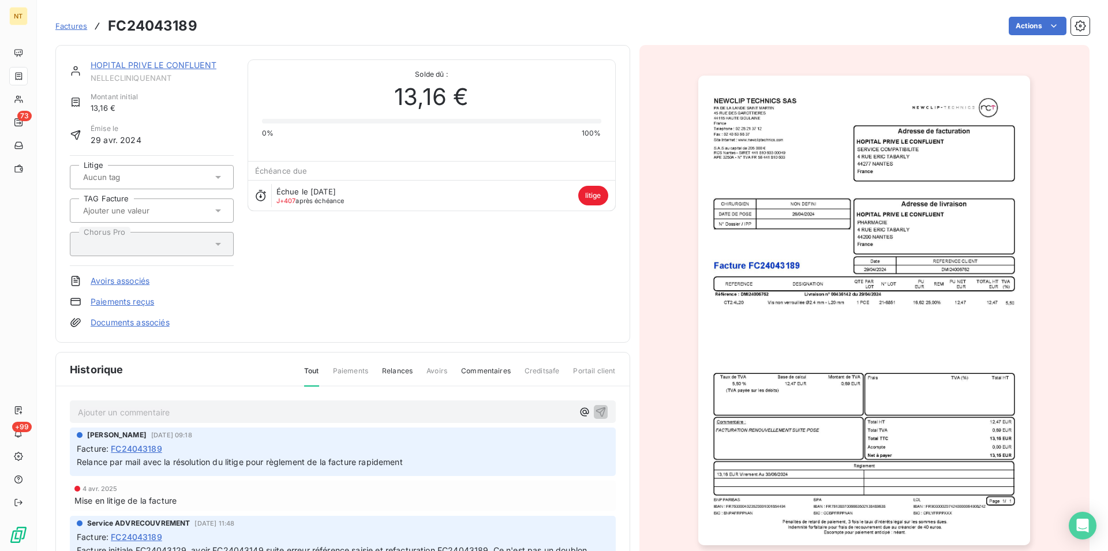
click at [144, 70] on link "HOPITAL PRIVE LE CONFLUENT" at bounding box center [154, 65] width 126 height 10
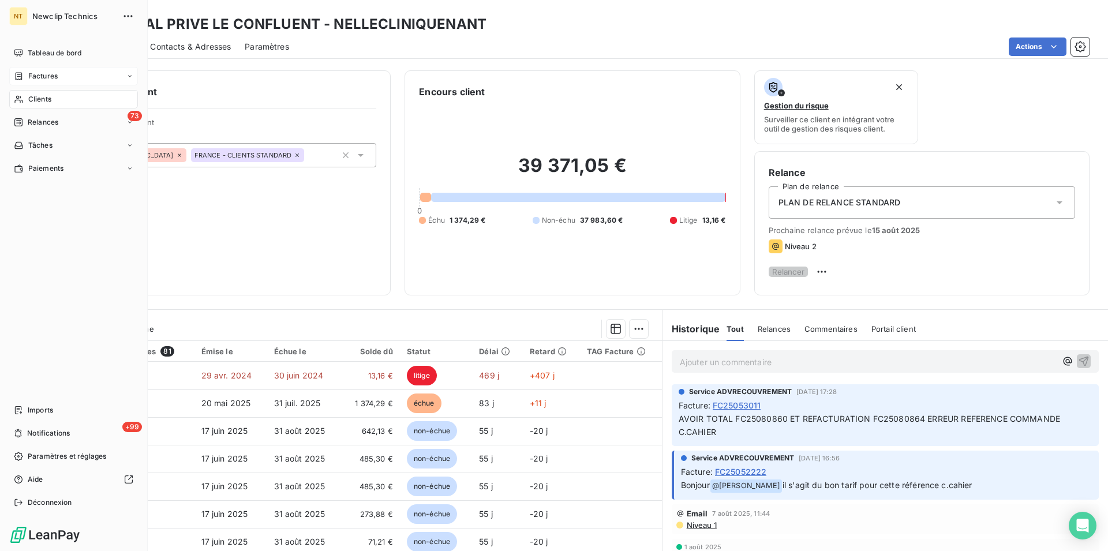
click at [59, 79] on div "Factures" at bounding box center [73, 76] width 129 height 18
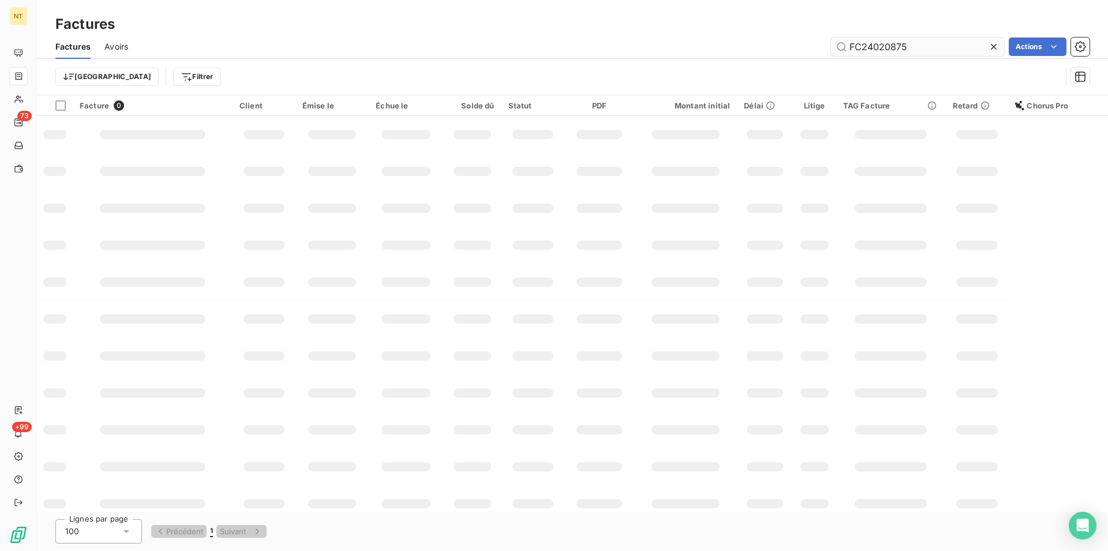
drag, startPoint x: 916, startPoint y: 47, endPoint x: 868, endPoint y: 45, distance: 48.0
click at [868, 45] on input "FC24020875" at bounding box center [917, 47] width 173 height 18
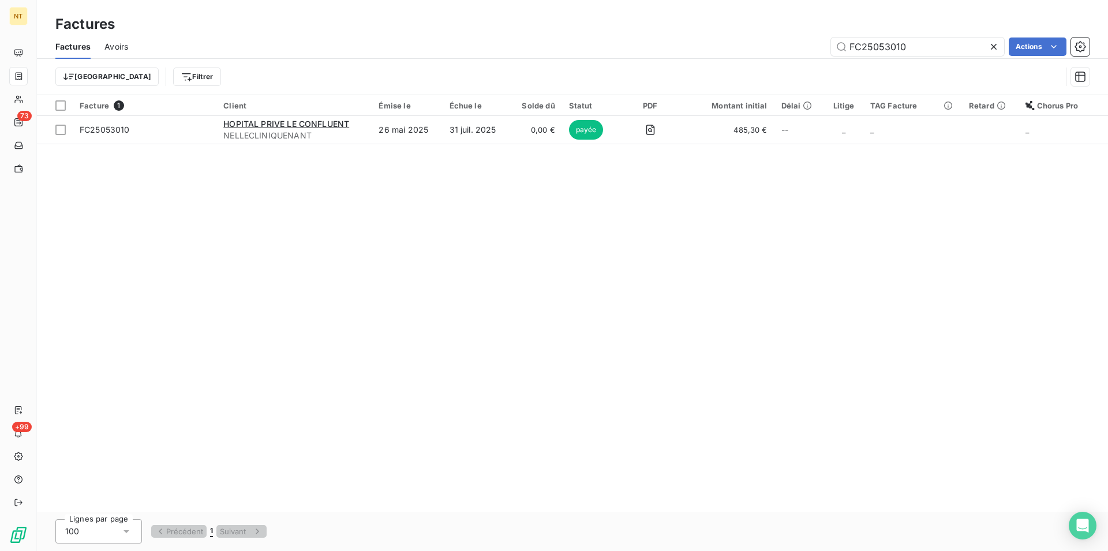
type input "FC25053010"
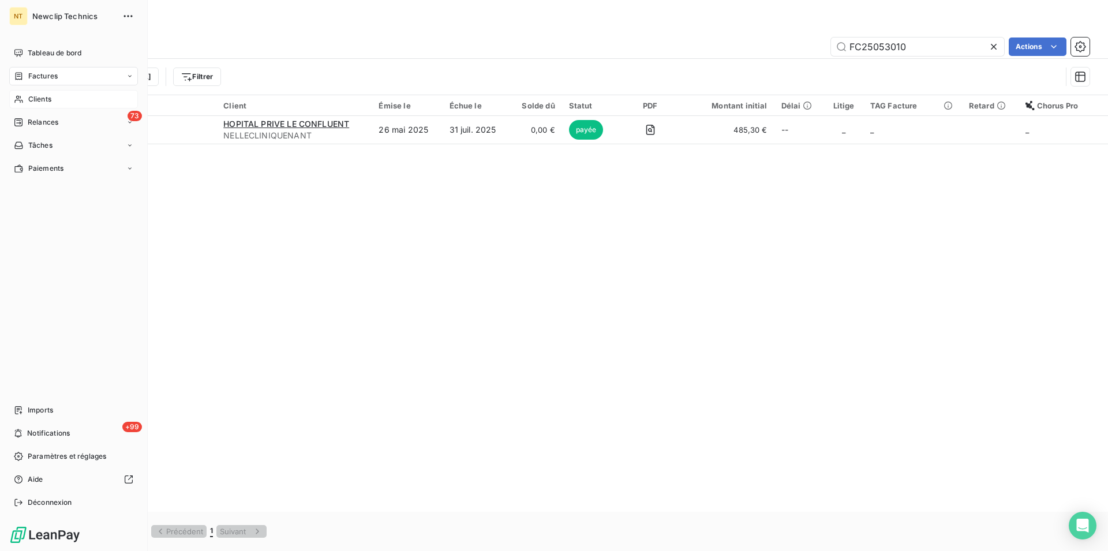
click at [28, 99] on span "Clients" at bounding box center [39, 99] width 23 height 10
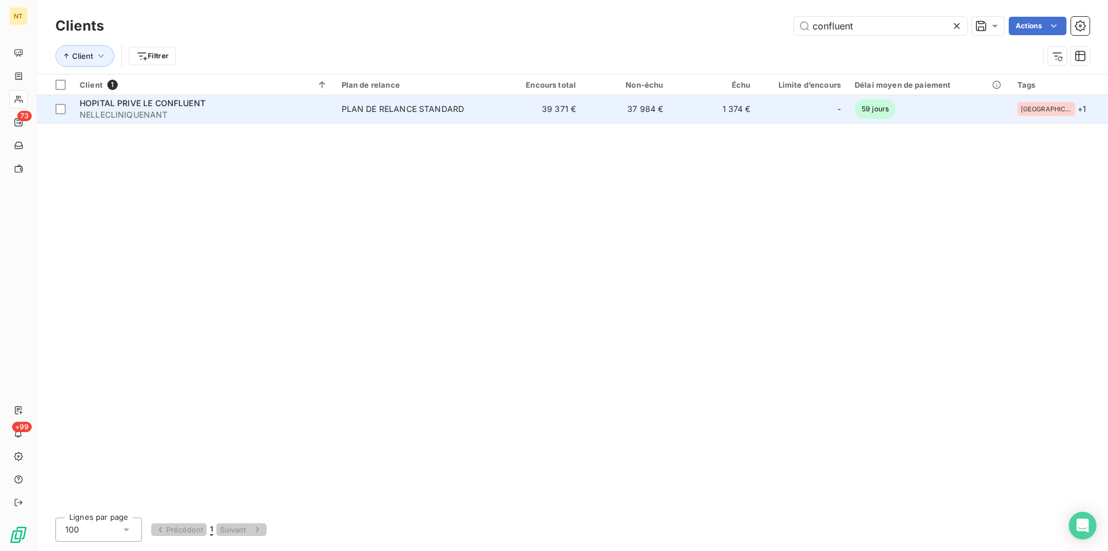
click at [170, 102] on span "HOPITAL PRIVE LE CONFLUENT" at bounding box center [143, 103] width 126 height 10
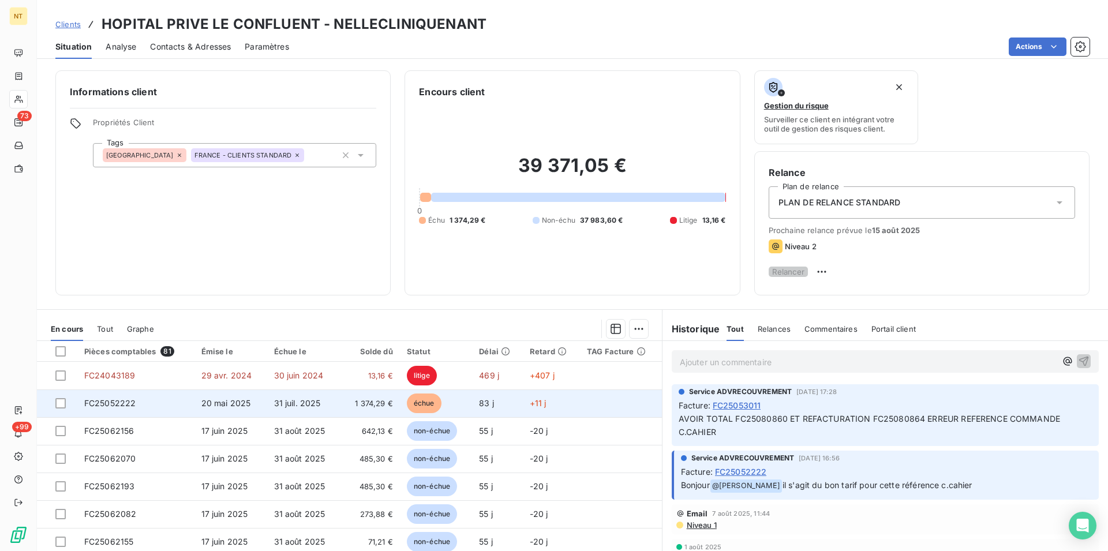
click at [154, 410] on td "FC25052222" at bounding box center [135, 404] width 117 height 28
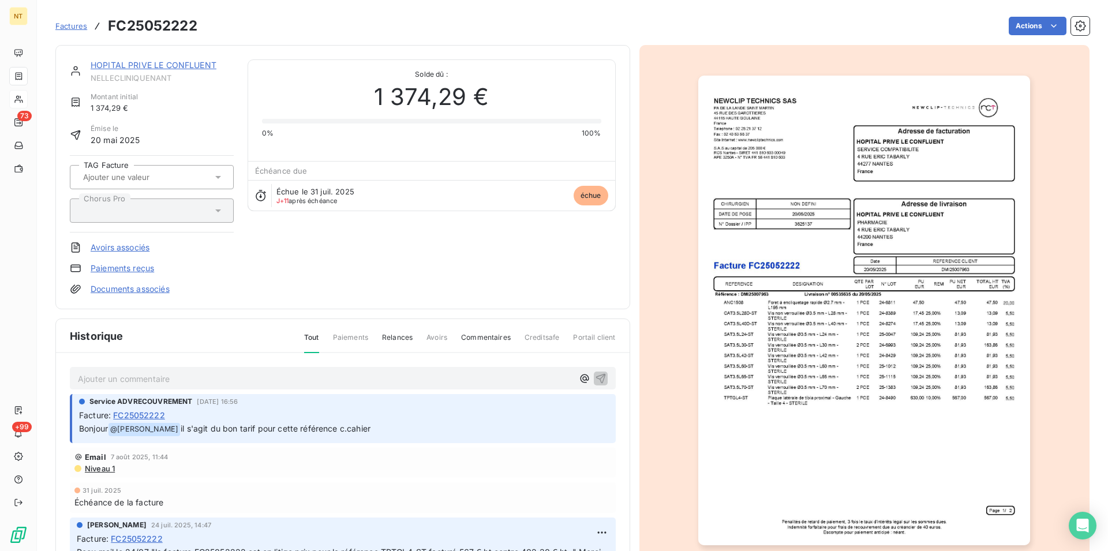
click at [211, 431] on span "il s'agit du bon tarif pour cette référence c.cahier" at bounding box center [276, 429] width 190 height 10
drag, startPoint x: 200, startPoint y: 428, endPoint x: 357, endPoint y: 431, distance: 157.0
click at [357, 431] on span "il s'agit du bon tarif pour cette référence c.cahier" at bounding box center [276, 429] width 190 height 10
copy span "il s'agit du bon tarif pour cette référence"
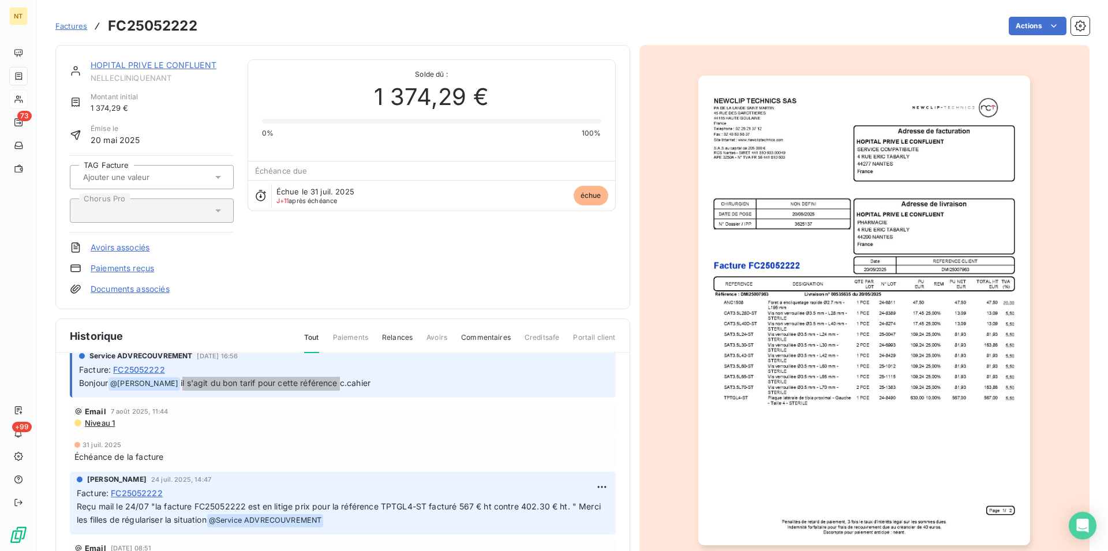
scroll to position [76, 0]
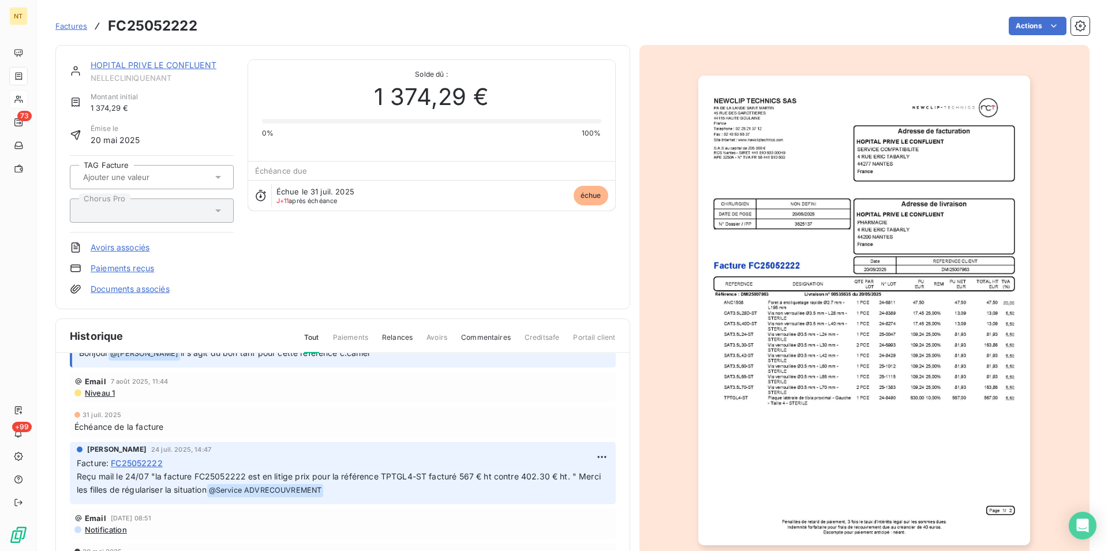
click at [145, 69] on link "HOPITAL PRIVE LE CONFLUENT" at bounding box center [154, 65] width 126 height 10
